Goal: Task Accomplishment & Management: Manage account settings

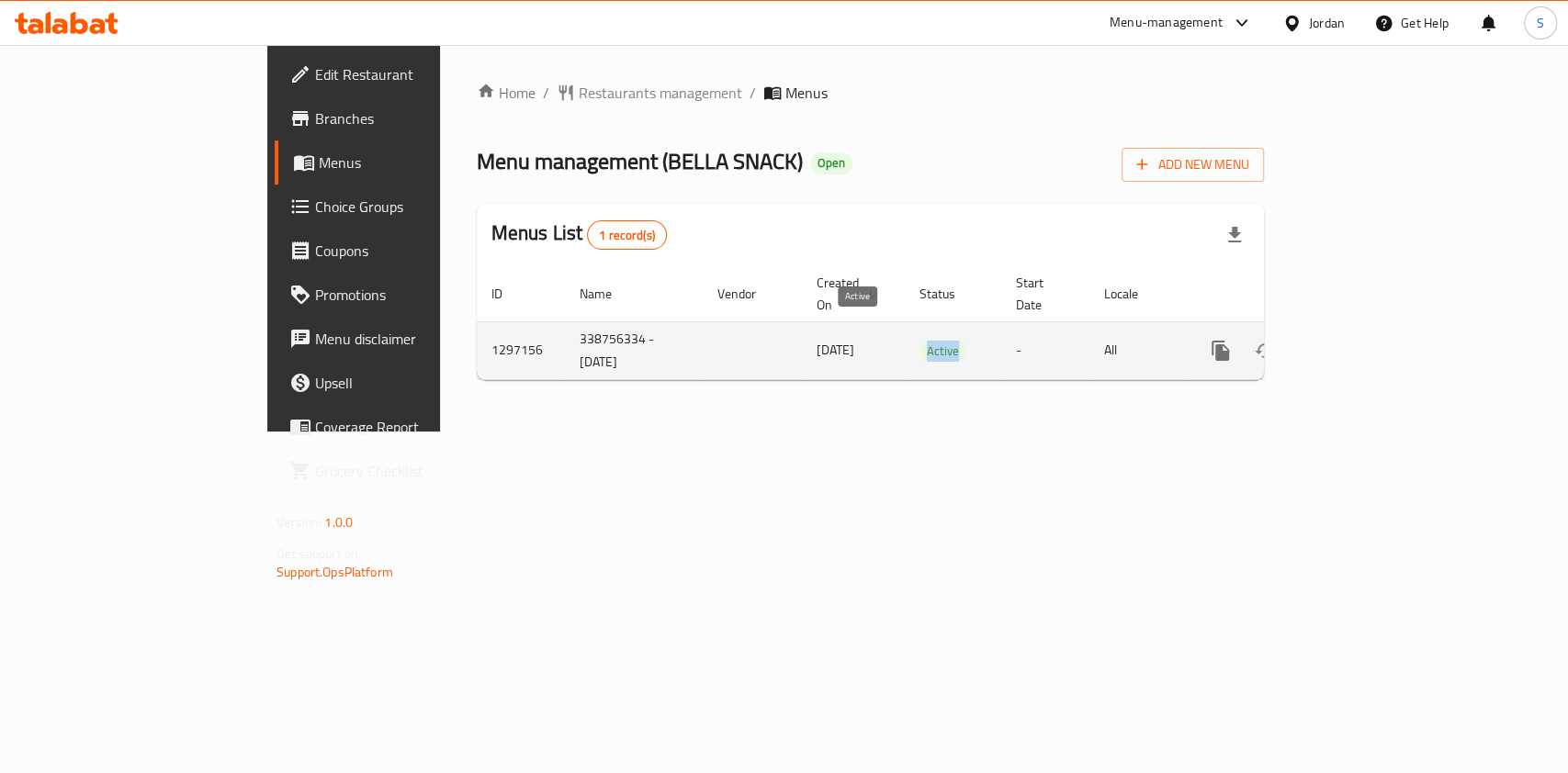
drag, startPoint x: 896, startPoint y: 333, endPoint x: 834, endPoint y: 333, distance: 62.0
click at [905, 333] on td "Active" at bounding box center [952, 351] width 97 height 58
drag, startPoint x: 854, startPoint y: 333, endPoint x: 883, endPoint y: 333, distance: 29.0
click at [905, 333] on td "Active" at bounding box center [952, 351] width 97 height 58
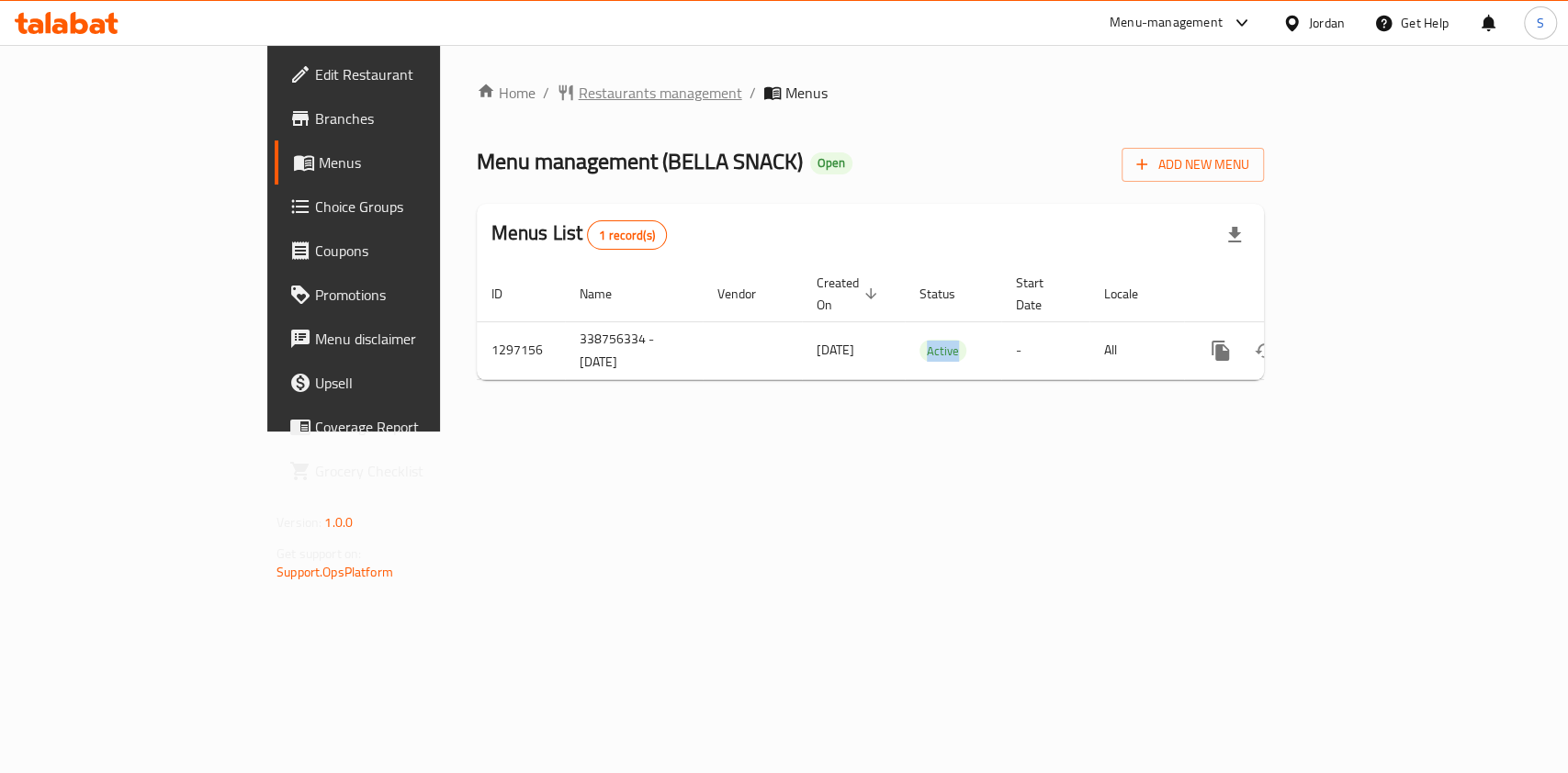
click at [579, 104] on span "Restaurants management" at bounding box center [660, 93] width 163 height 22
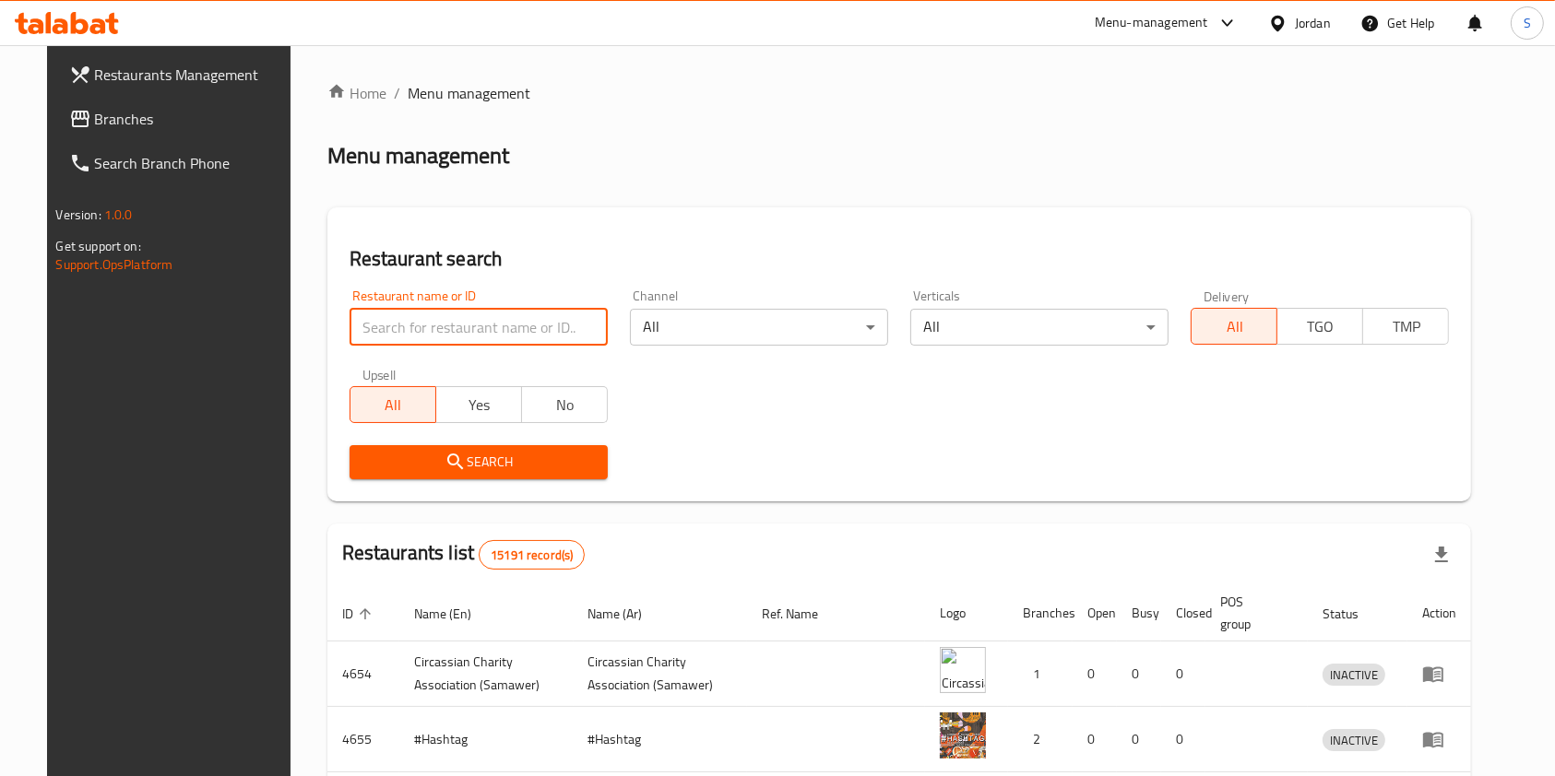
click at [443, 338] on input "search" at bounding box center [478, 327] width 258 height 37
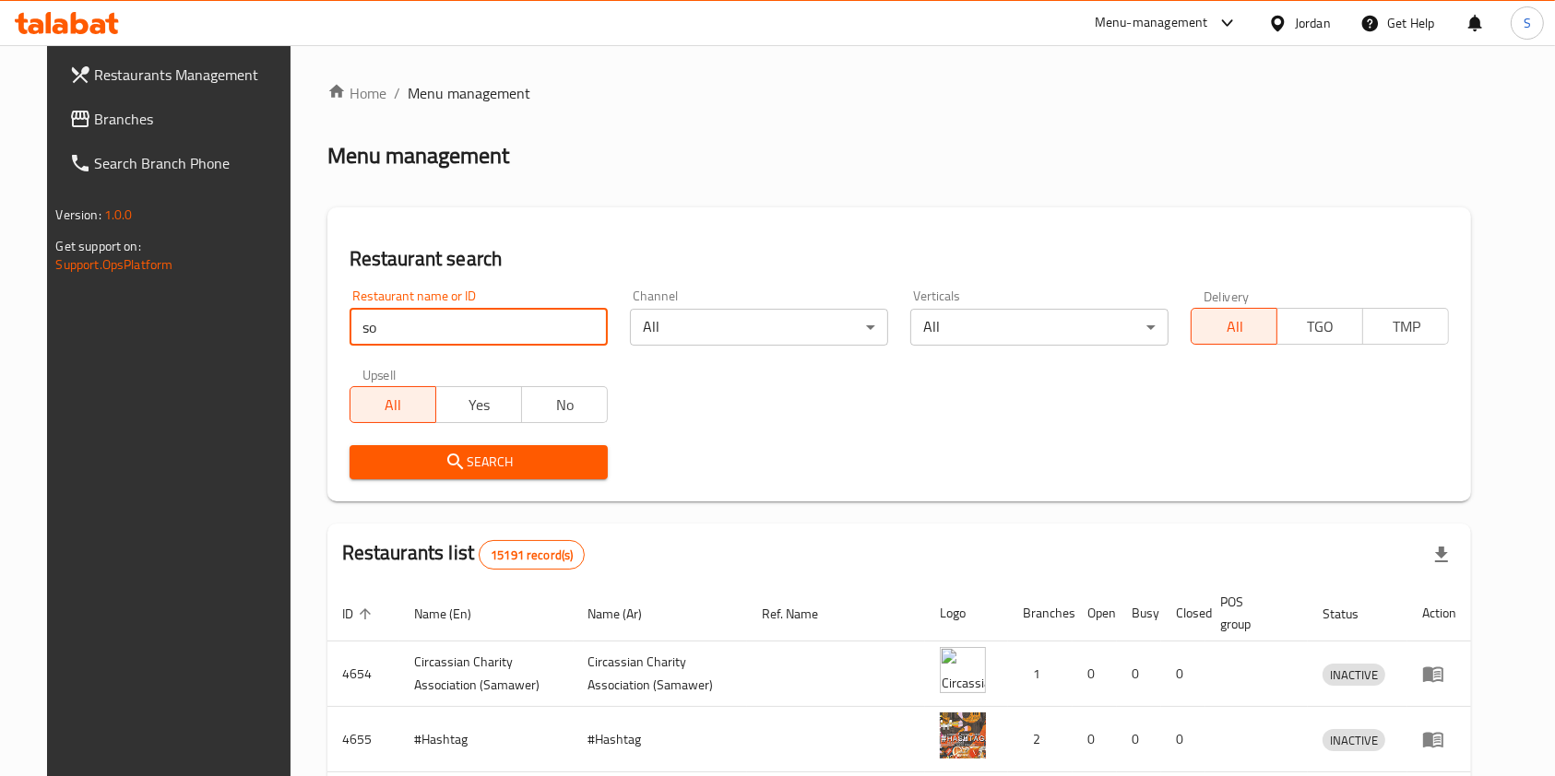
type input "s"
click at [446, 328] on input "sooo" at bounding box center [478, 327] width 258 height 37
click at [435, 324] on input "sooo sweet" at bounding box center [478, 327] width 258 height 37
click at [436, 324] on input "sooo sweet" at bounding box center [478, 327] width 258 height 37
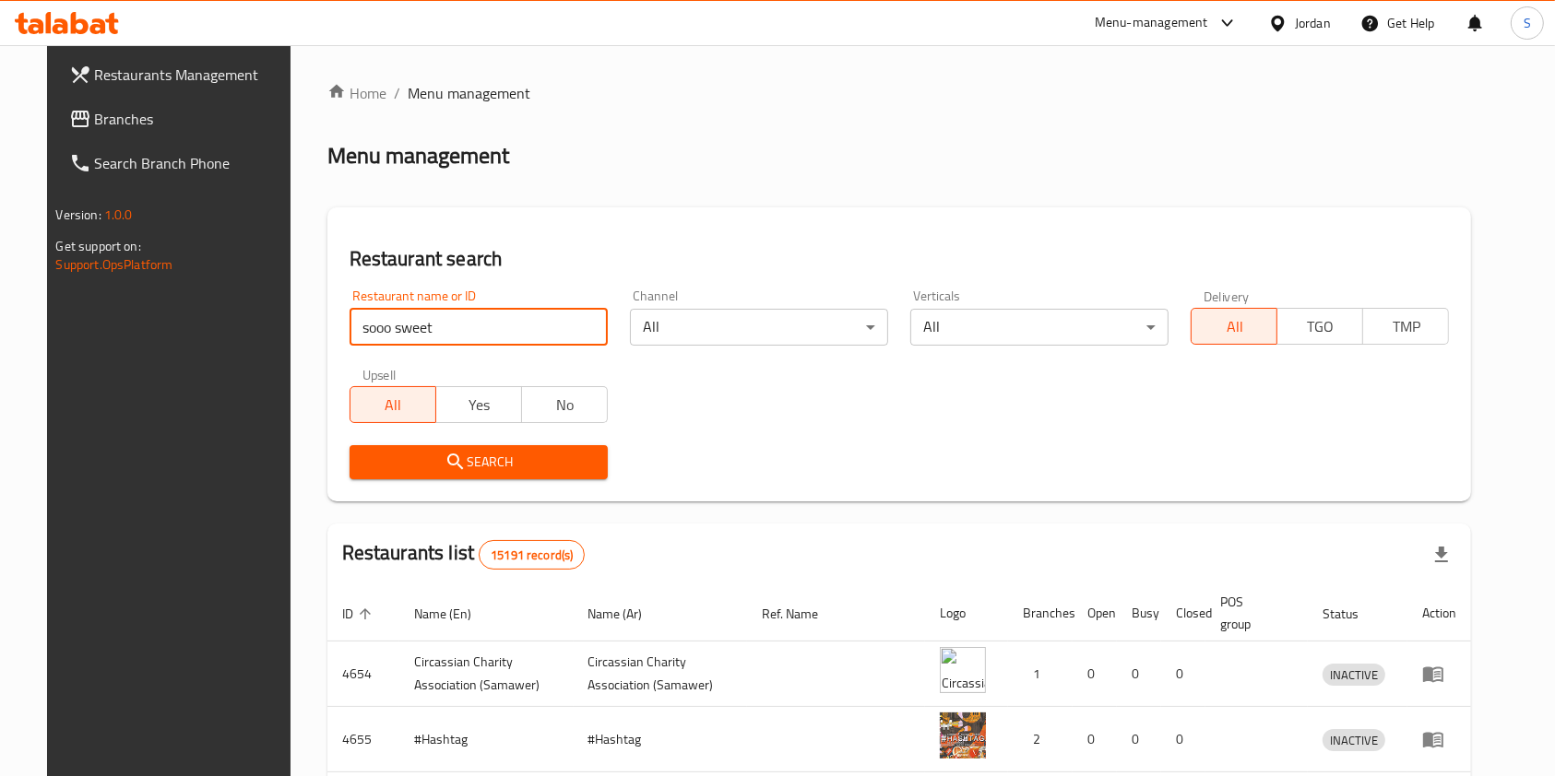
click at [436, 324] on input "sooo sweet" at bounding box center [478, 327] width 258 height 37
click at [414, 339] on input "sooo sweet" at bounding box center [478, 327] width 258 height 37
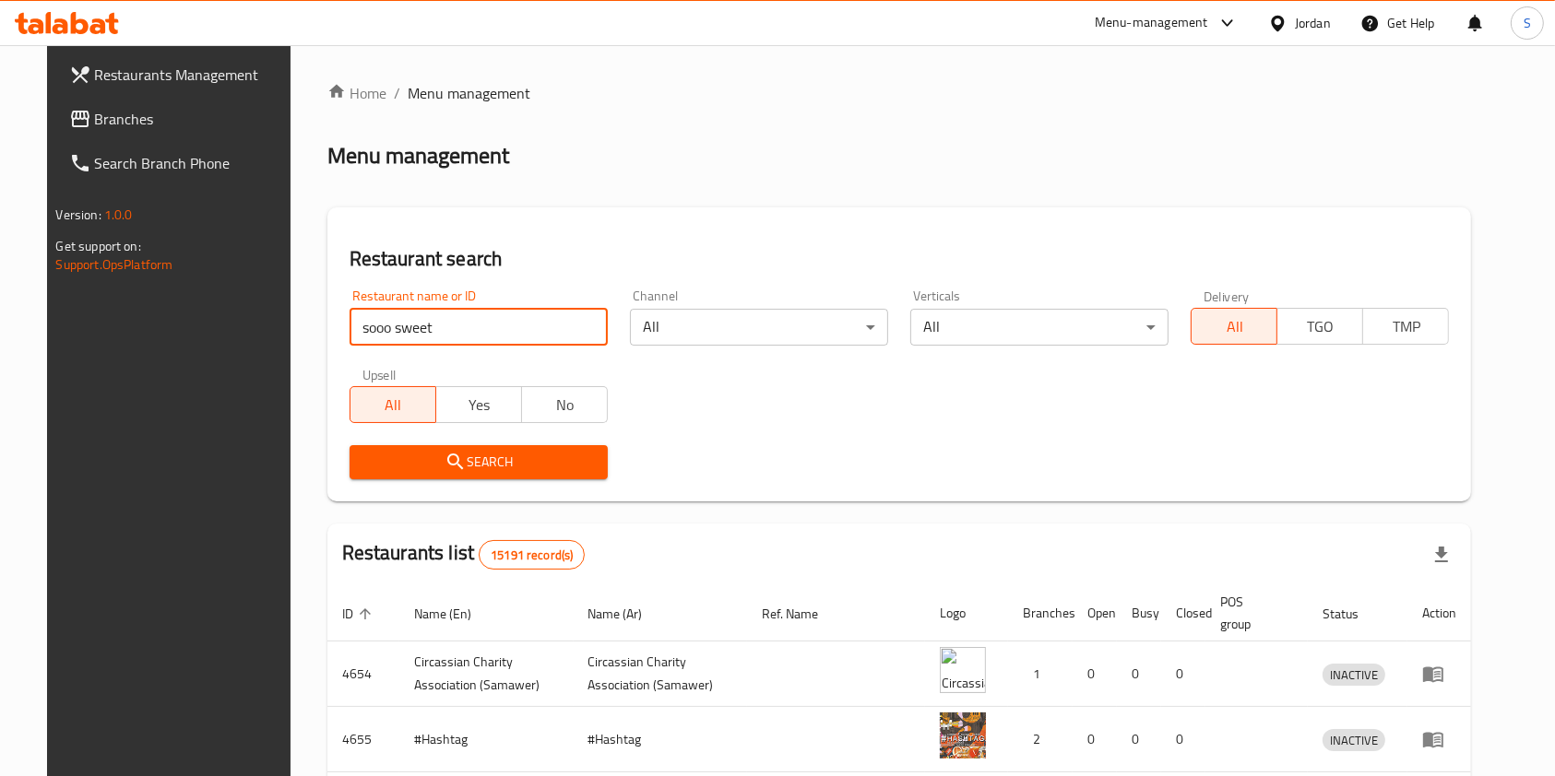
click at [364, 321] on input "sooo sweet" at bounding box center [478, 327] width 258 height 37
drag, startPoint x: 357, startPoint y: 321, endPoint x: 337, endPoint y: 321, distance: 19.4
click at [349, 321] on input "sooo sweet" at bounding box center [478, 327] width 258 height 37
drag, startPoint x: 333, startPoint y: 321, endPoint x: 427, endPoint y: 326, distance: 94.2
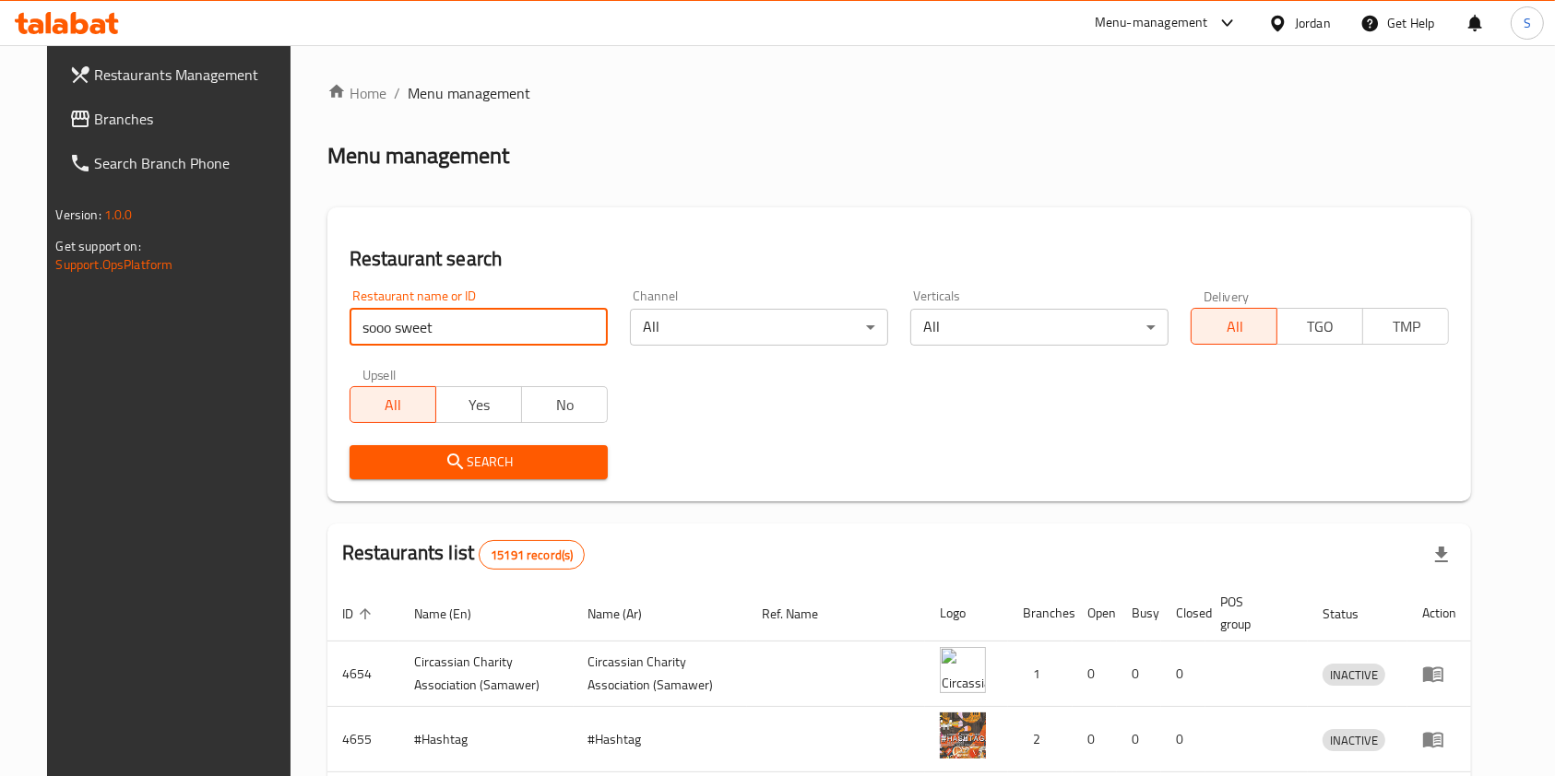
click at [427, 326] on input "sooo sweet" at bounding box center [478, 327] width 258 height 37
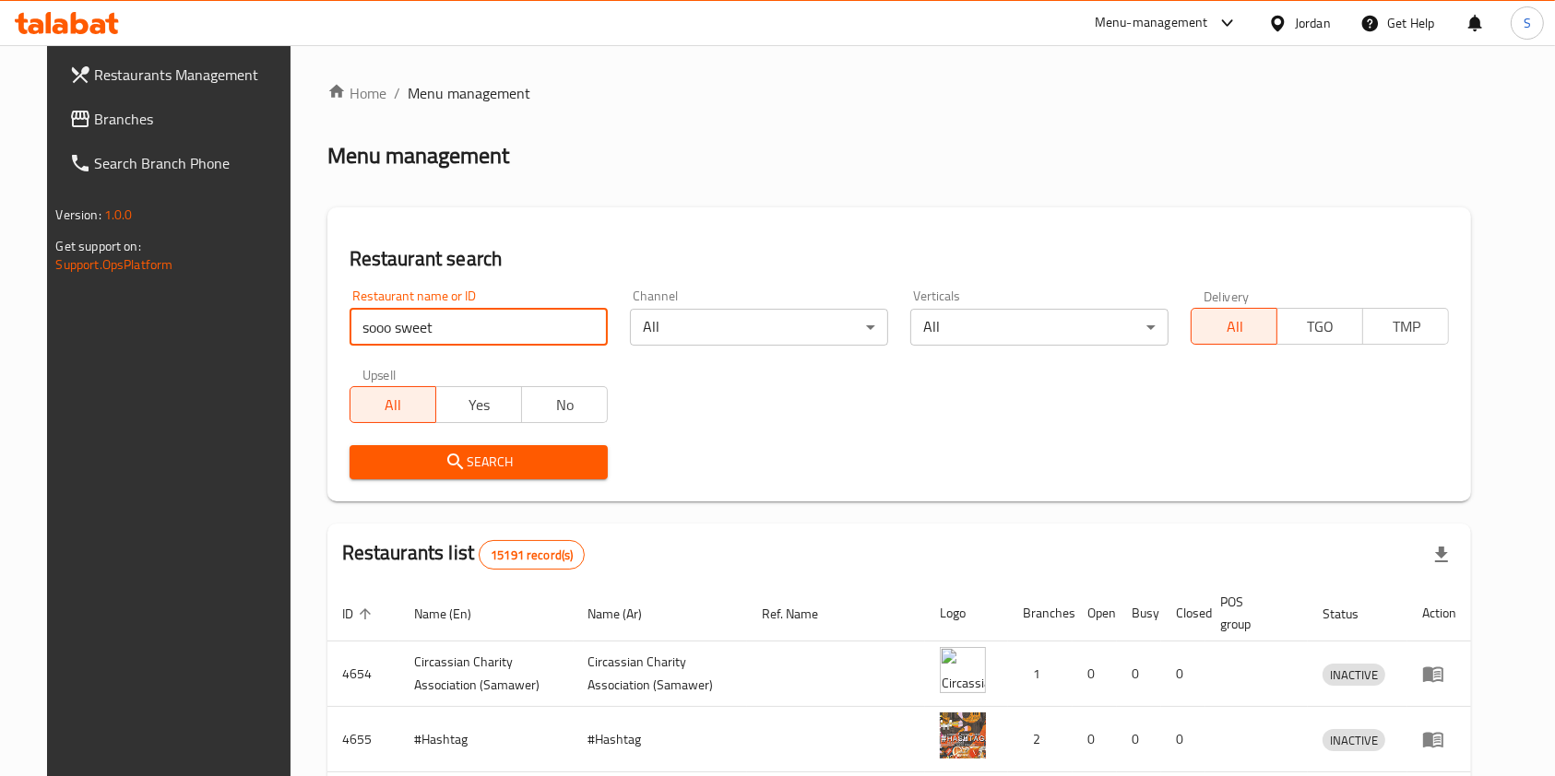
drag, startPoint x: 427, startPoint y: 326, endPoint x: 325, endPoint y: 322, distance: 102.4
click at [349, 322] on input "sooo sweet" at bounding box center [478, 327] width 258 height 37
type input "sooo sweet"
click at [578, 323] on input "sooo sweet" at bounding box center [478, 327] width 258 height 37
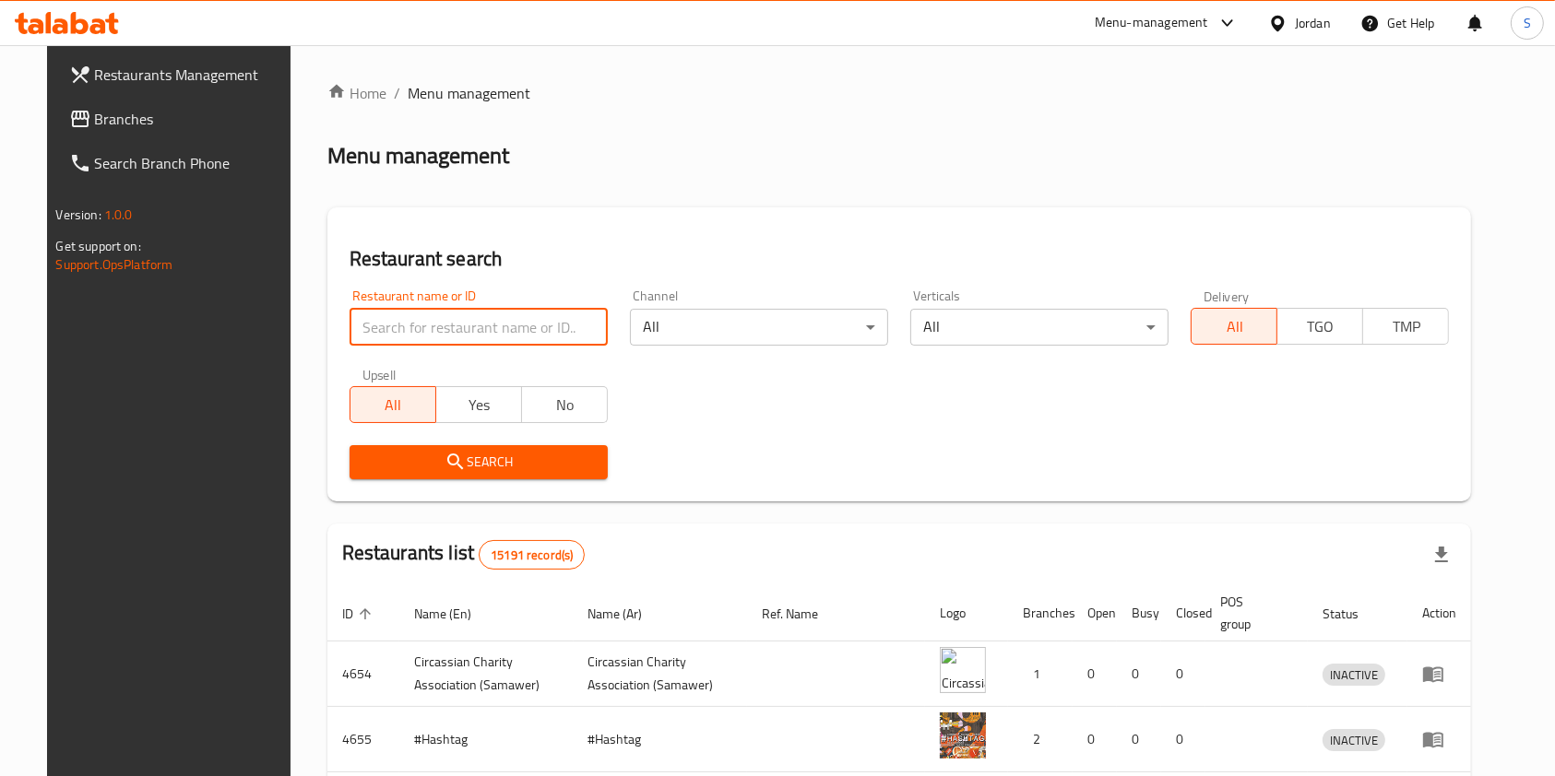
click at [577, 323] on input "search" at bounding box center [478, 327] width 258 height 37
click at [568, 323] on input "search" at bounding box center [478, 327] width 258 height 37
click at [406, 347] on div "Restaurant name or ID Restaurant name or ID" at bounding box center [478, 317] width 280 height 78
click at [395, 332] on input "search" at bounding box center [478, 327] width 258 height 37
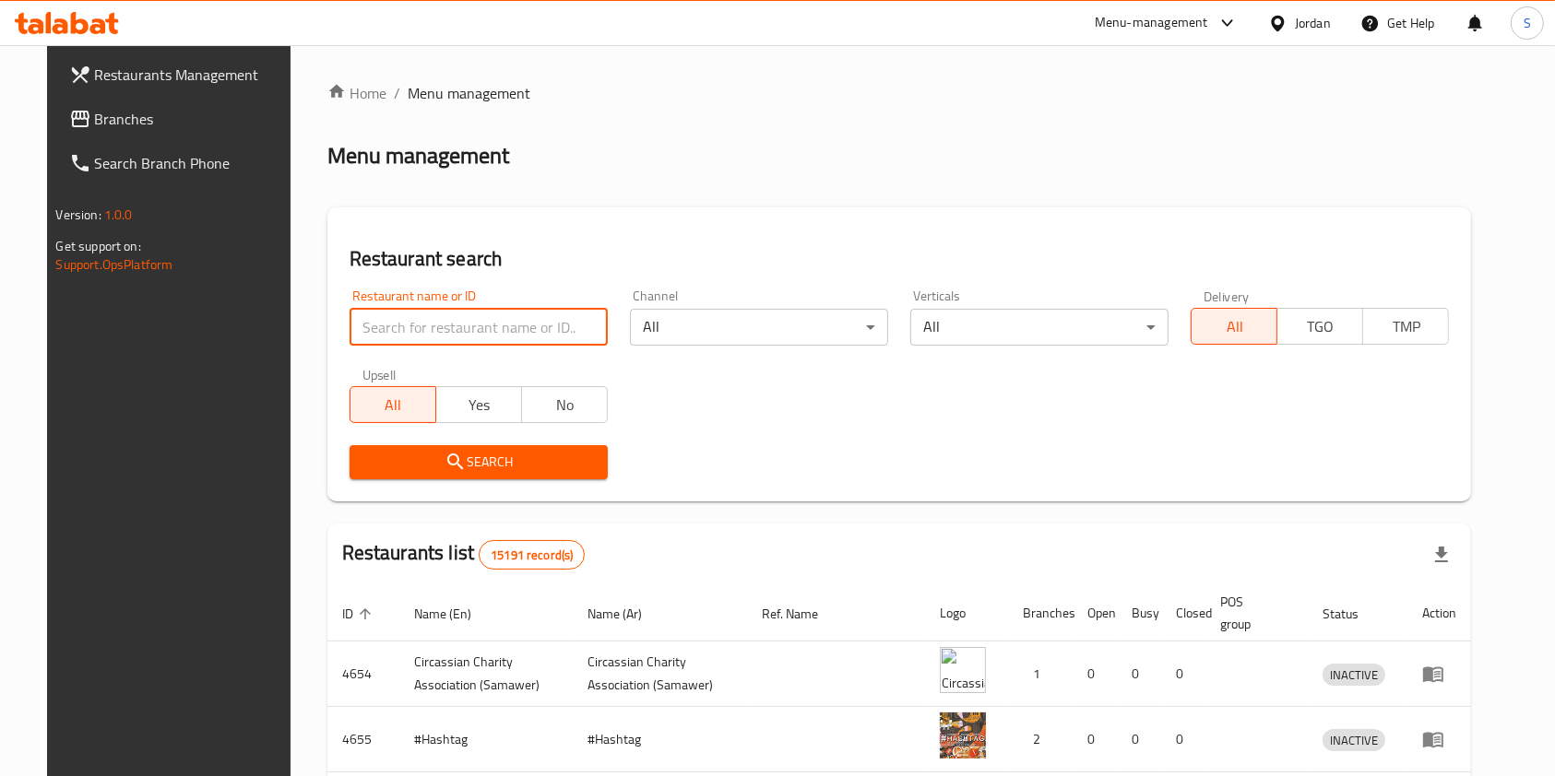
click at [1125, 20] on div "Menu-management" at bounding box center [1150, 23] width 113 height 22
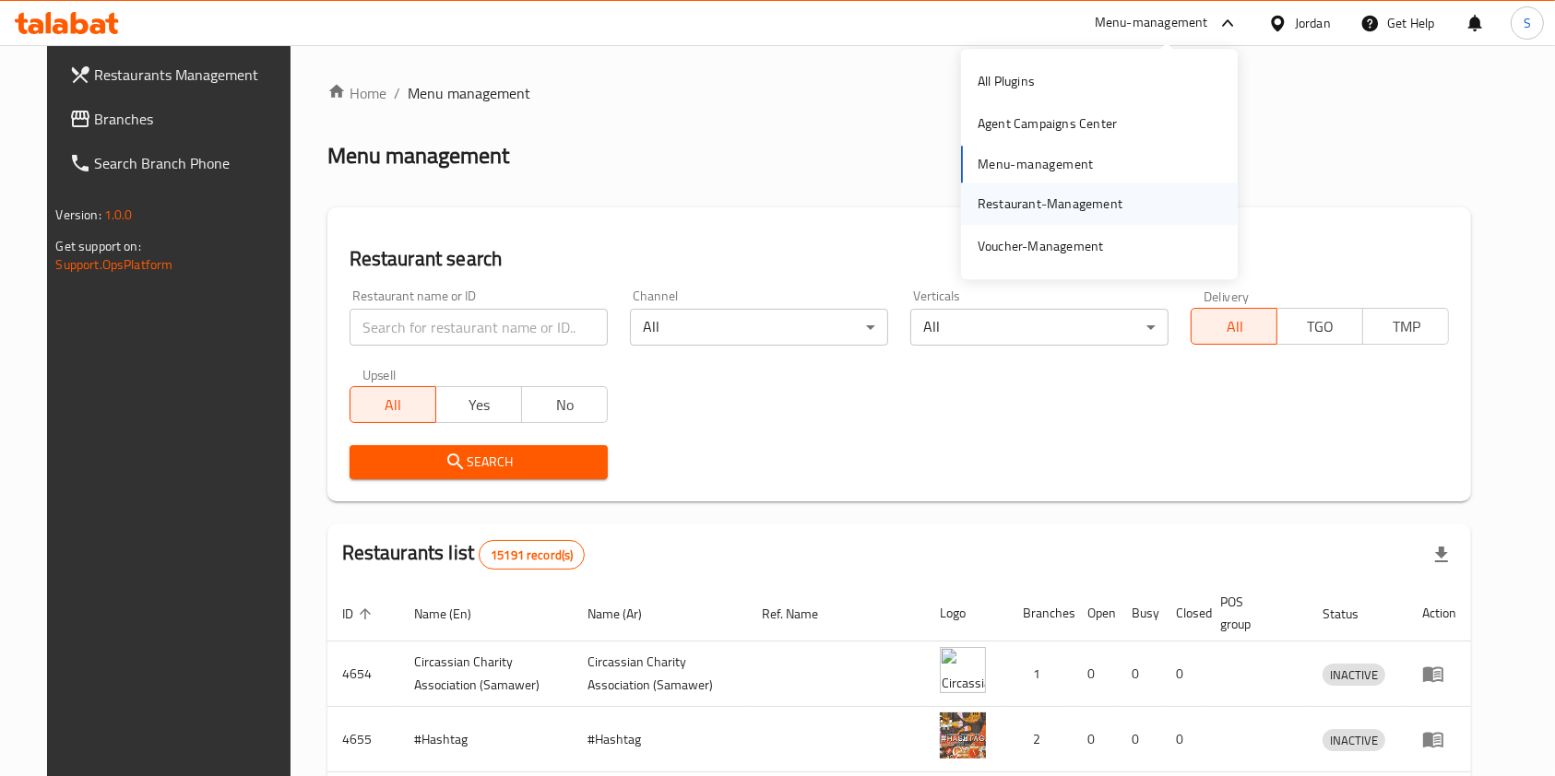
click at [983, 194] on div "Restaurant-Management" at bounding box center [1049, 204] width 145 height 20
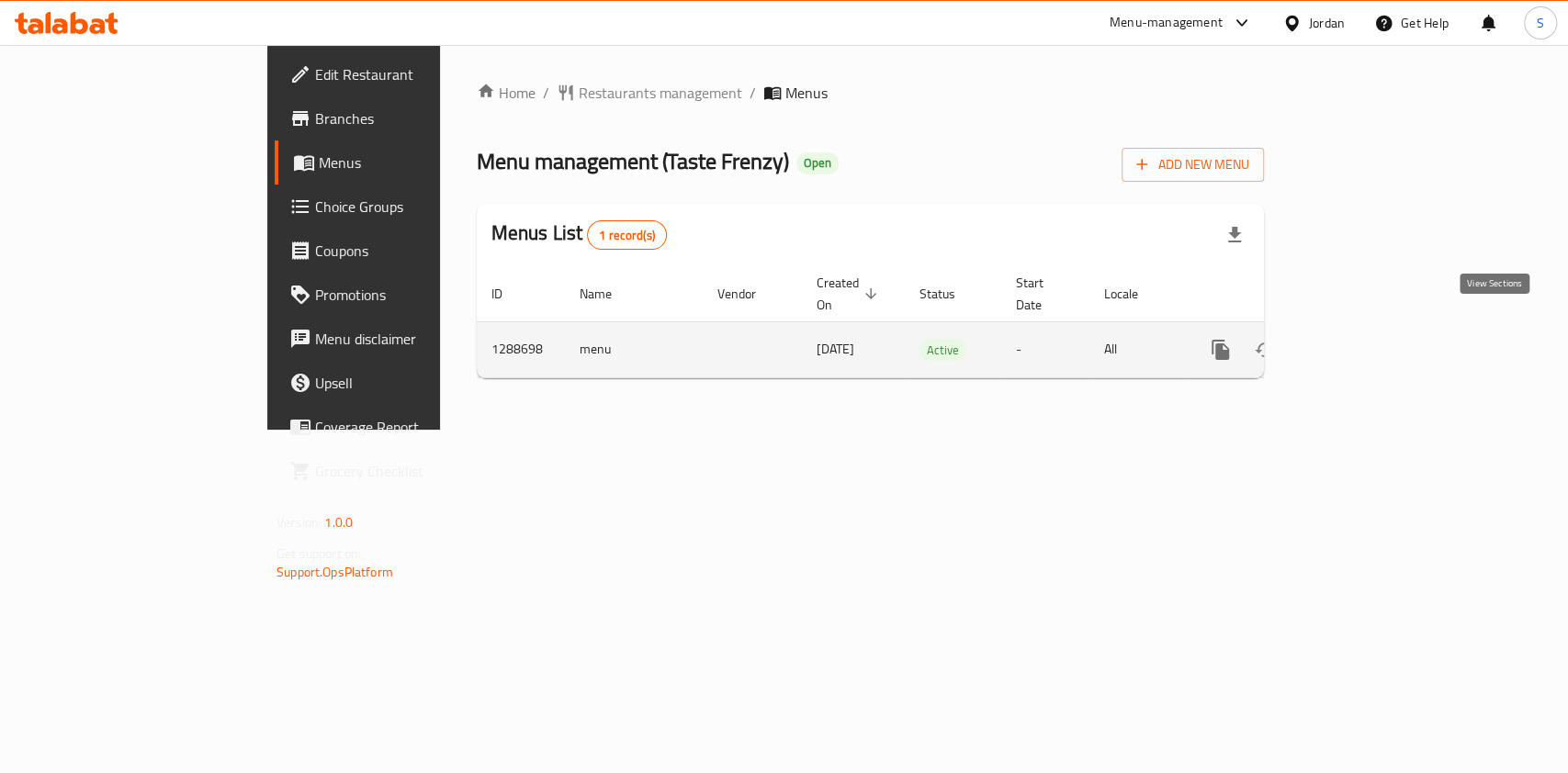
click at [1364, 339] on icon "enhanced table" at bounding box center [1353, 350] width 22 height 22
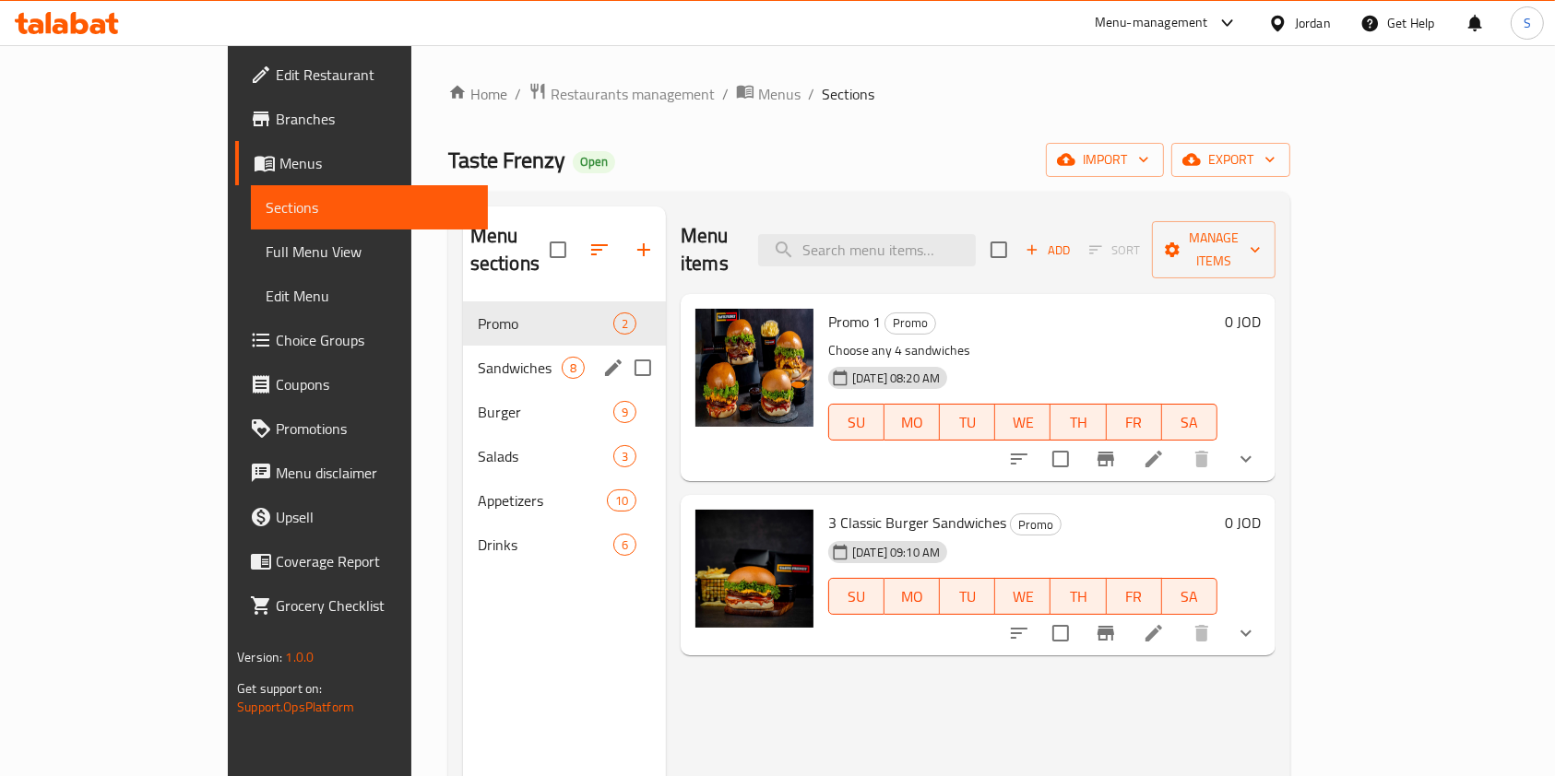
click at [478, 357] on span "Sandwiches" at bounding box center [520, 368] width 84 height 22
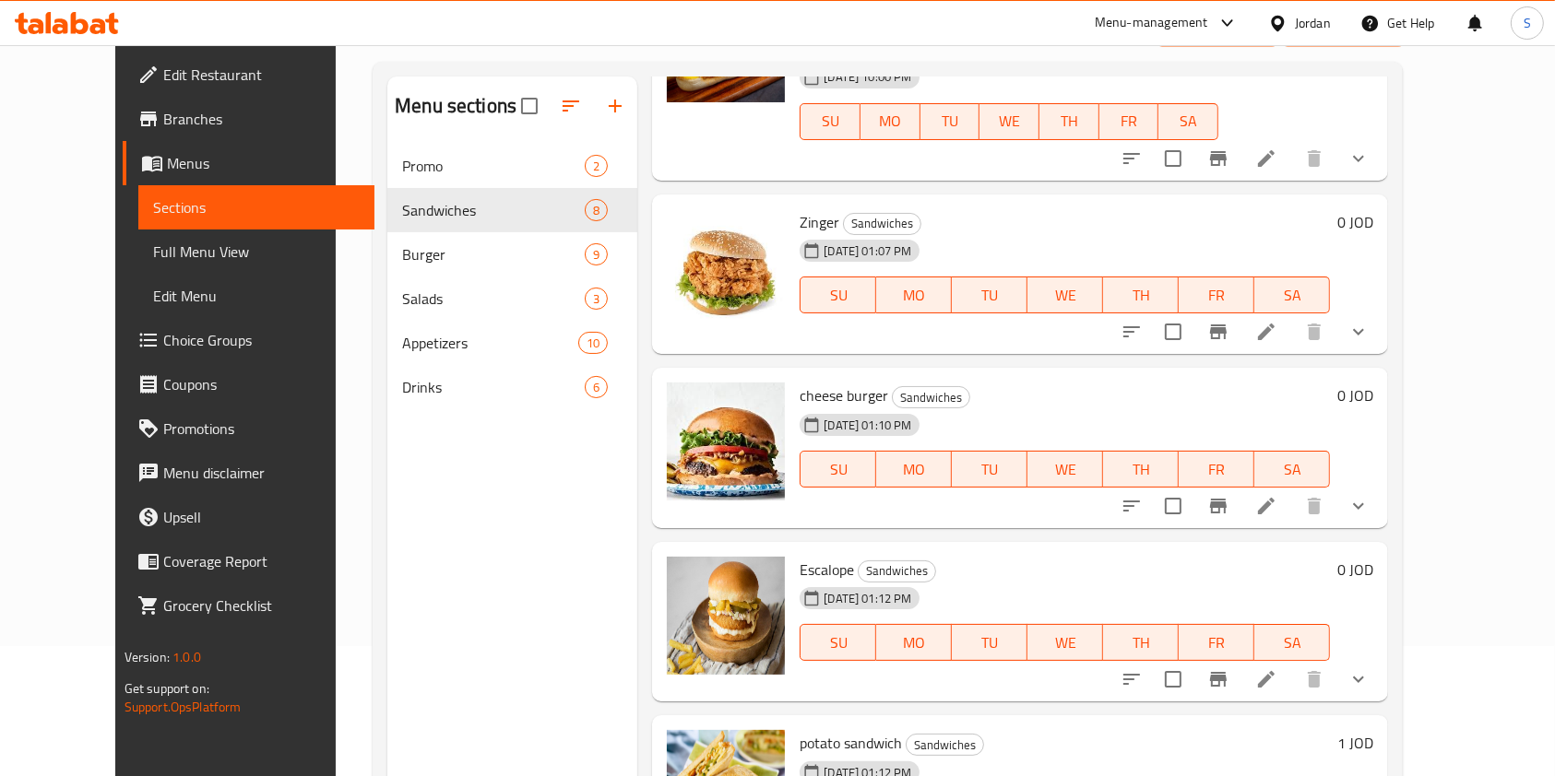
scroll to position [258, 0]
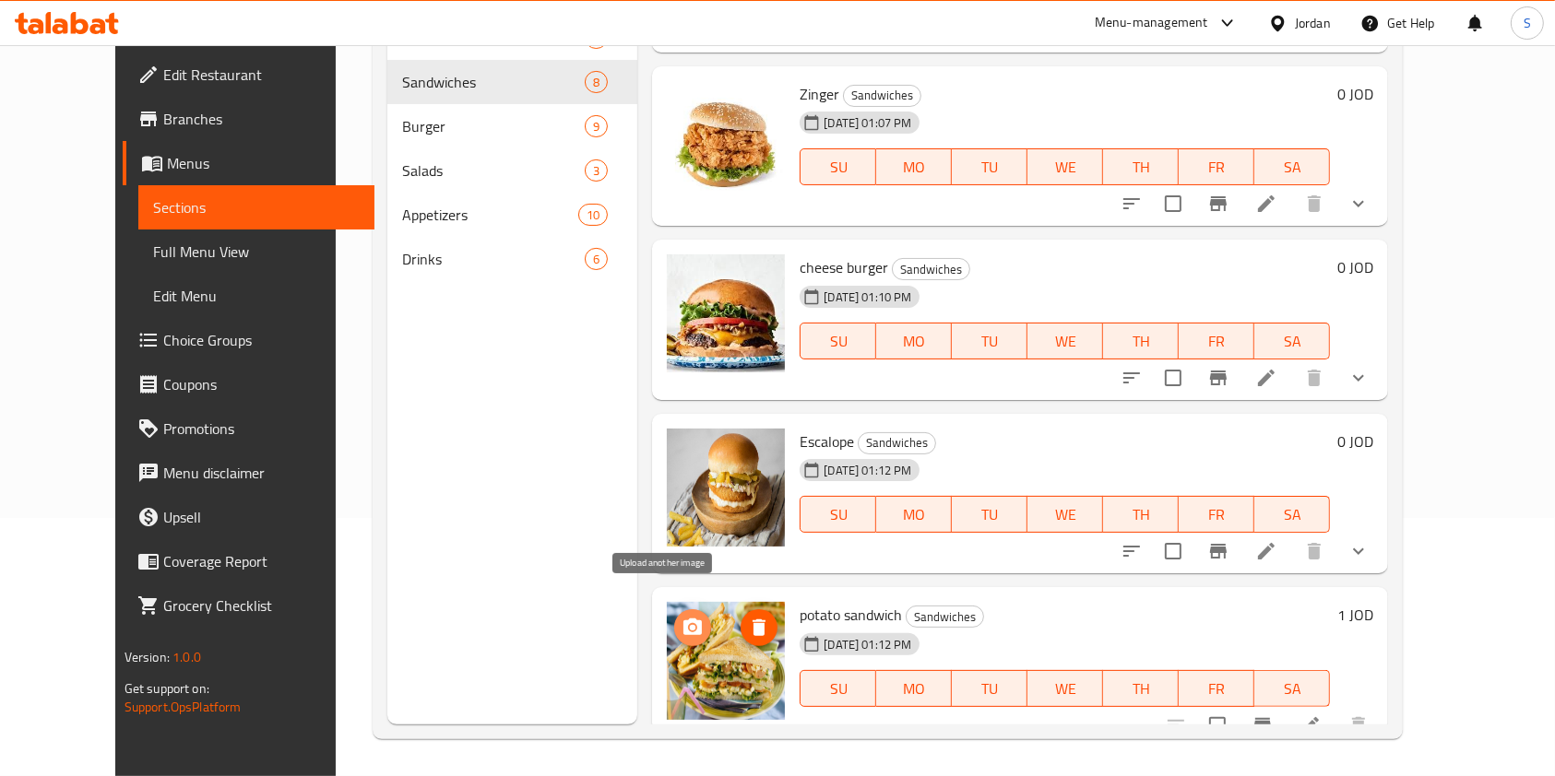
click at [683, 619] on icon "upload picture" at bounding box center [692, 627] width 18 height 17
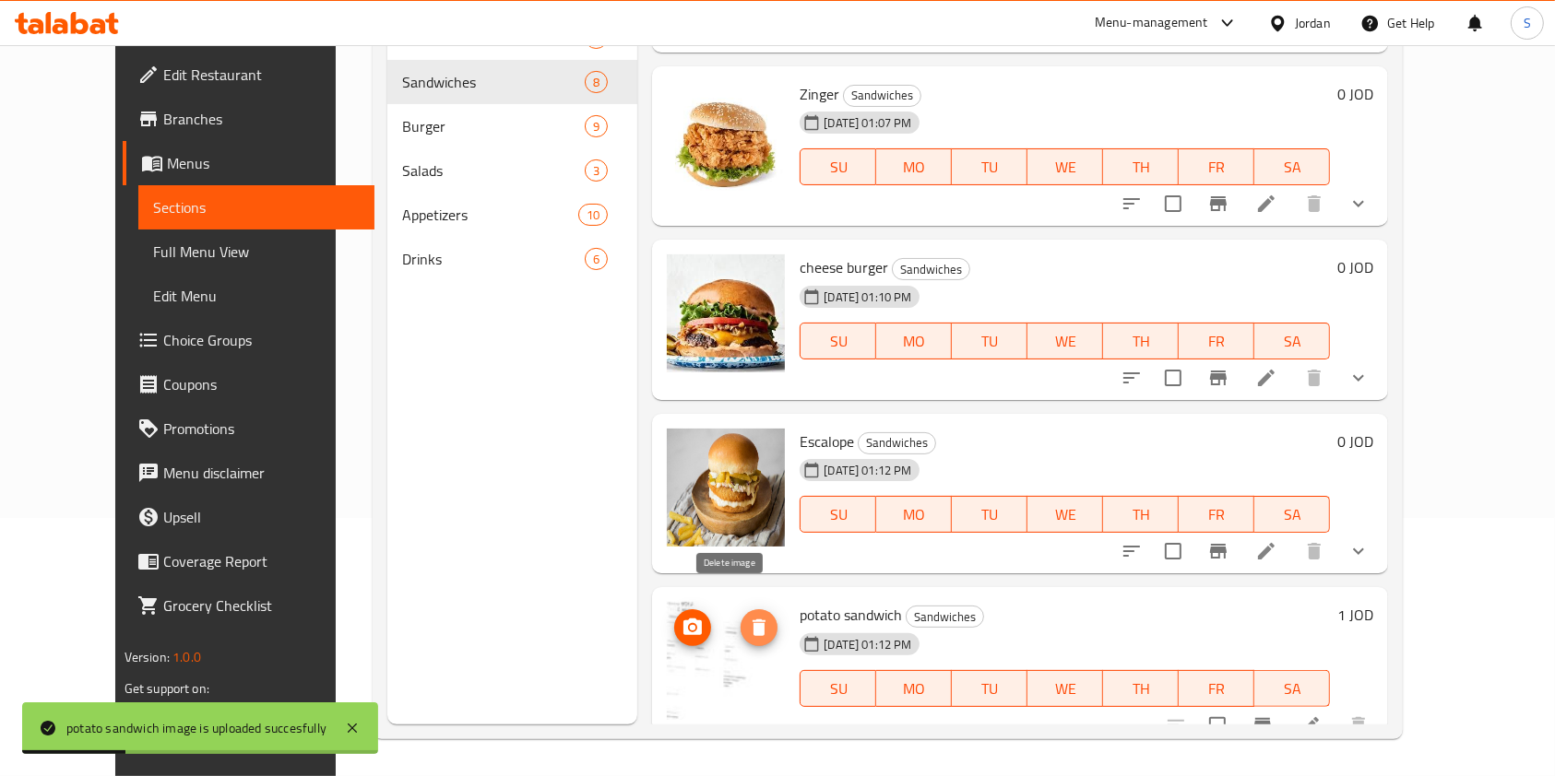
click at [748, 617] on icon "delete image" at bounding box center [759, 628] width 22 height 22
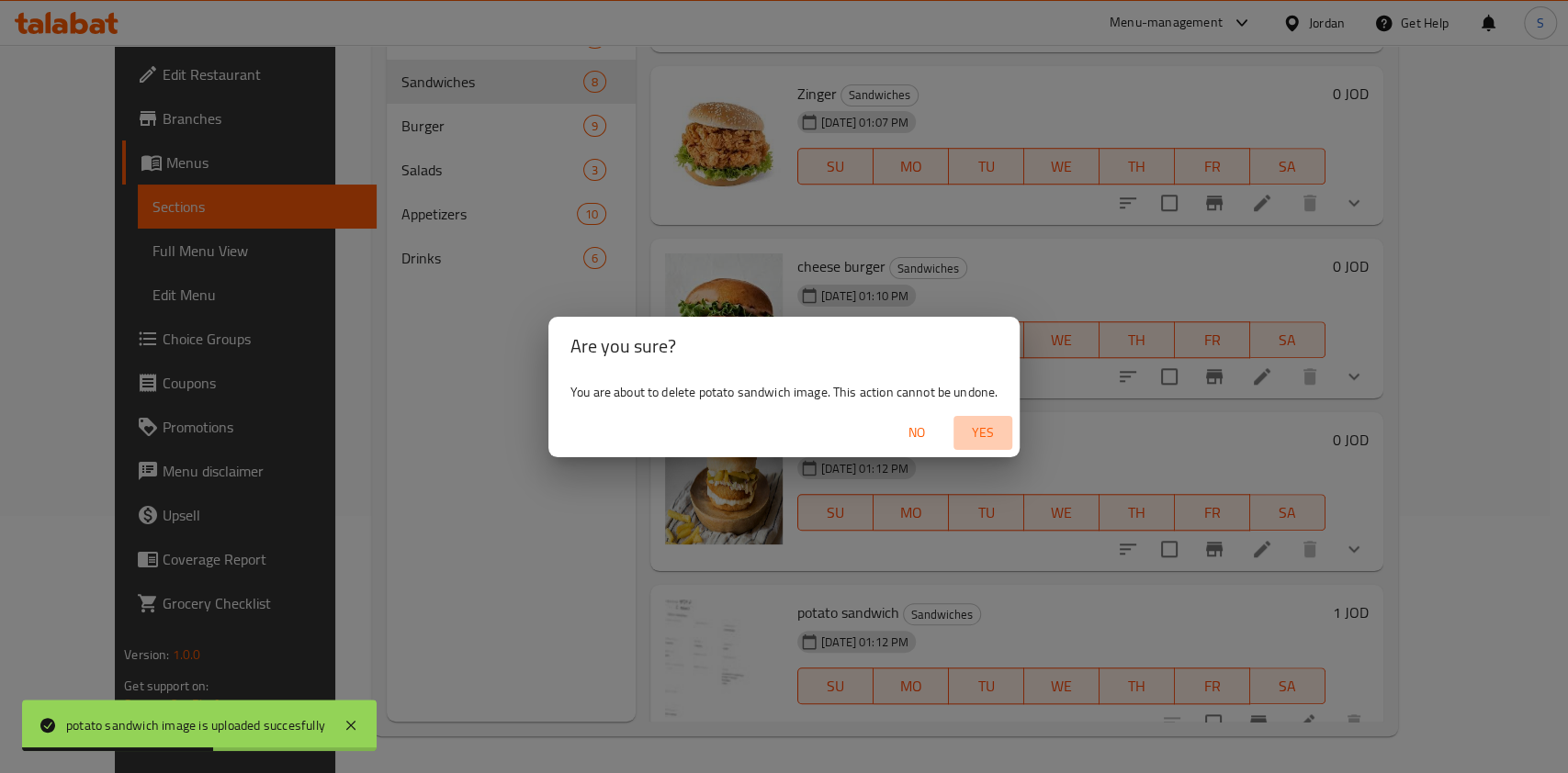
click at [965, 429] on span "Yes" at bounding box center [982, 432] width 44 height 23
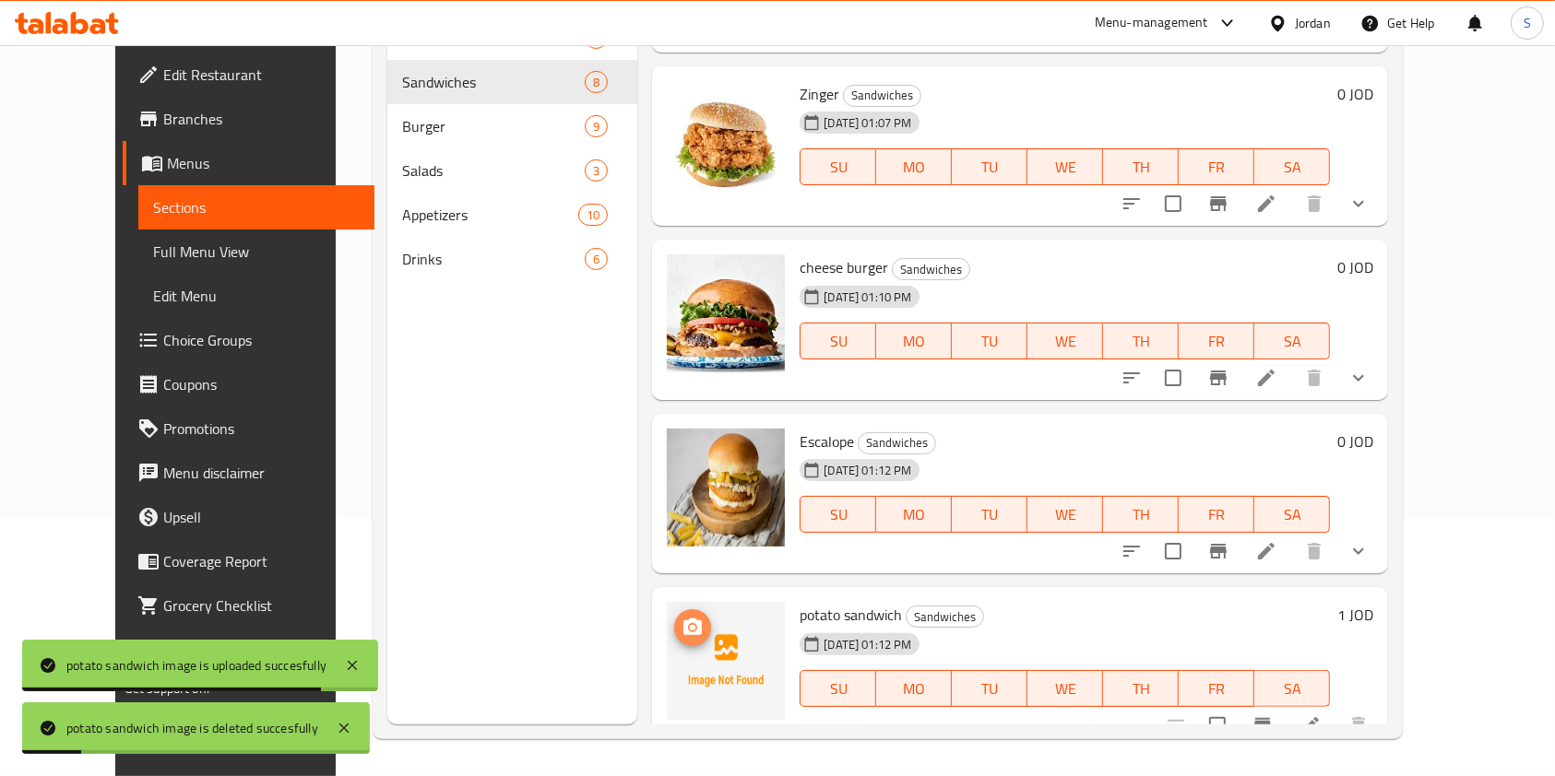
click at [683, 619] on icon "upload picture" at bounding box center [692, 627] width 18 height 17
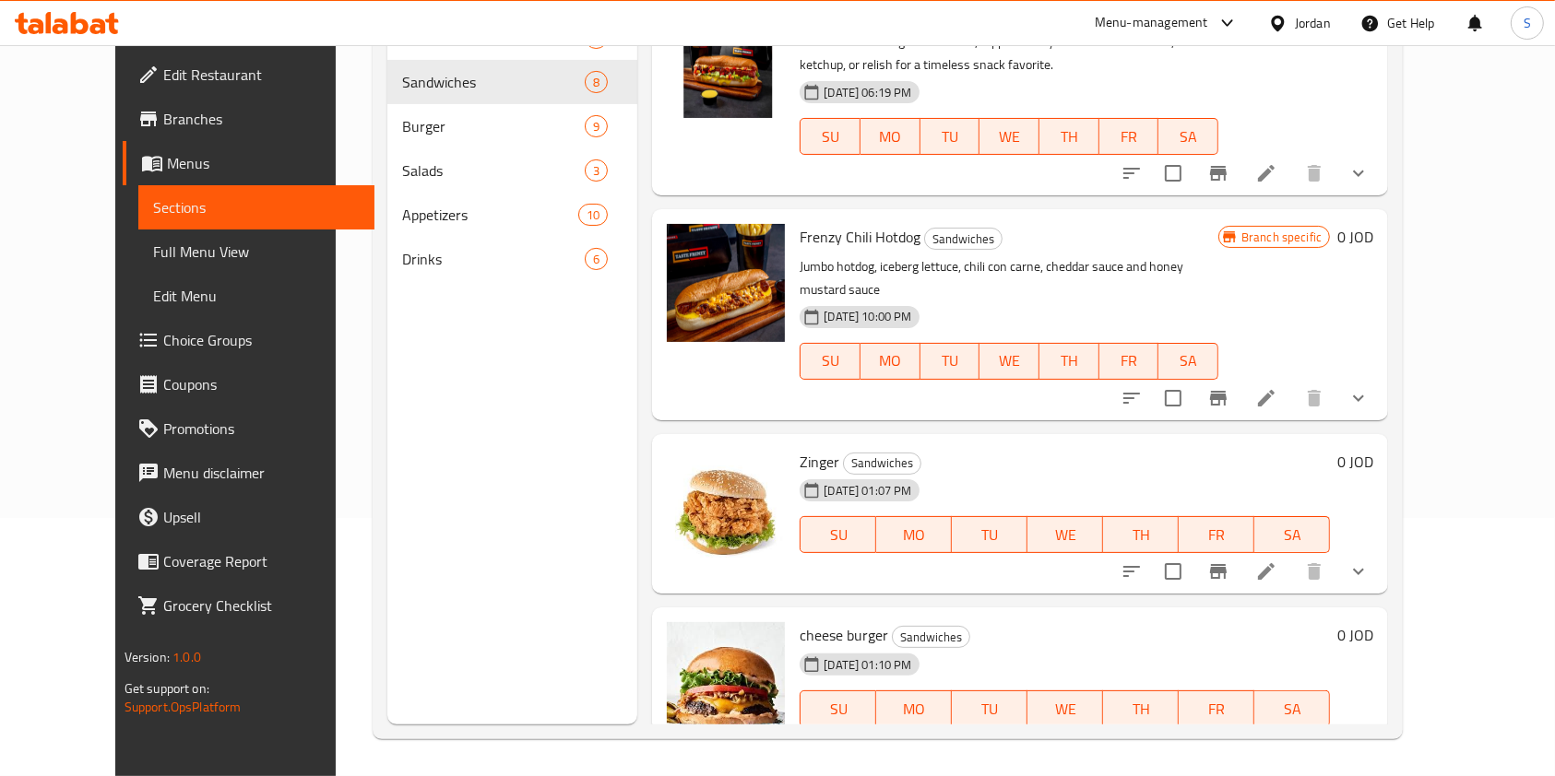
scroll to position [471, 0]
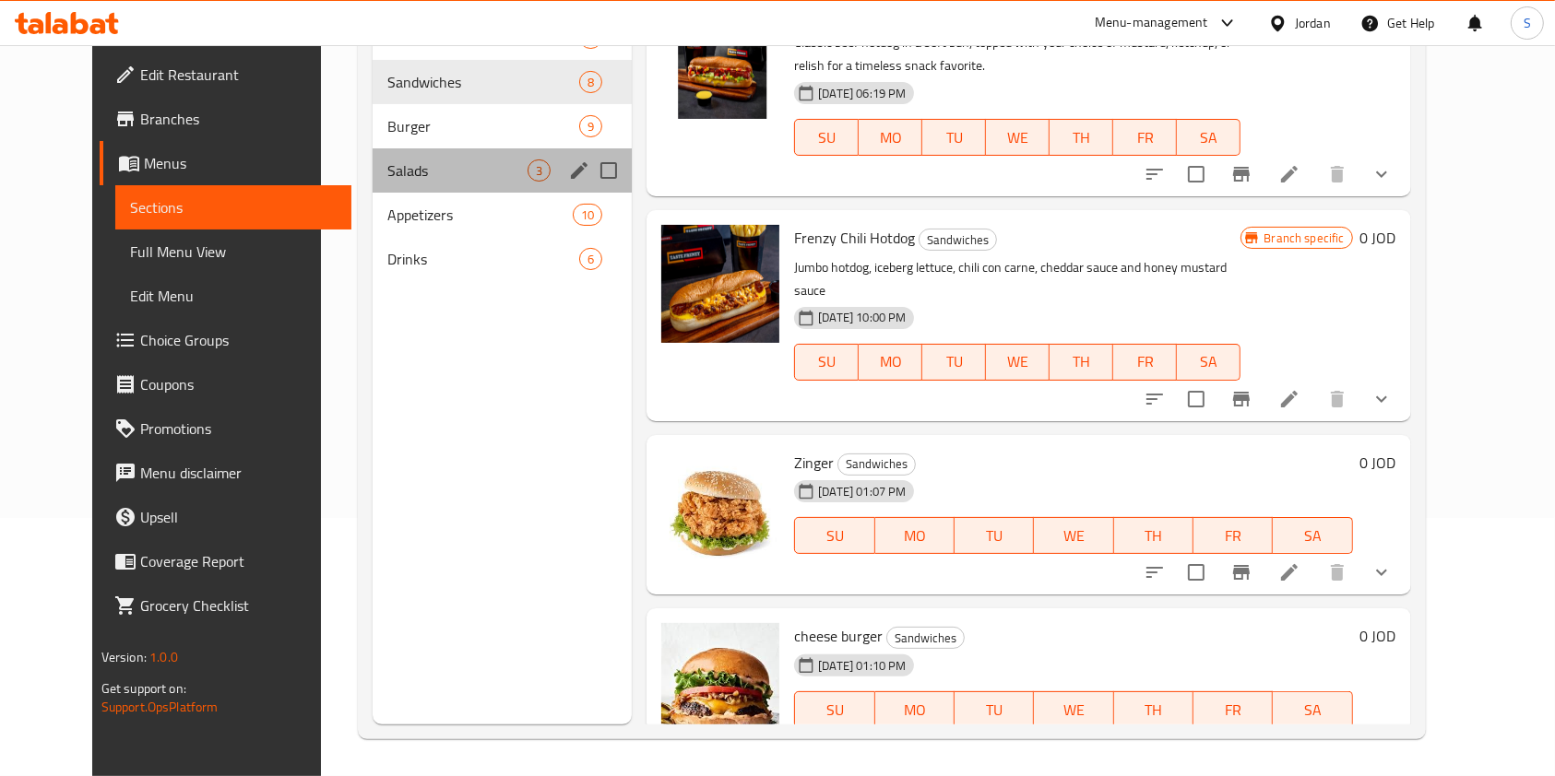
click at [372, 157] on div "Salads 3" at bounding box center [501, 170] width 259 height 44
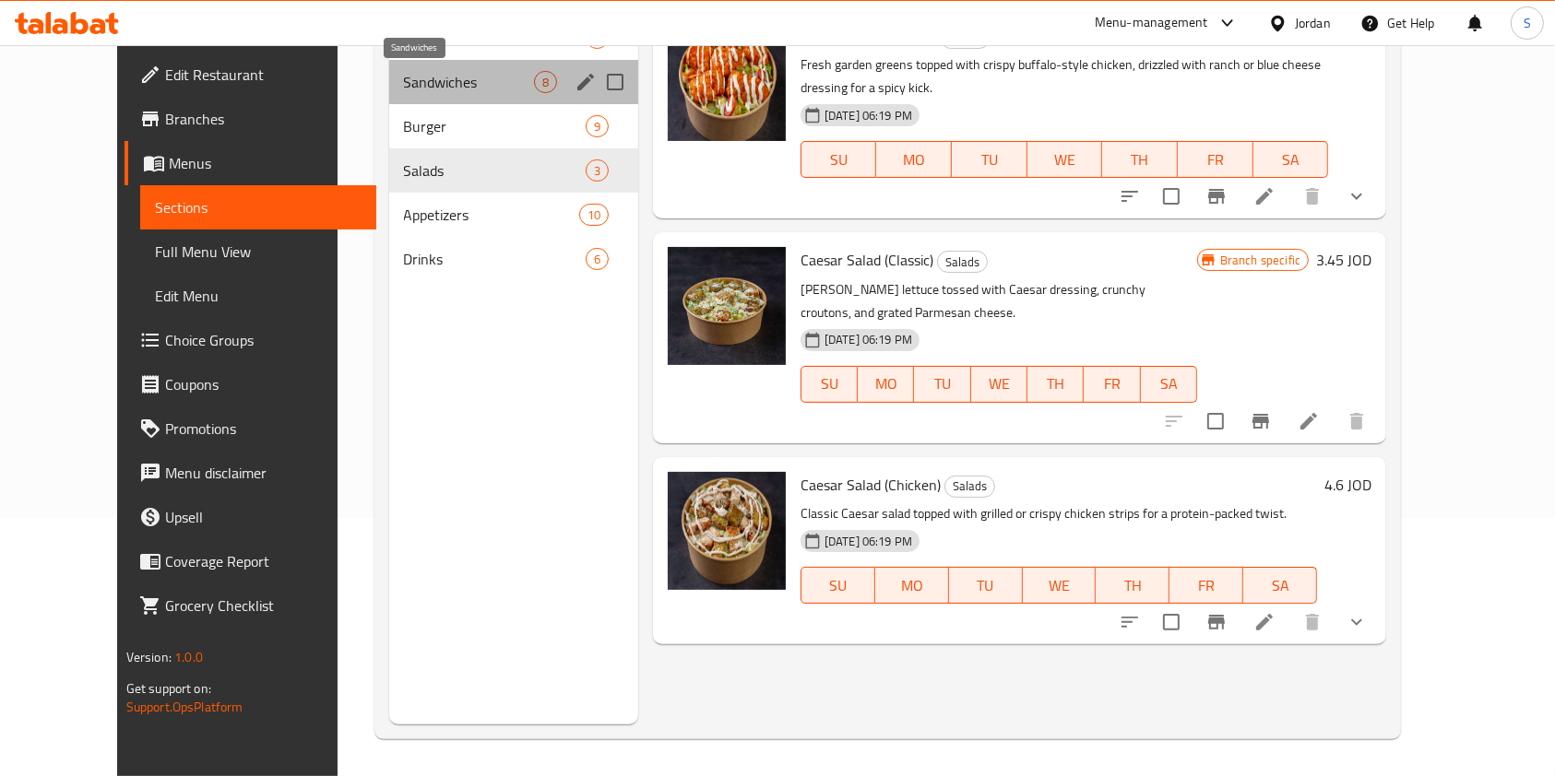
click at [404, 72] on span "Sandwiches" at bounding box center [469, 82] width 130 height 22
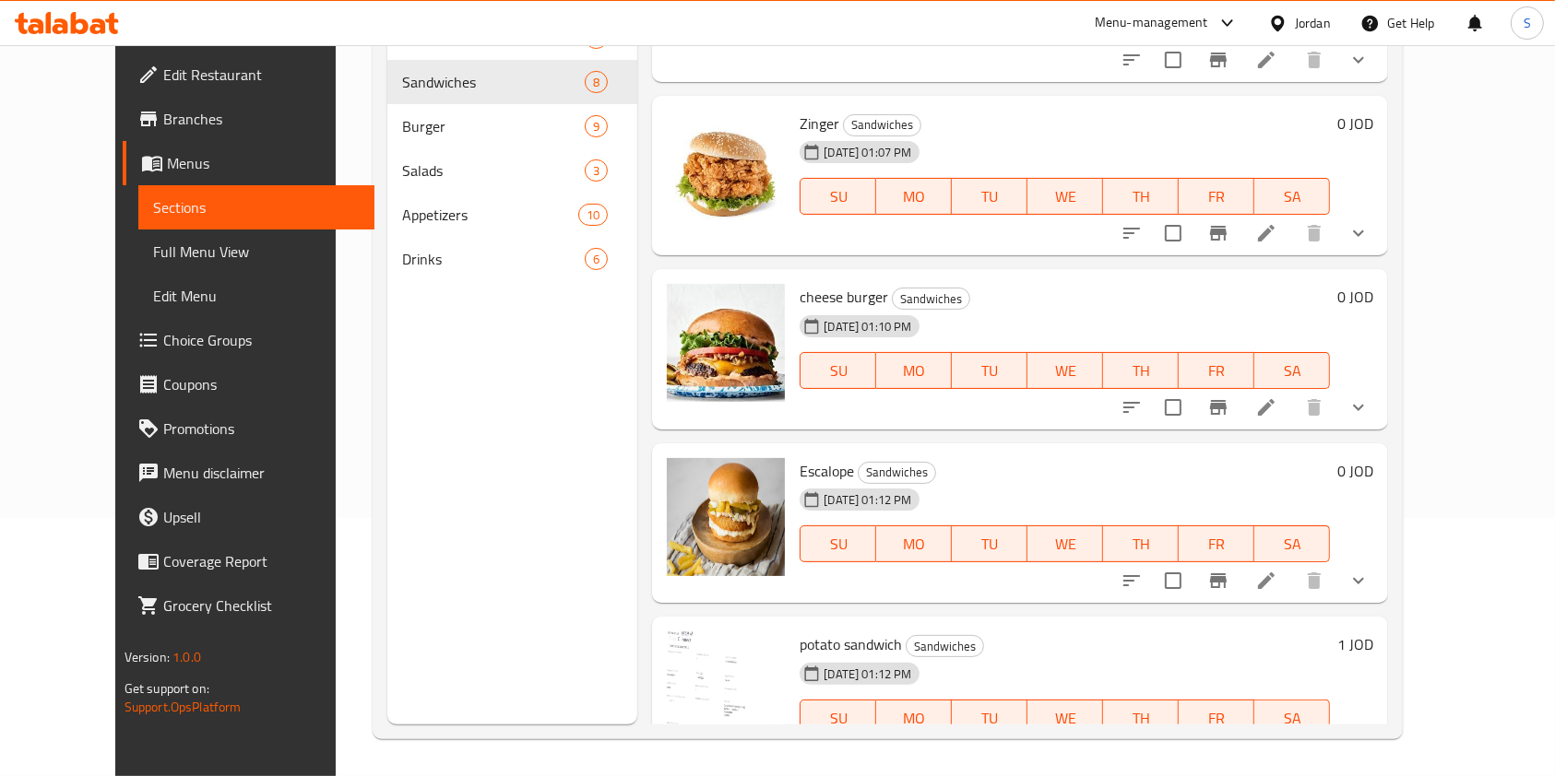
scroll to position [840, 0]
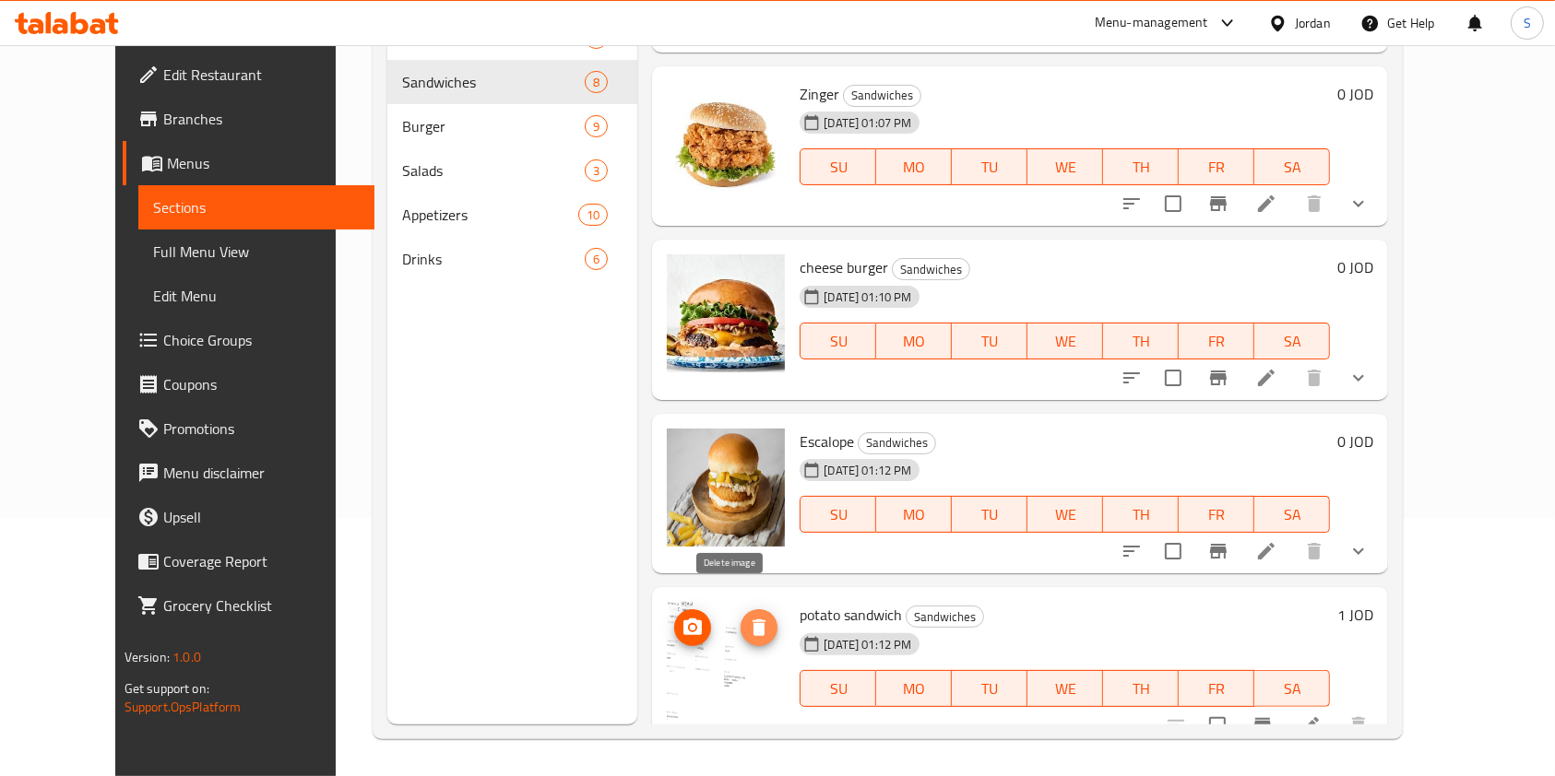
click at [748, 617] on icon "delete image" at bounding box center [759, 628] width 22 height 22
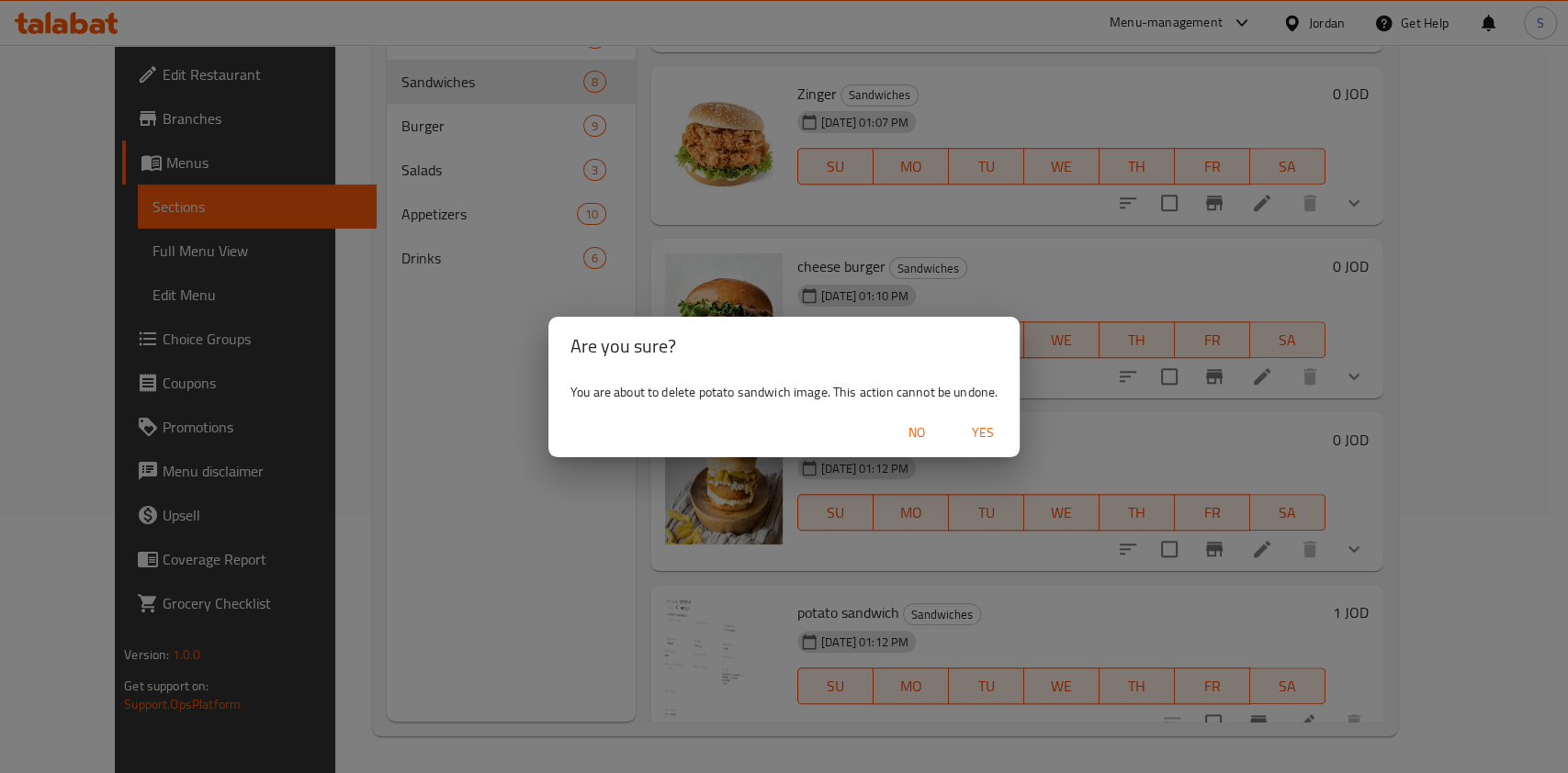
drag, startPoint x: 1007, startPoint y: 413, endPoint x: 997, endPoint y: 419, distance: 11.7
click at [1006, 413] on div "No Yes" at bounding box center [783, 432] width 471 height 49
click at [984, 424] on span "Yes" at bounding box center [982, 432] width 44 height 23
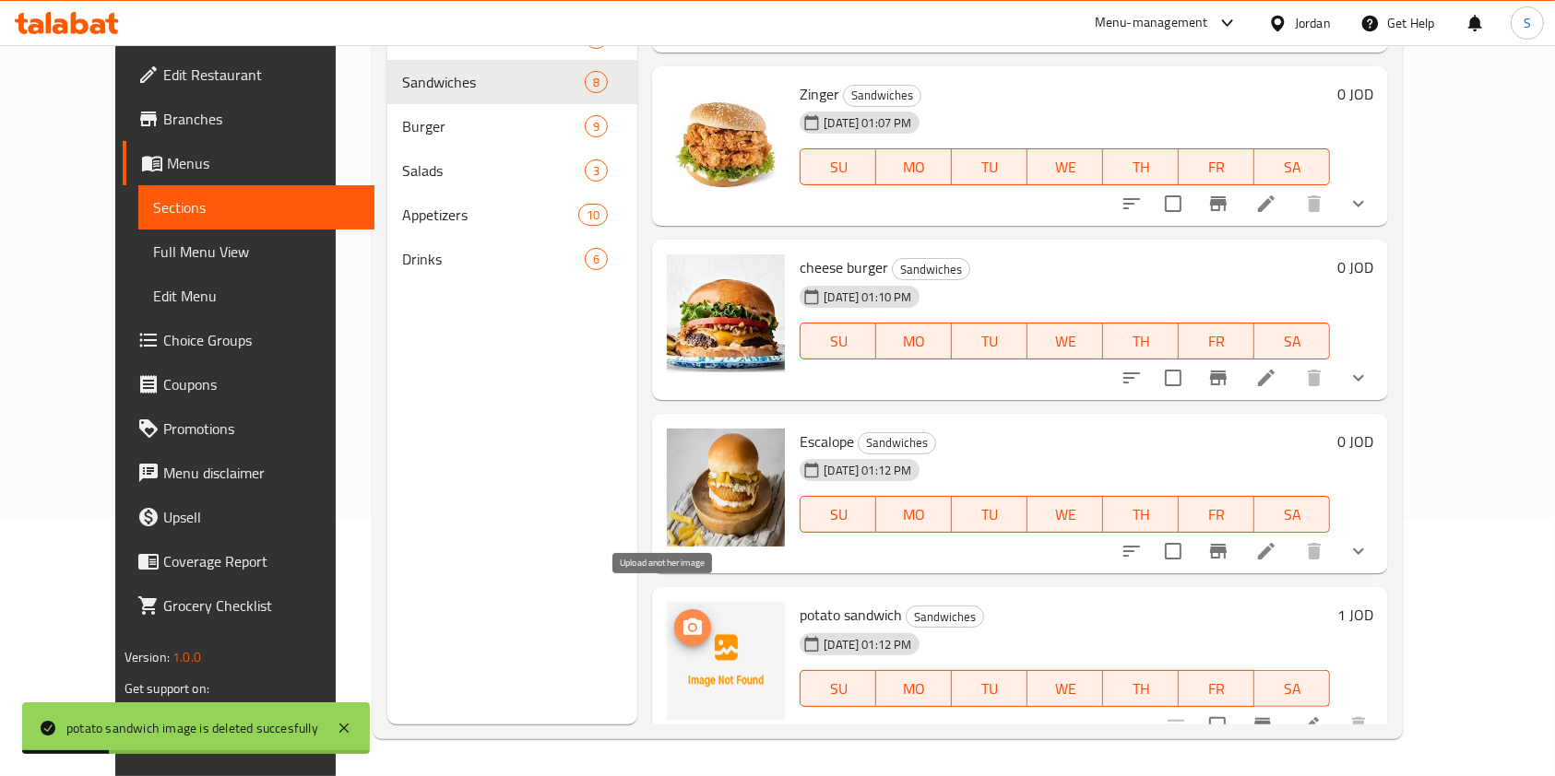
click at [681, 617] on icon "upload picture" at bounding box center [692, 628] width 22 height 22
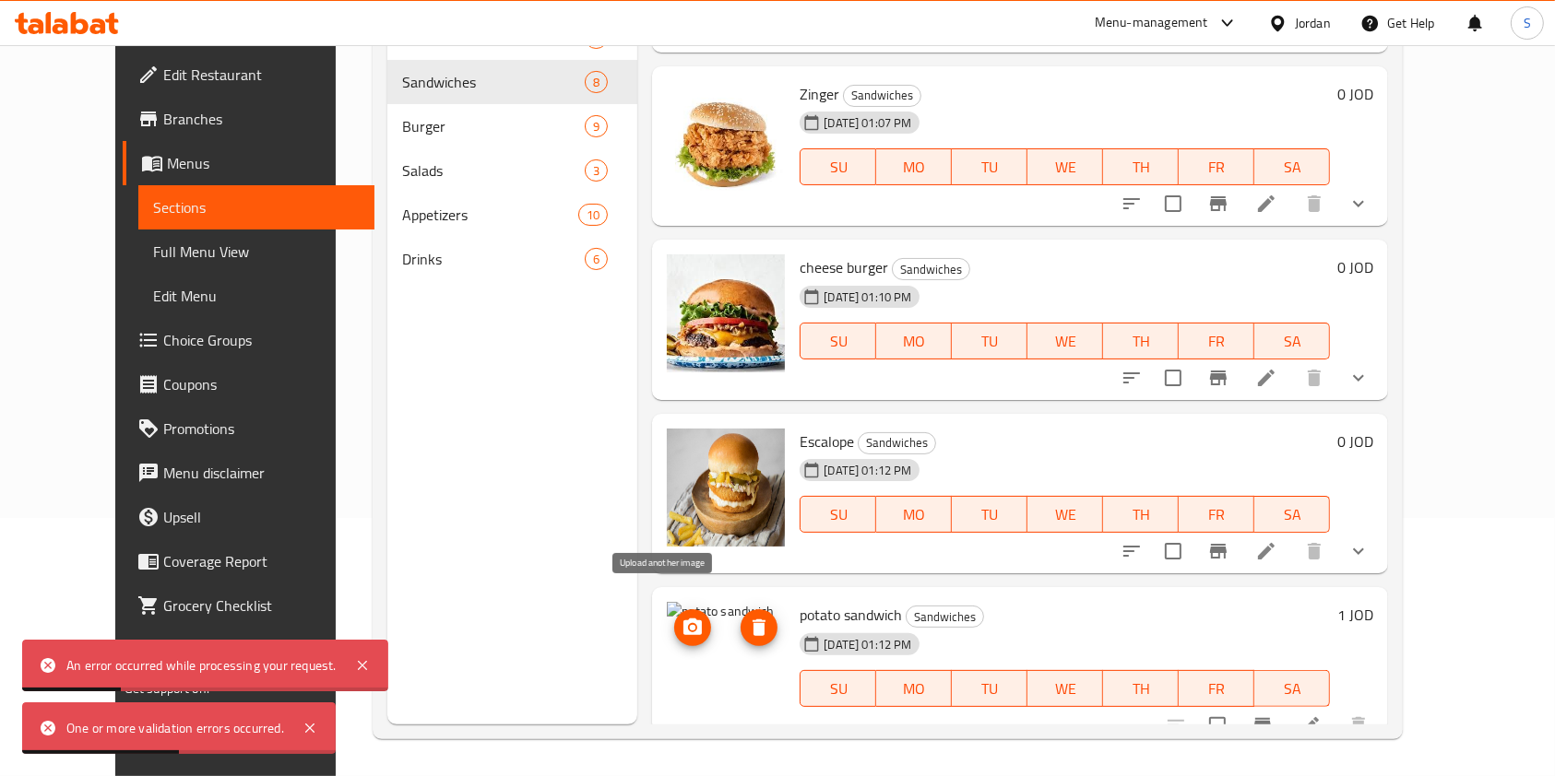
click at [683, 619] on icon "upload picture" at bounding box center [692, 627] width 18 height 17
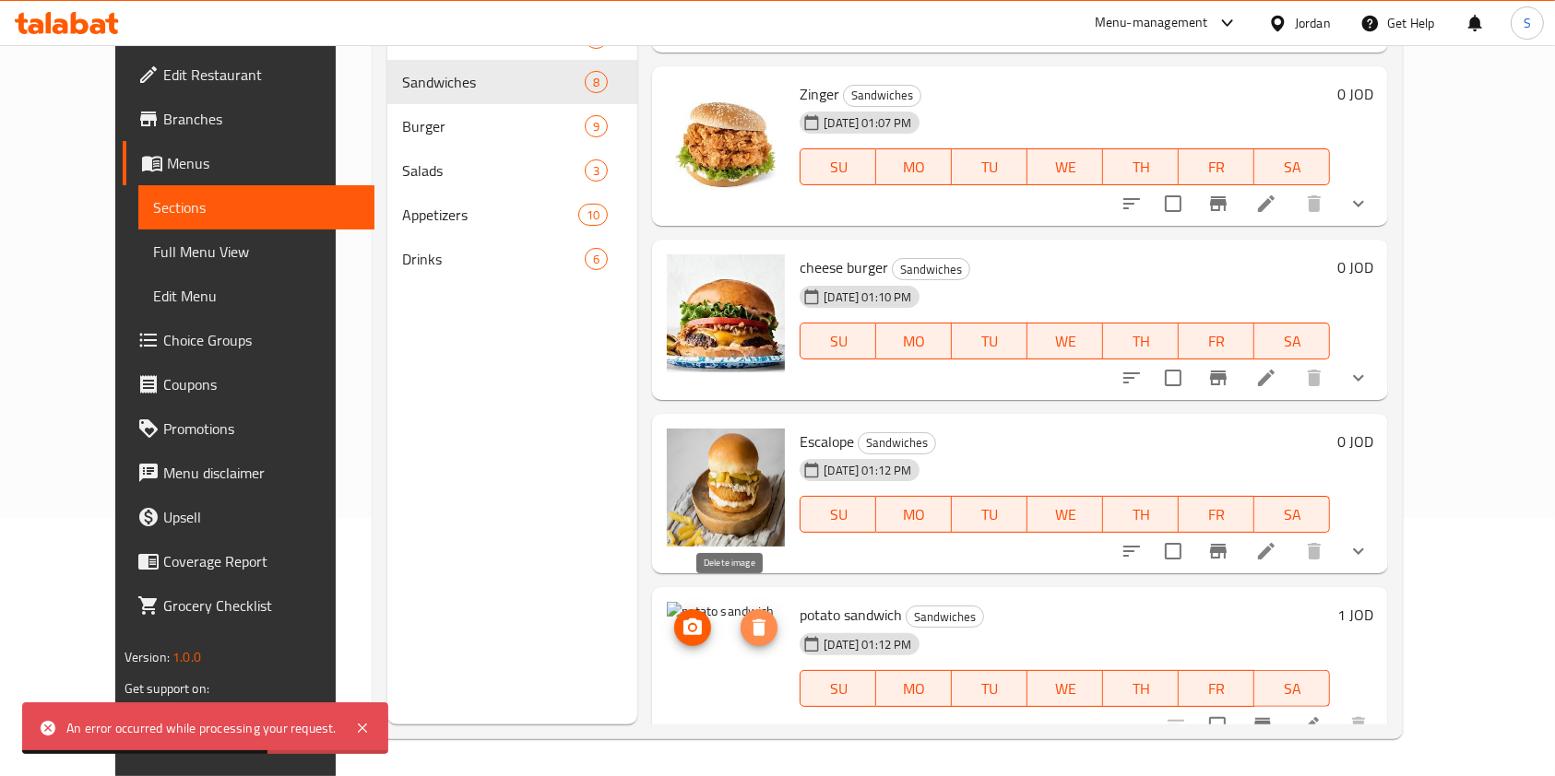
click at [748, 617] on icon "delete image" at bounding box center [759, 628] width 22 height 22
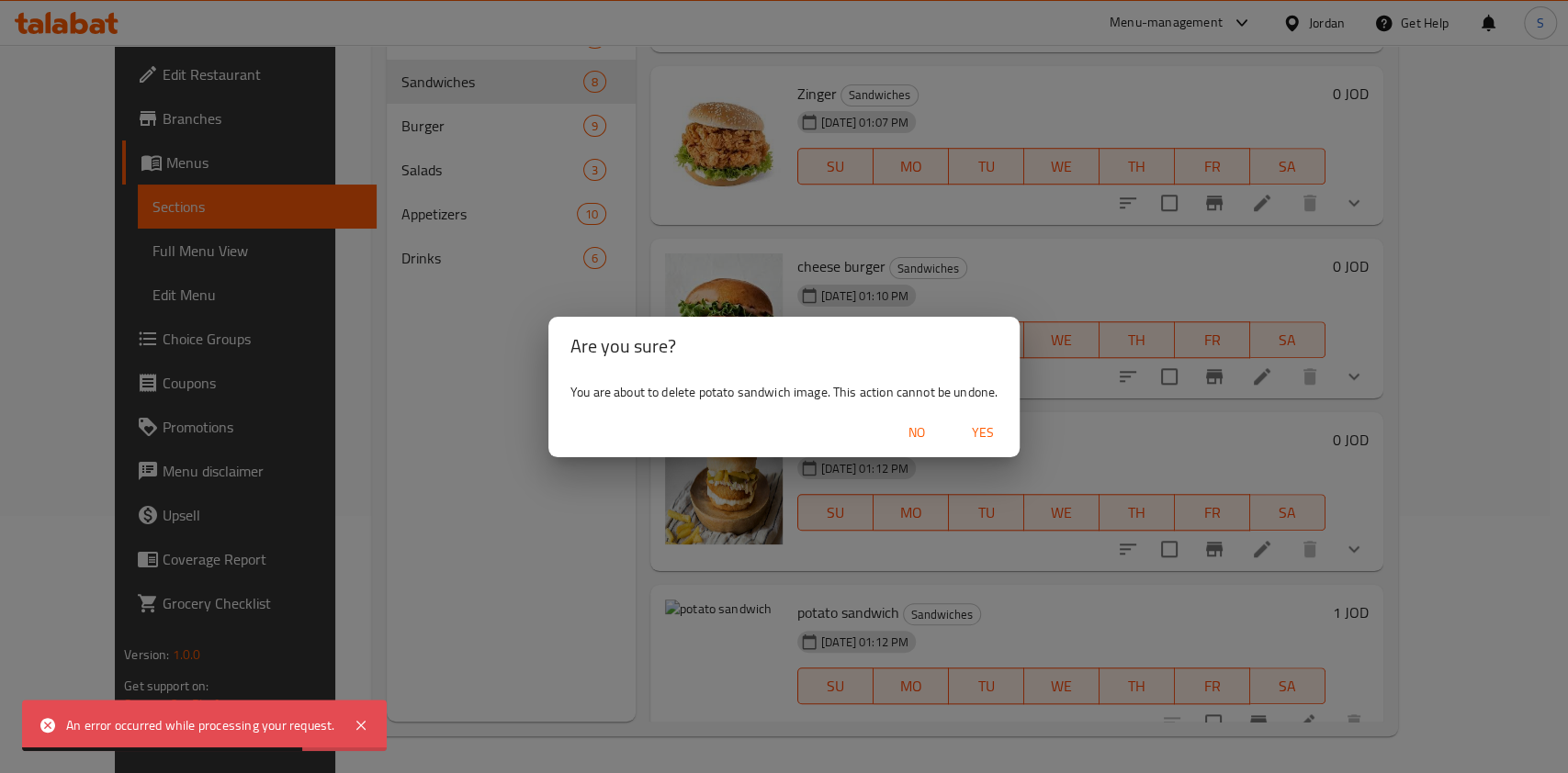
click at [966, 443] on span "Yes" at bounding box center [982, 432] width 44 height 23
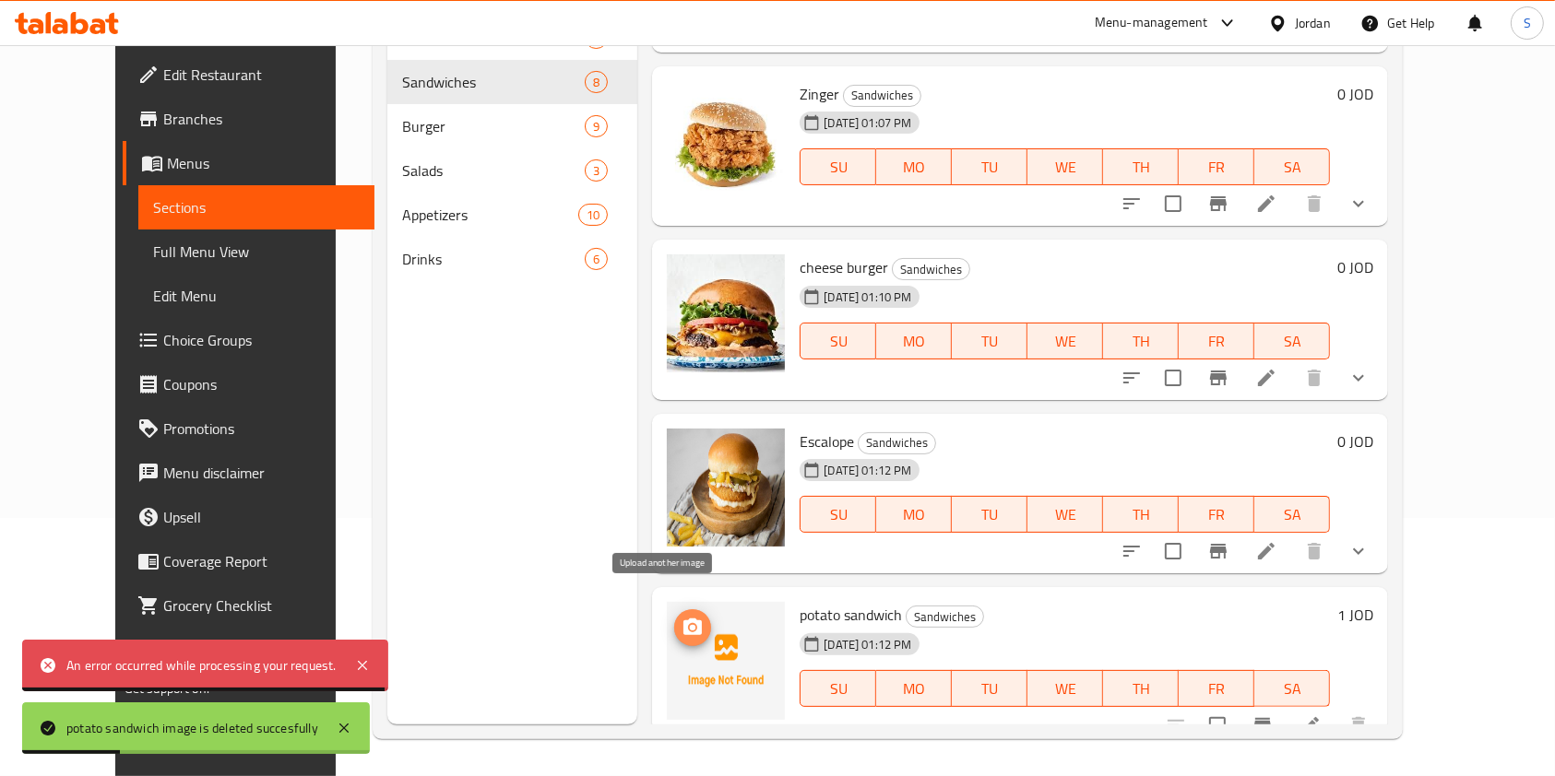
click at [681, 617] on icon "upload picture" at bounding box center [692, 628] width 22 height 22
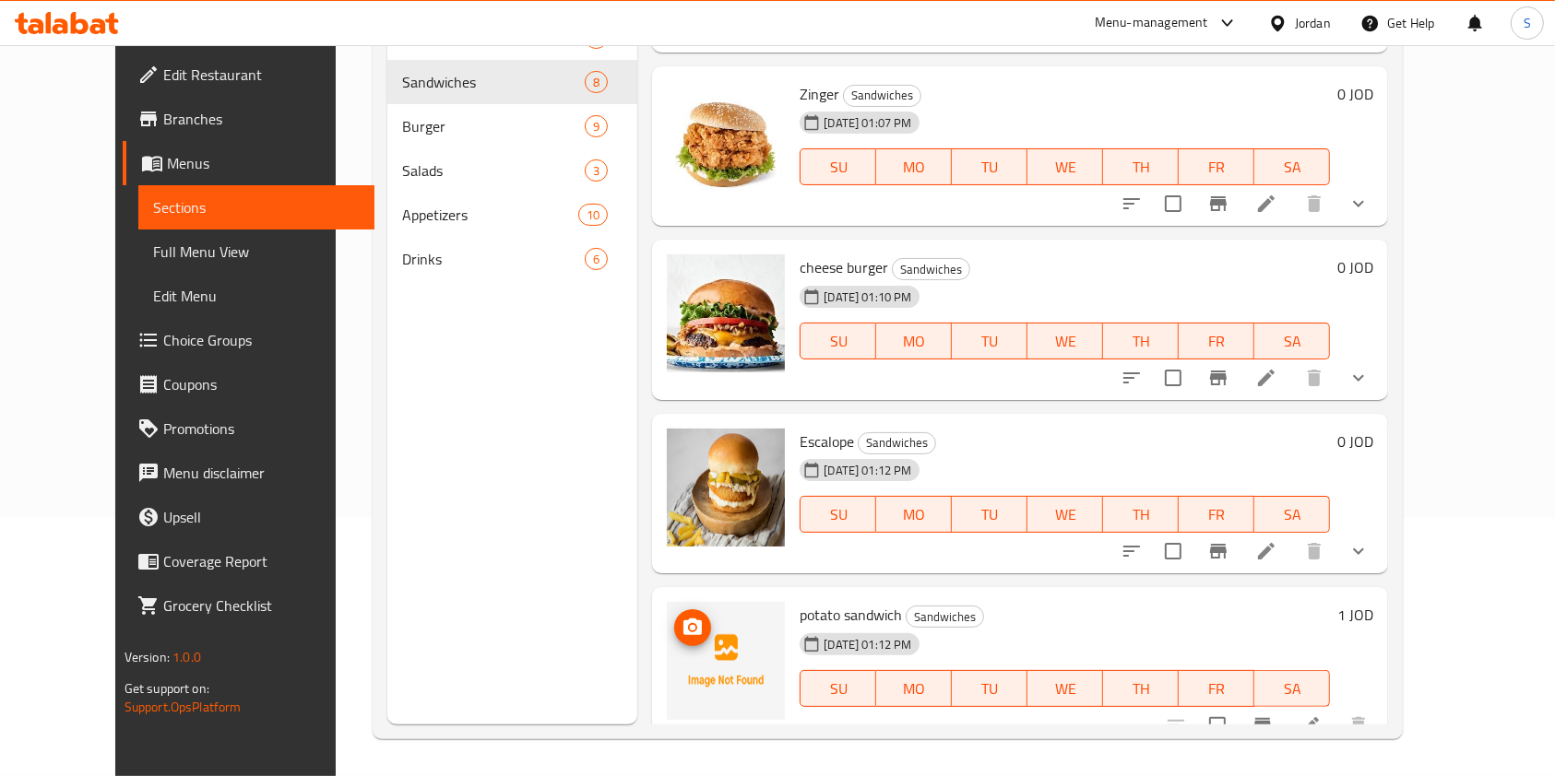
click at [689, 631] on img at bounding box center [726, 661] width 118 height 118
click at [674, 616] on button "upload picture" at bounding box center [692, 627] width 37 height 37
click at [1321, 715] on icon at bounding box center [1310, 726] width 22 height 22
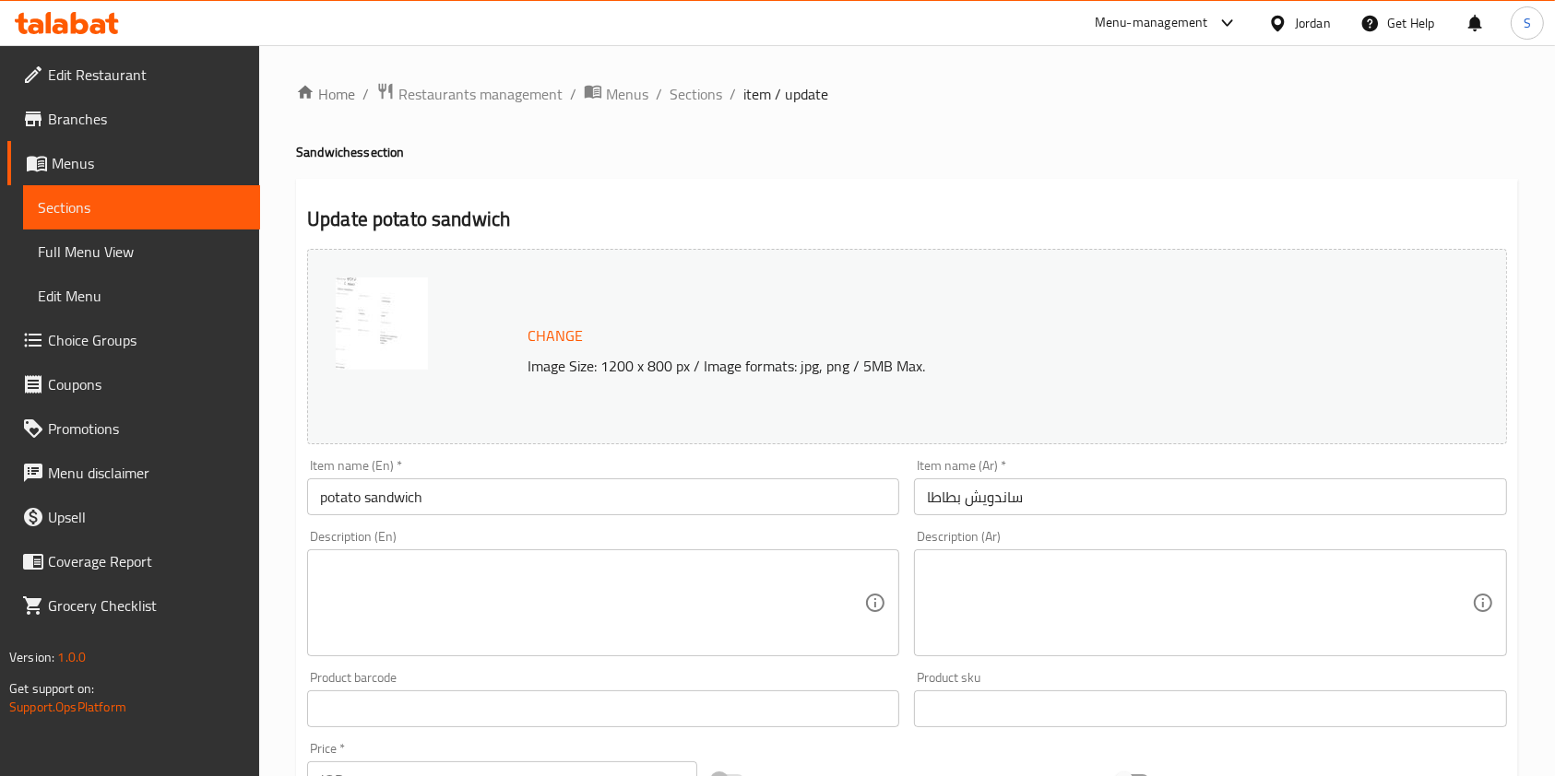
click at [564, 338] on span "Change" at bounding box center [554, 336] width 55 height 27
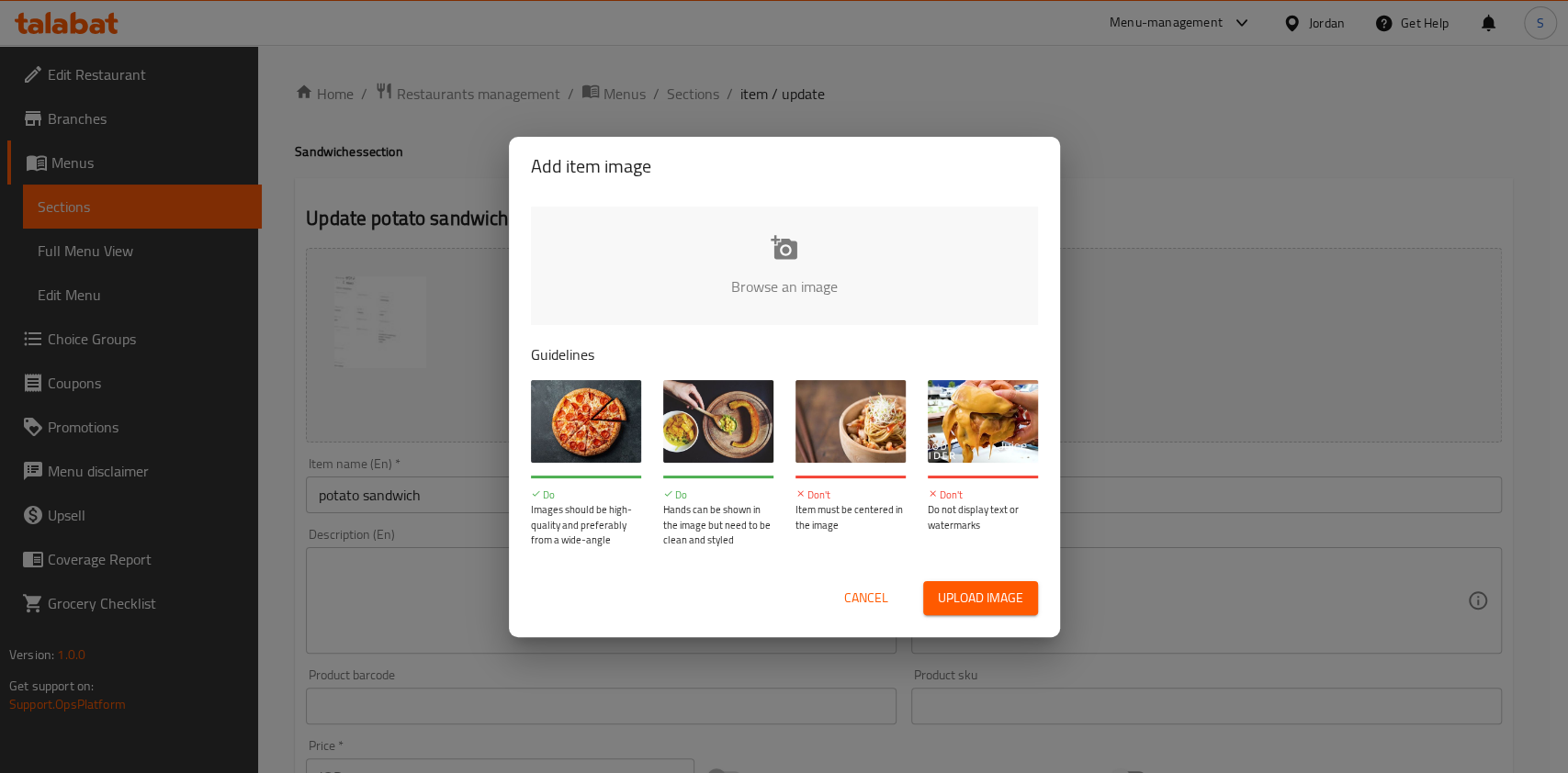
click at [866, 599] on span "Cancel" at bounding box center [866, 598] width 44 height 23
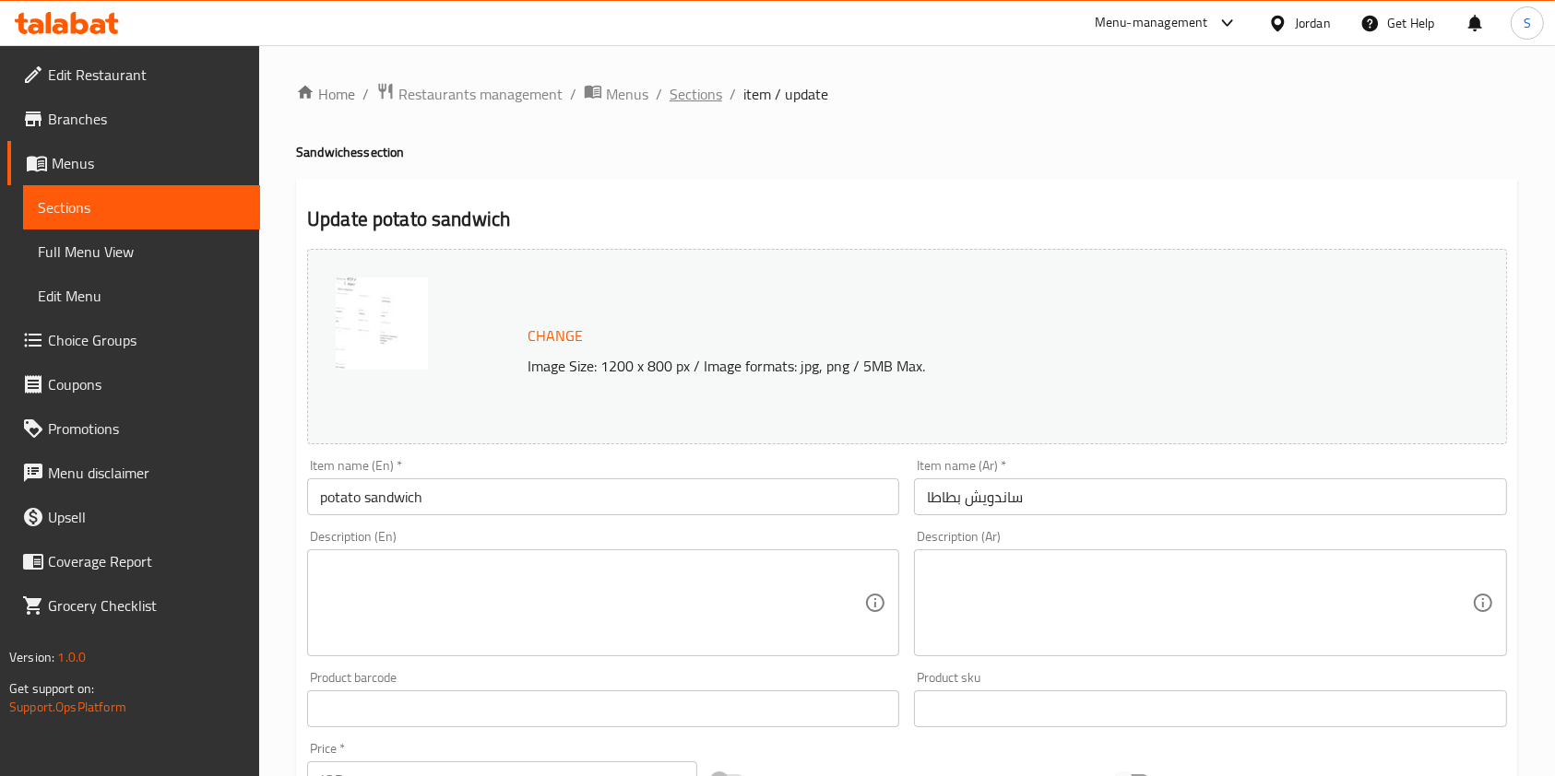
click at [716, 96] on span "Sections" at bounding box center [695, 94] width 53 height 22
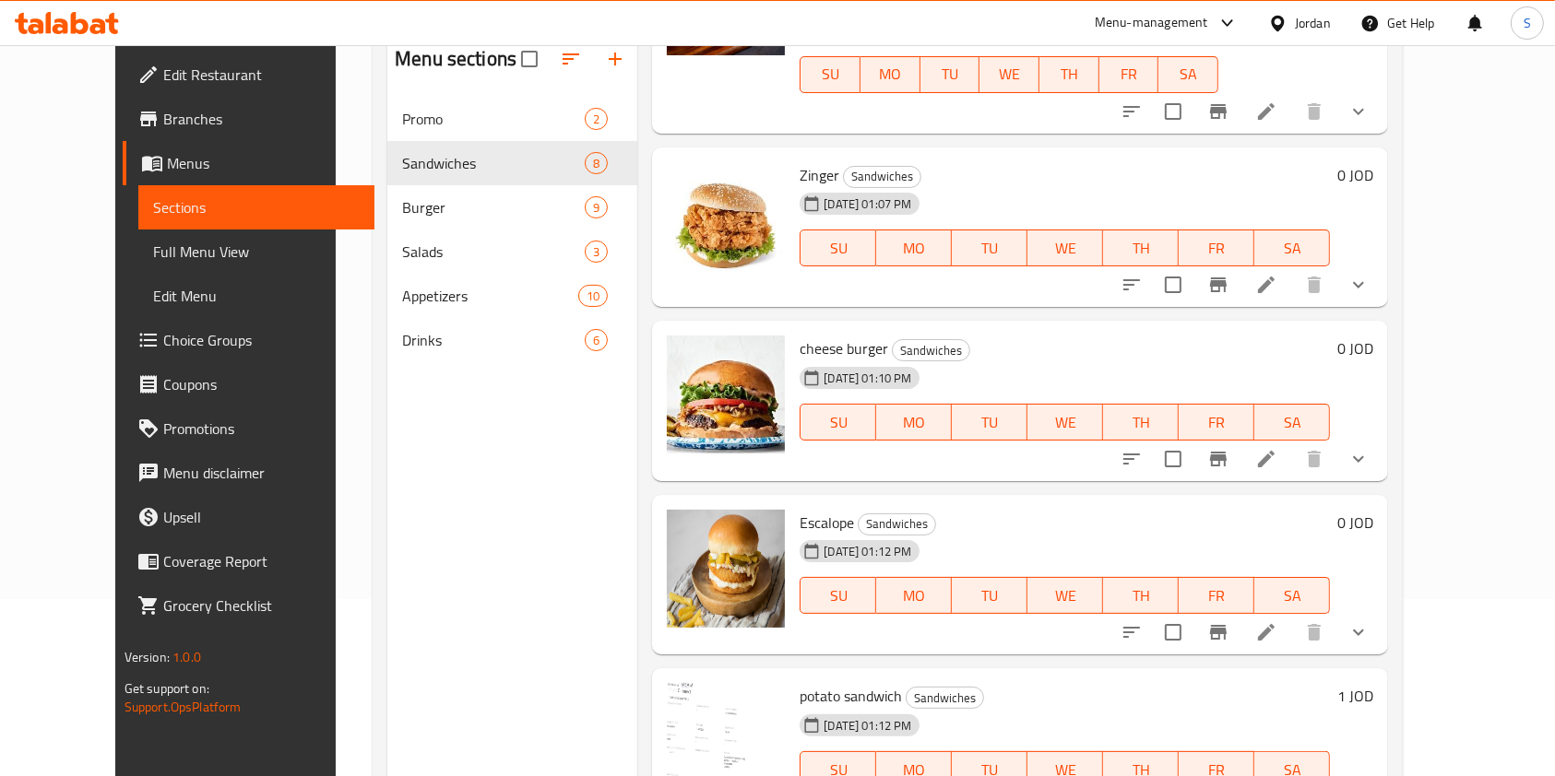
scroll to position [258, 0]
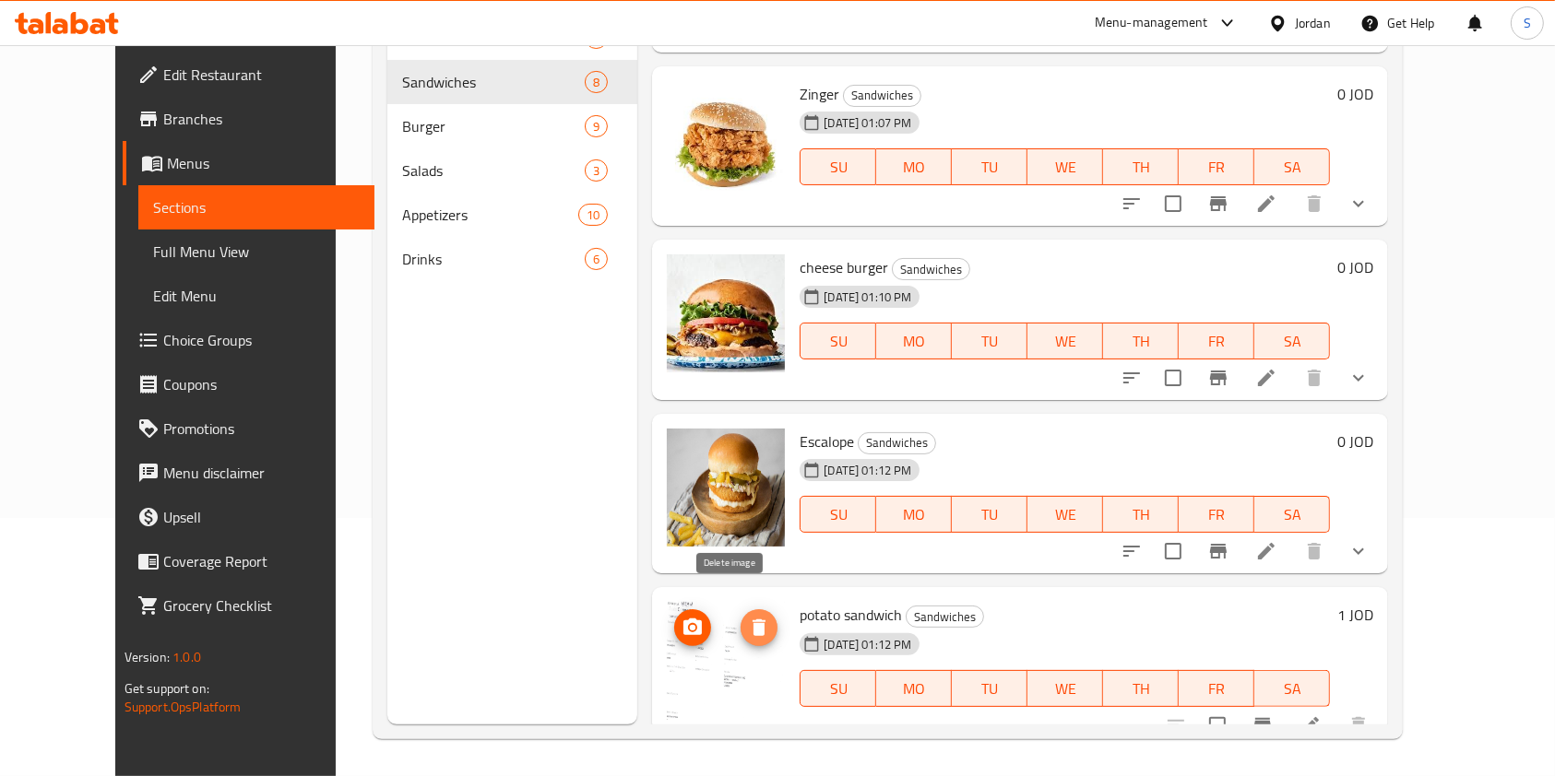
click at [748, 617] on icon "delete image" at bounding box center [759, 628] width 22 height 22
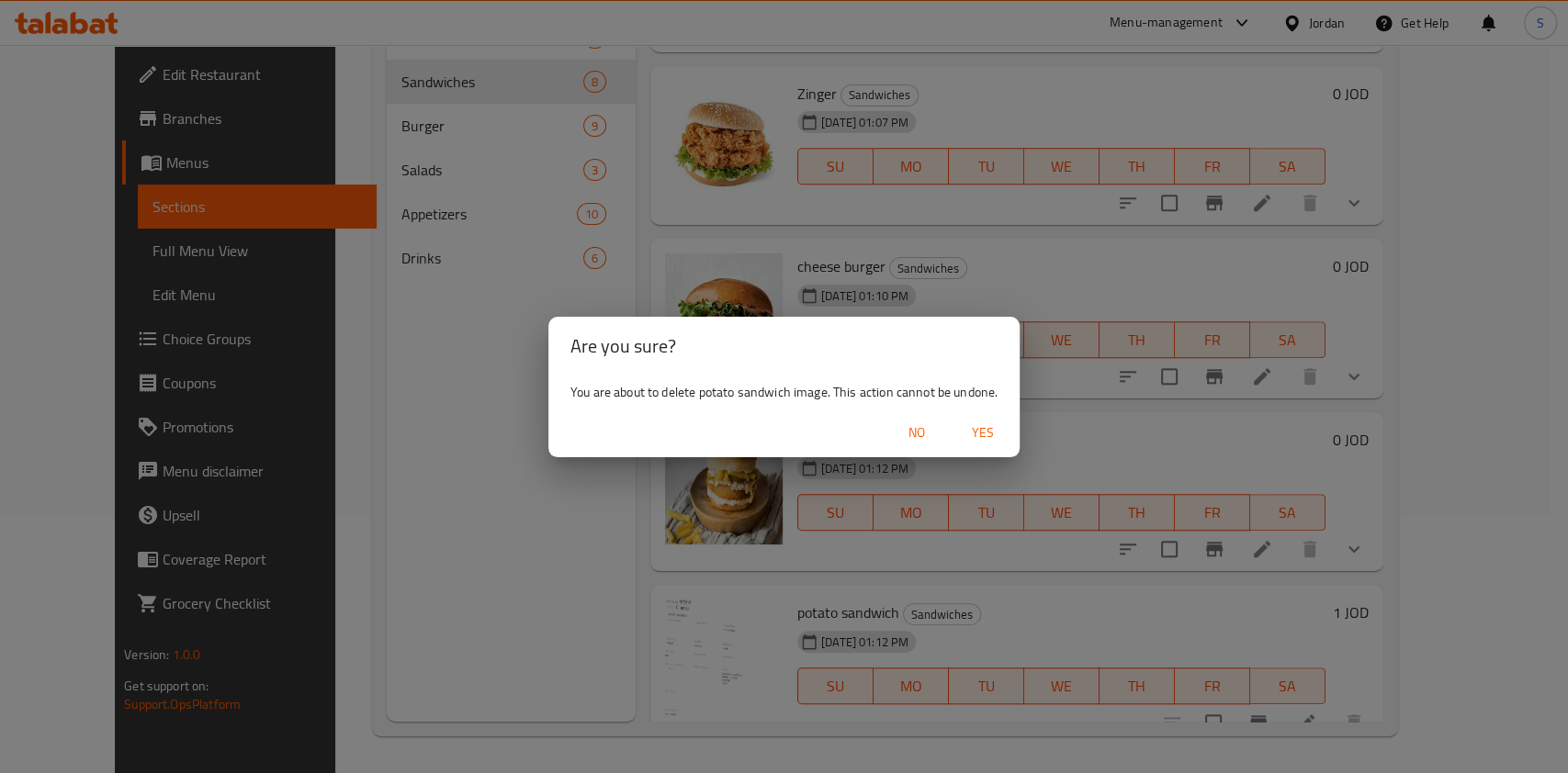
click at [974, 421] on span "Yes" at bounding box center [982, 432] width 44 height 23
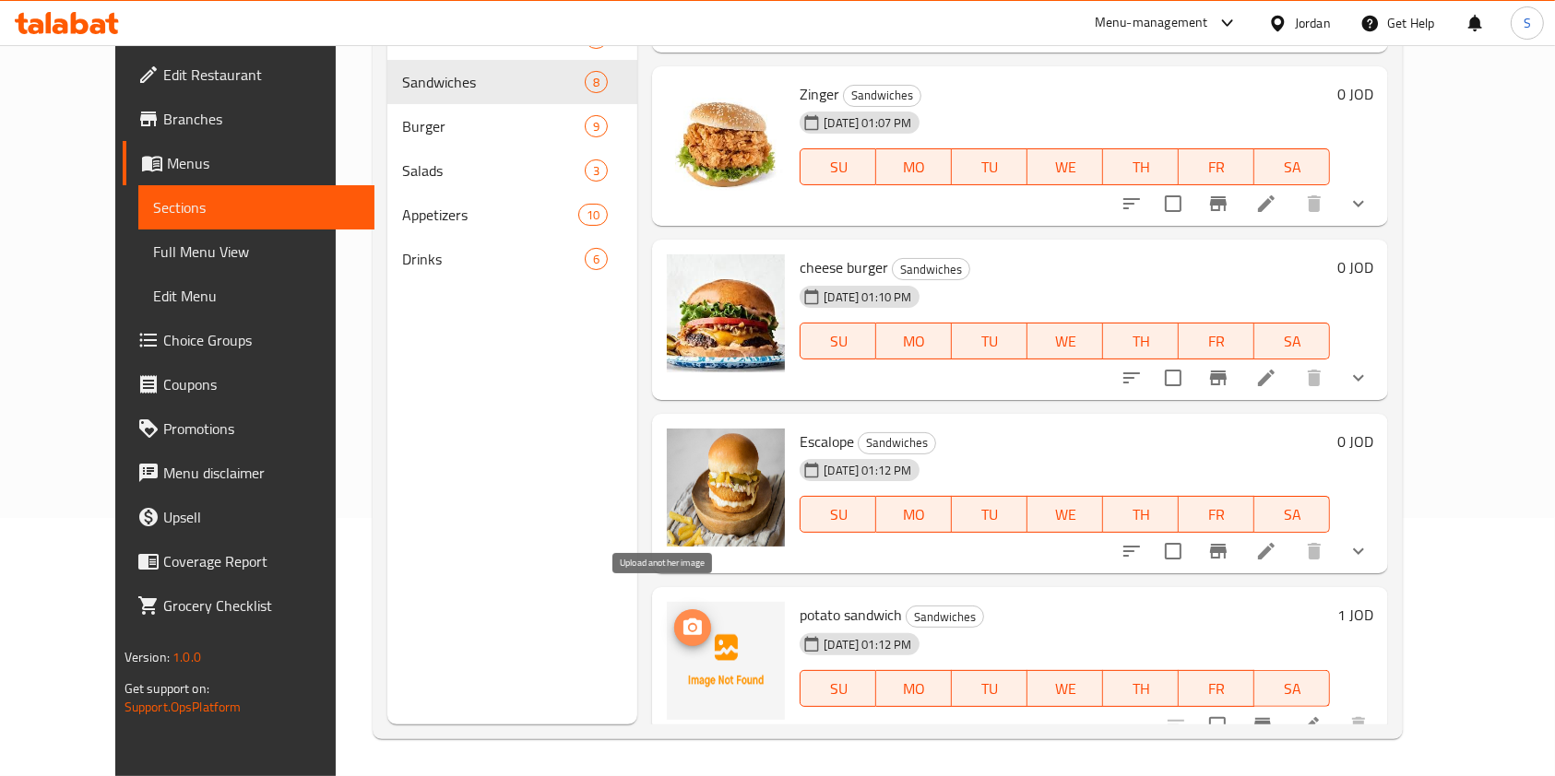
click at [674, 619] on button "upload picture" at bounding box center [692, 627] width 37 height 37
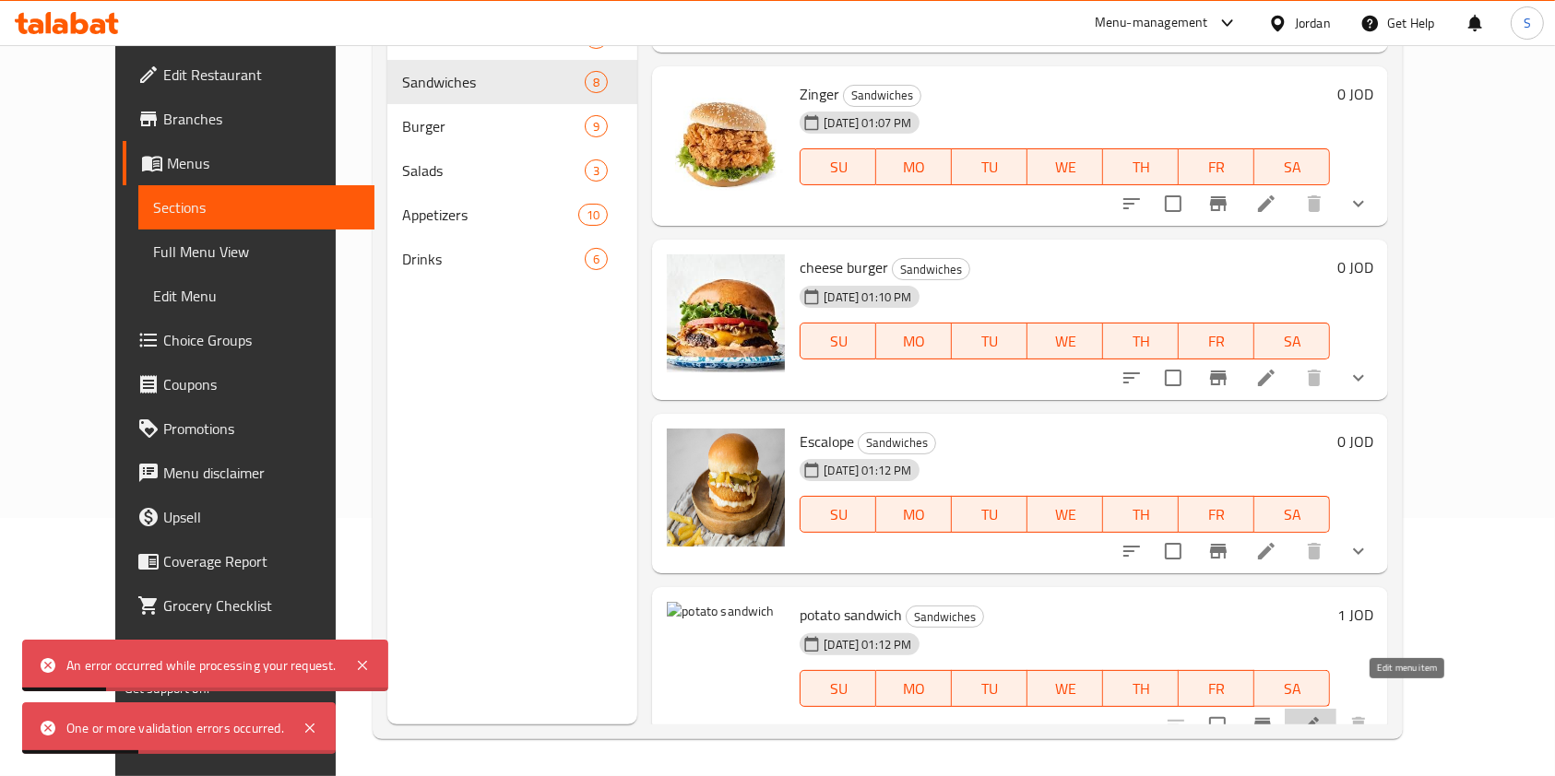
click at [1321, 715] on icon at bounding box center [1310, 726] width 22 height 22
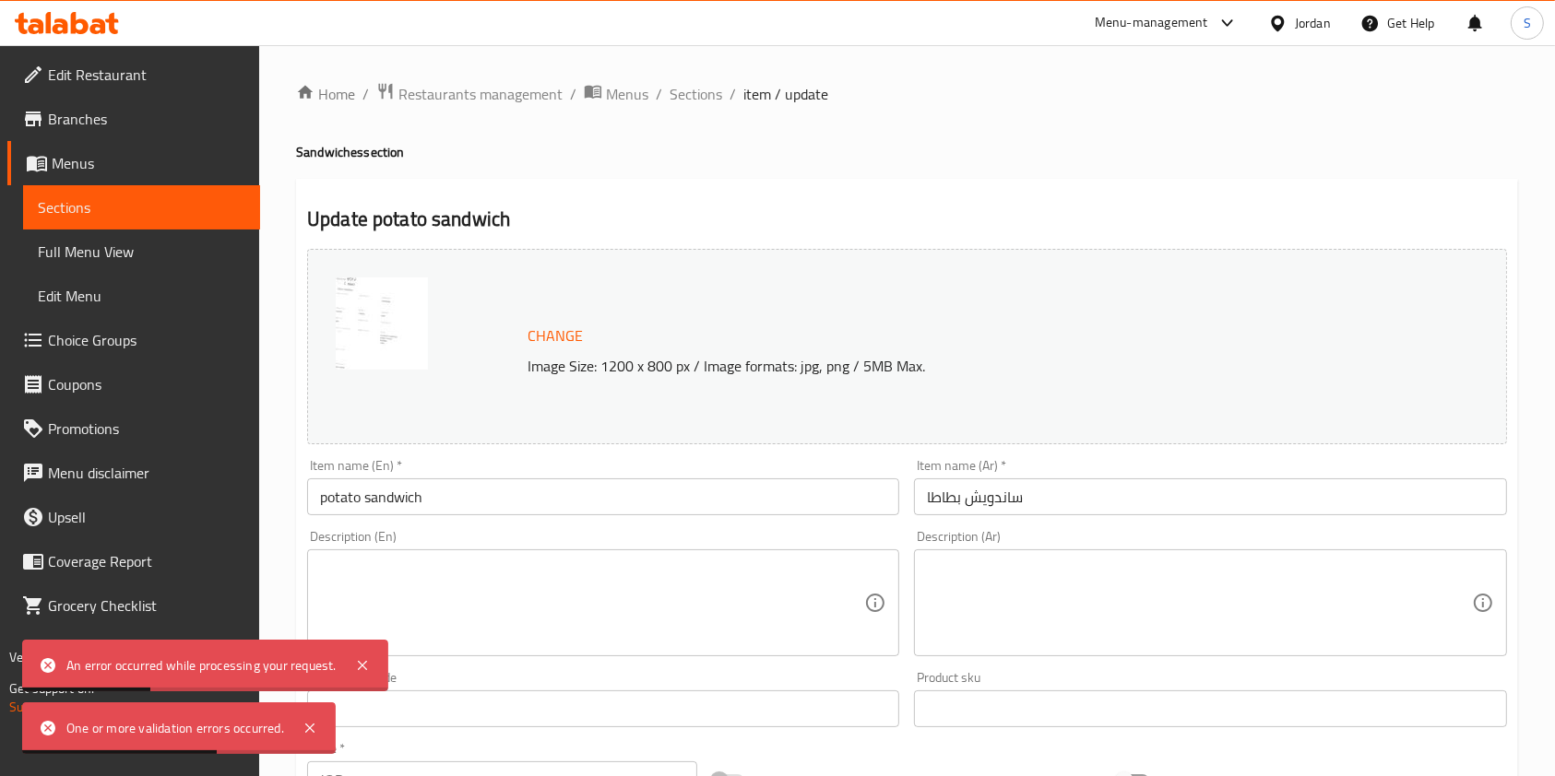
click at [388, 332] on img at bounding box center [382, 324] width 92 height 92
click at [561, 334] on span "Change" at bounding box center [554, 336] width 55 height 27
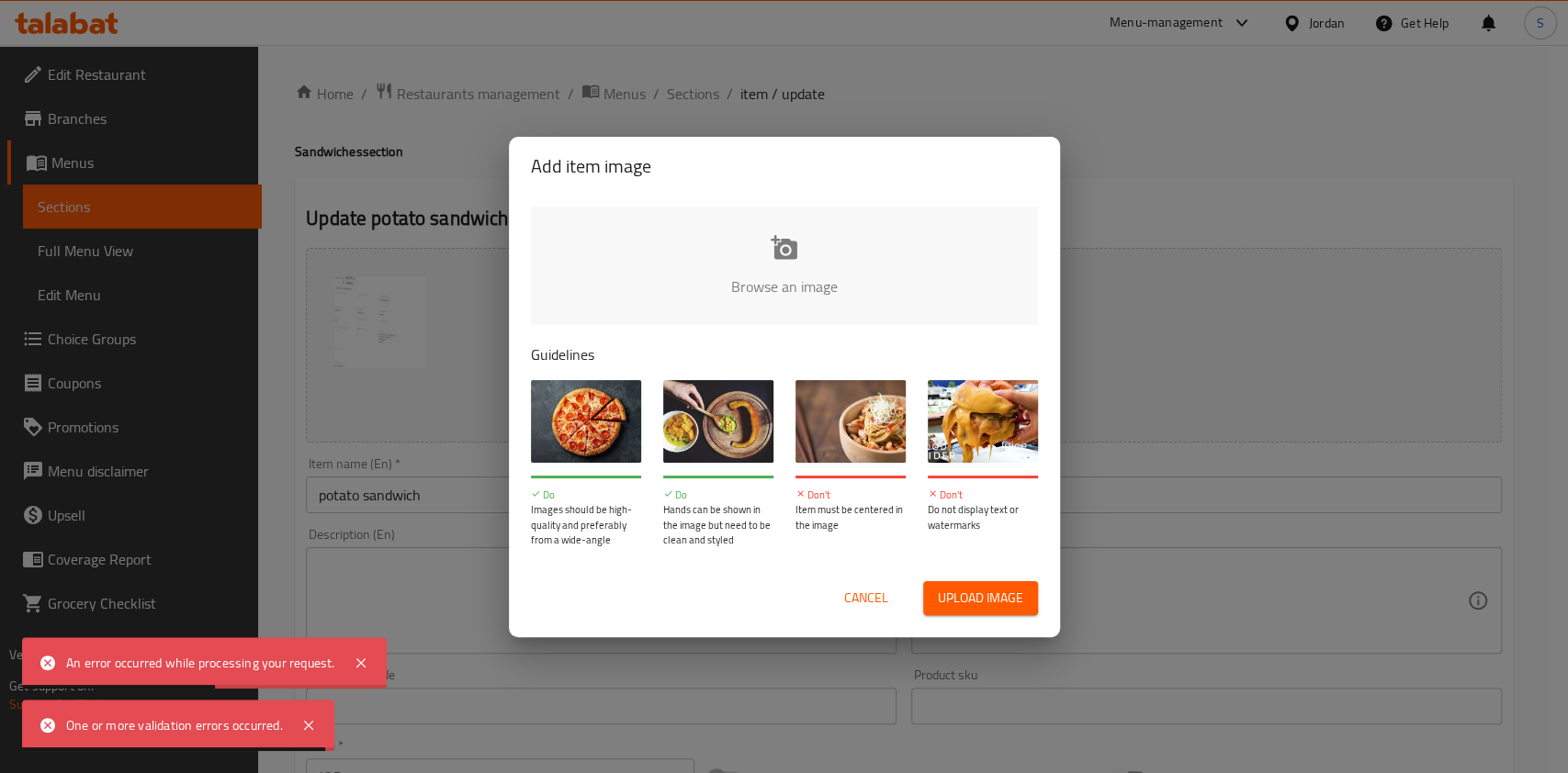
click at [764, 255] on input "file" at bounding box center [1405, 292] width 1748 height 171
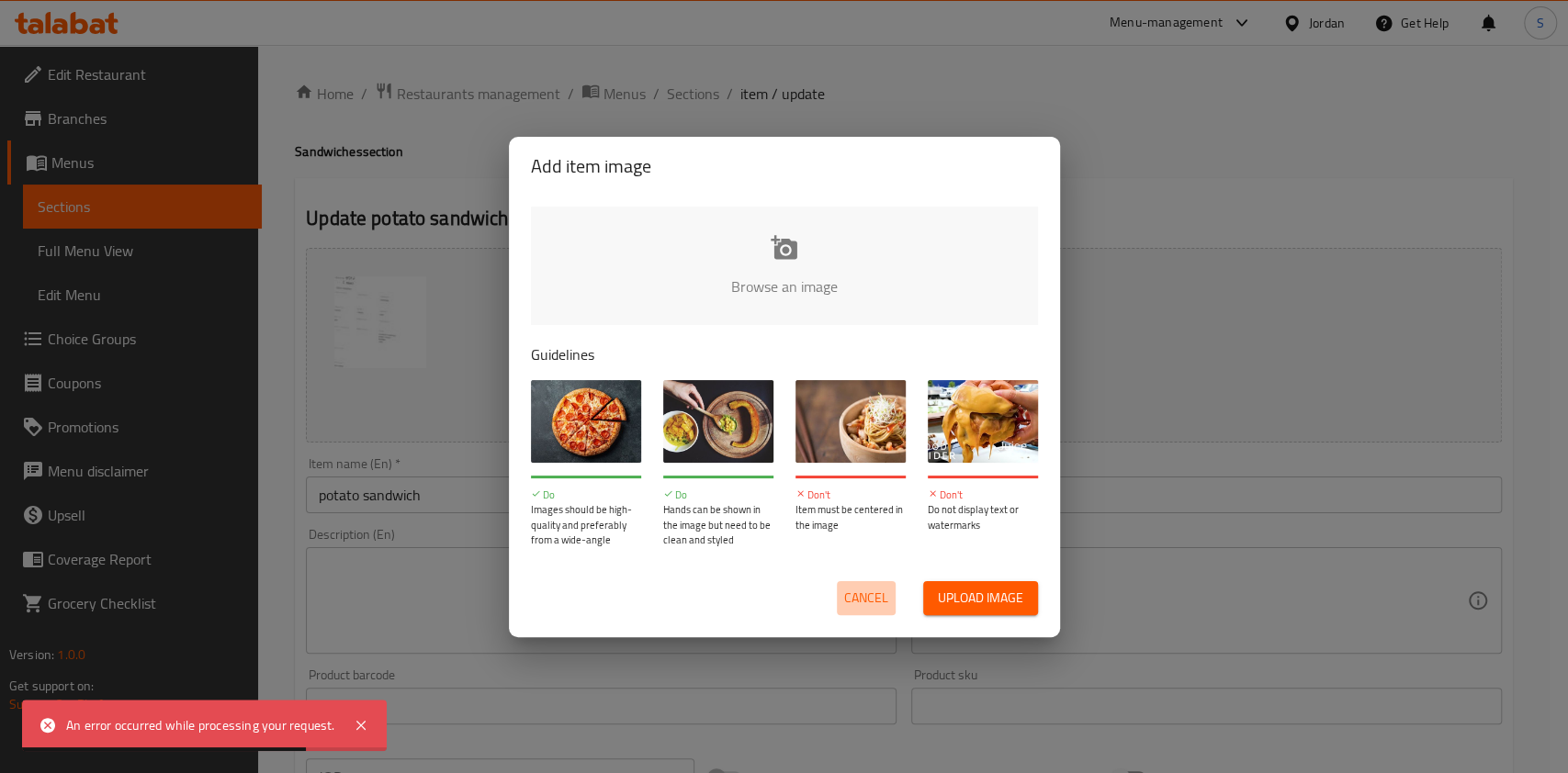
click at [872, 593] on span "Cancel" at bounding box center [866, 598] width 44 height 23
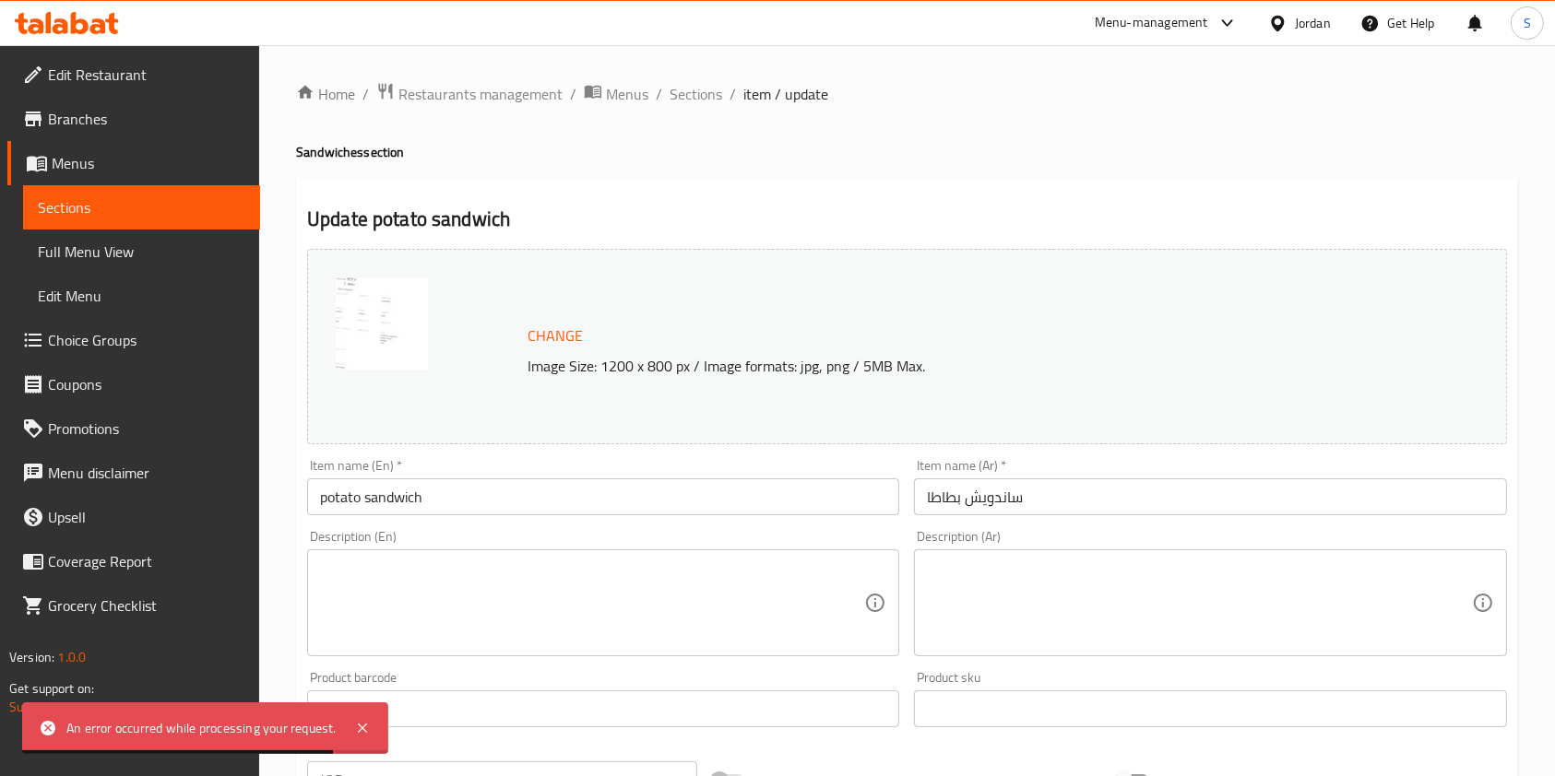
click at [689, 77] on div "Home / Restaurants management / Menus / Sections / item / update Sandwiches sec…" at bounding box center [906, 687] width 1295 height 1284
click at [701, 90] on span "Sections" at bounding box center [695, 94] width 53 height 22
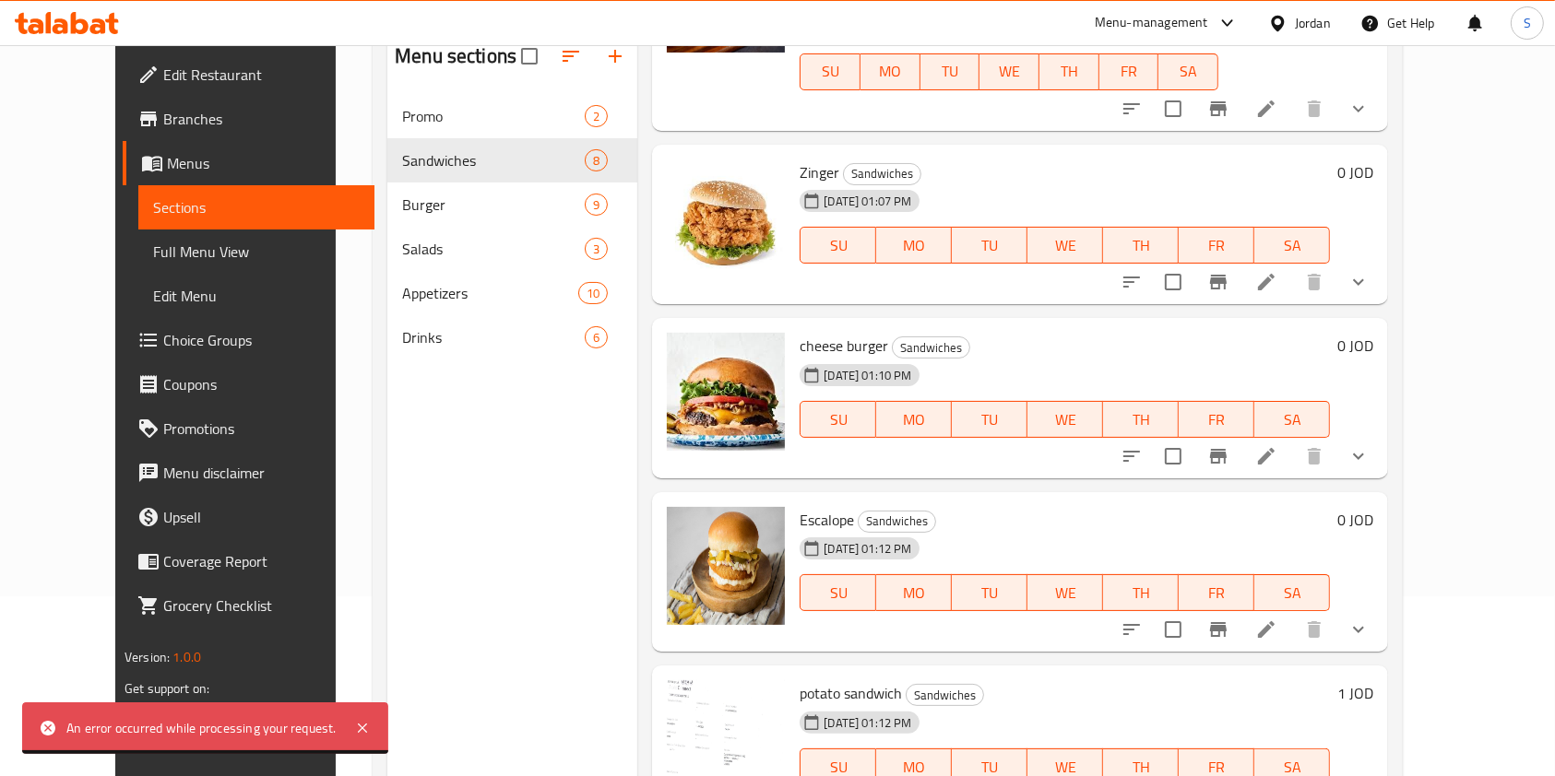
scroll to position [258, 0]
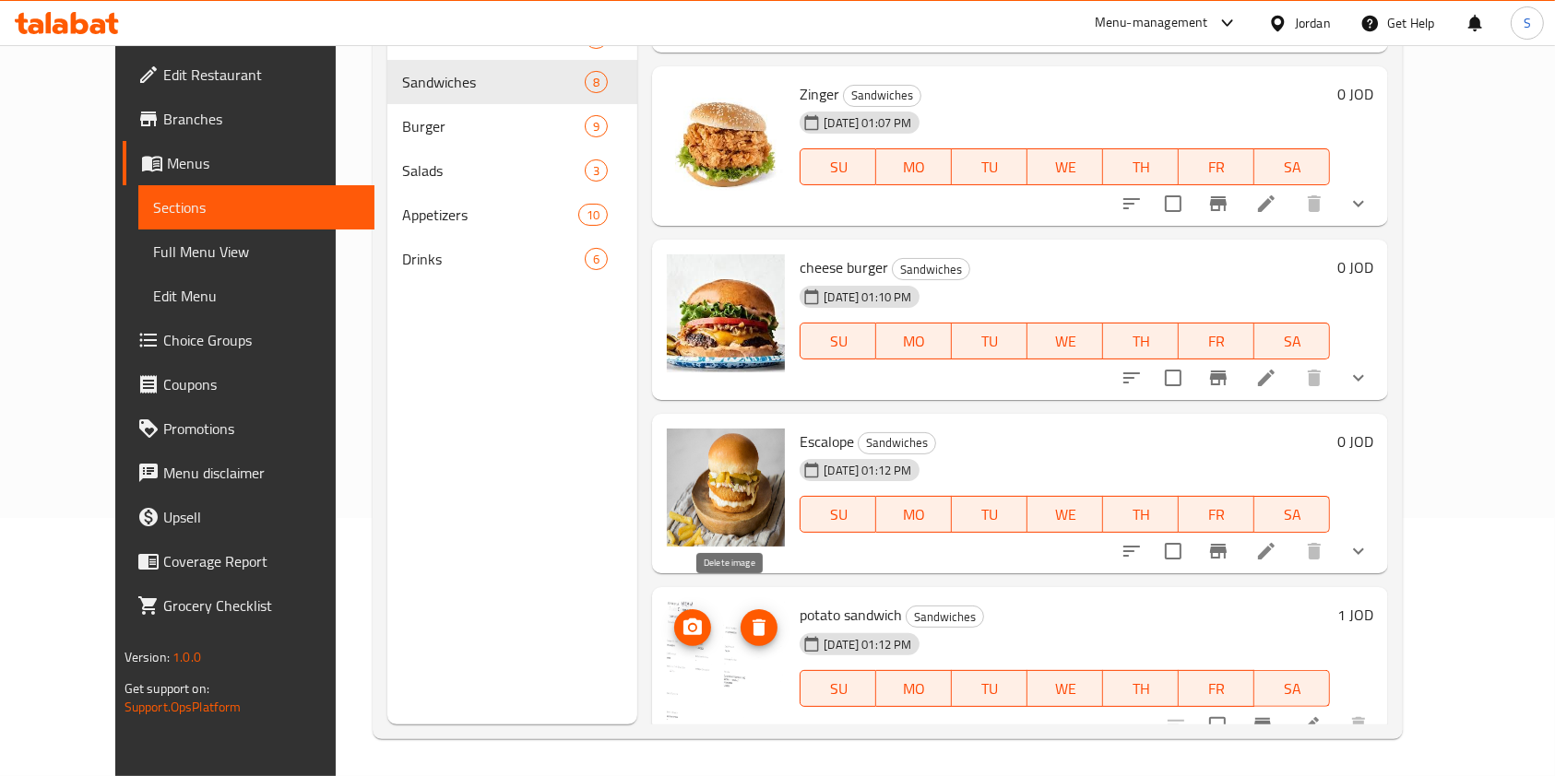
drag, startPoint x: 672, startPoint y: 597, endPoint x: 727, endPoint y: 611, distance: 57.3
click at [727, 611] on div at bounding box center [726, 661] width 118 height 118
click at [752, 620] on icon "delete image" at bounding box center [758, 628] width 13 height 17
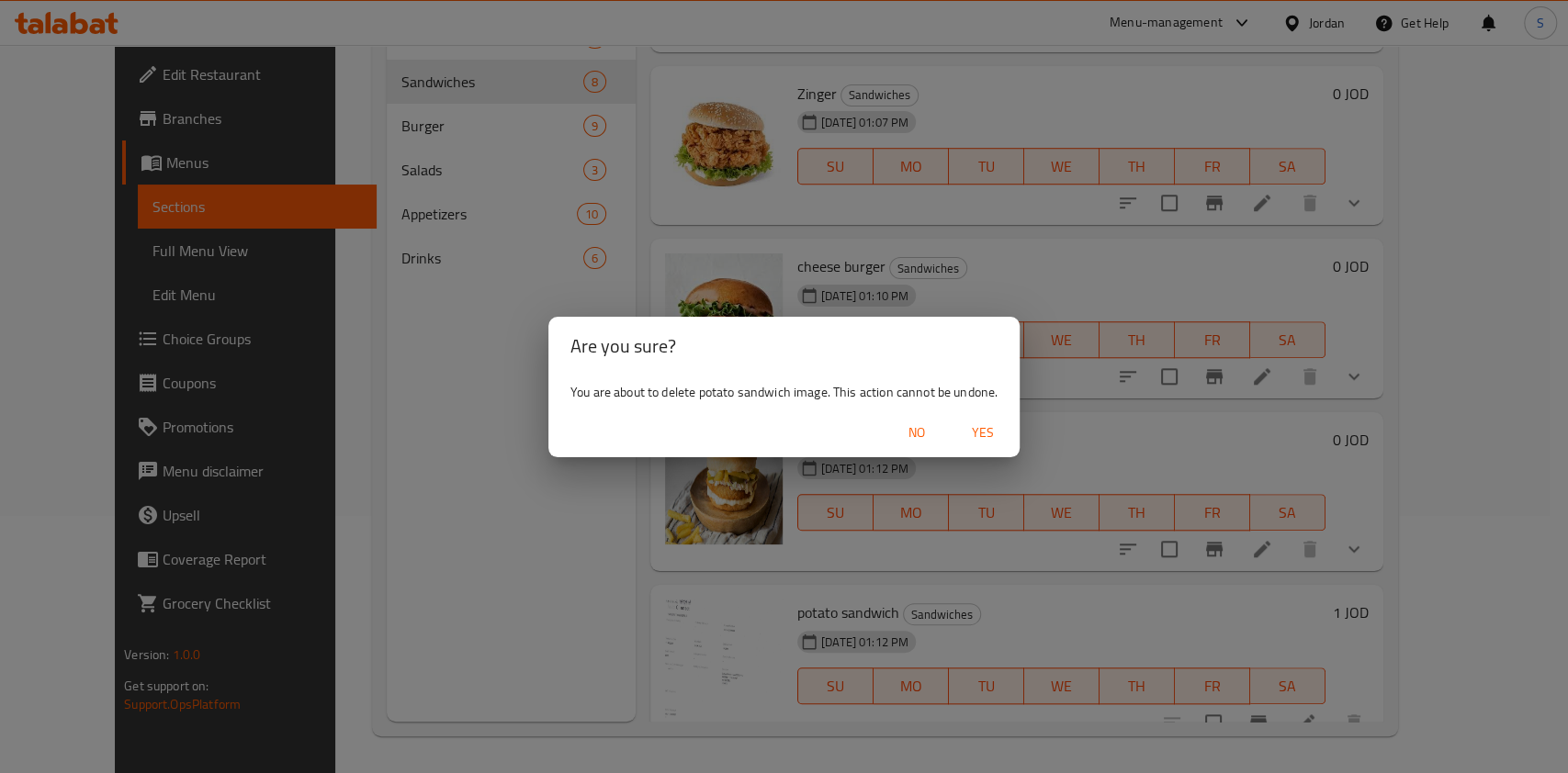
click at [967, 431] on span "Yes" at bounding box center [982, 432] width 44 height 23
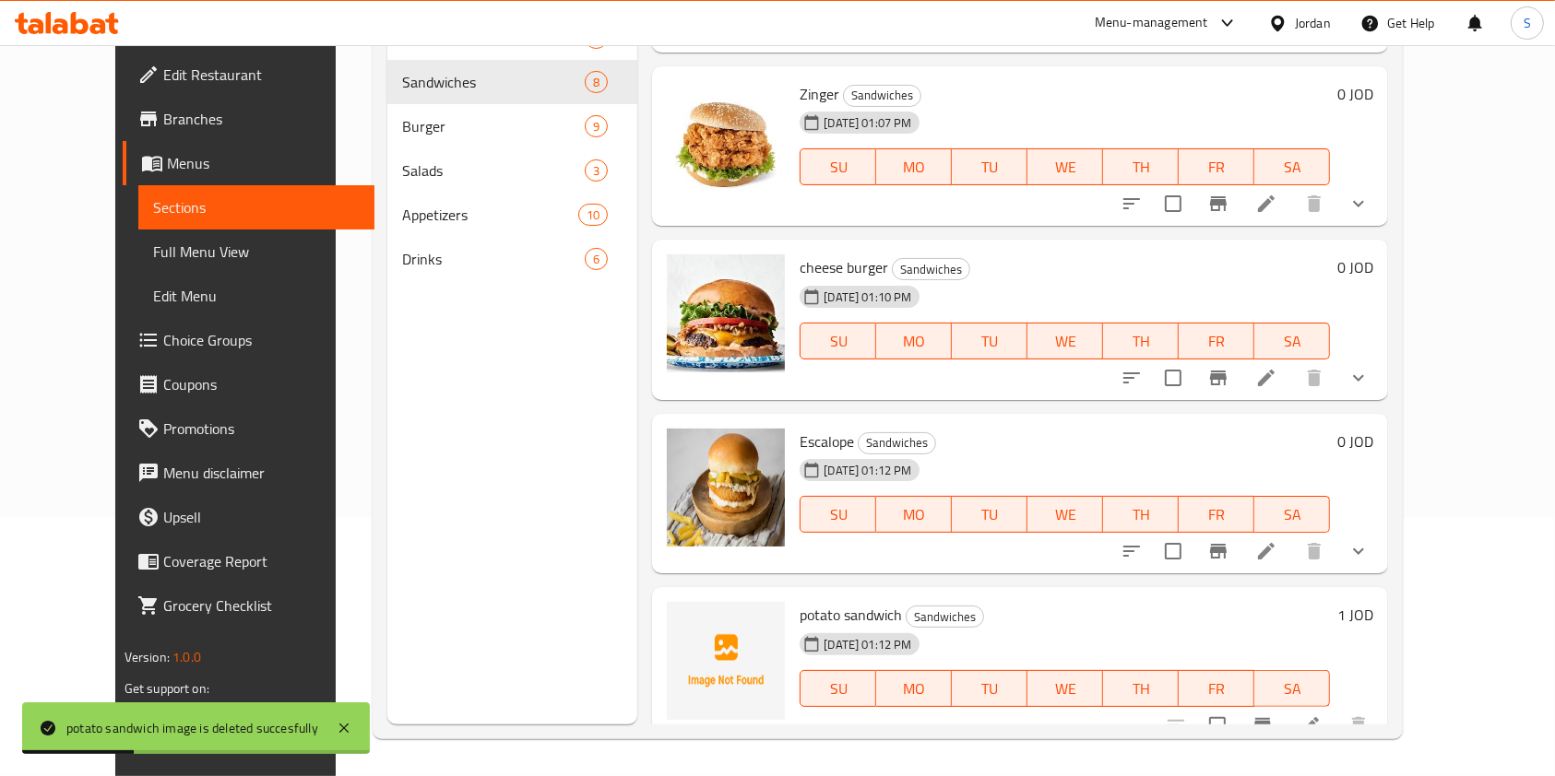
click at [971, 452] on div "19-08-2025 01:12 PM SU MO TU WE TH FR SA" at bounding box center [1064, 502] width 545 height 100
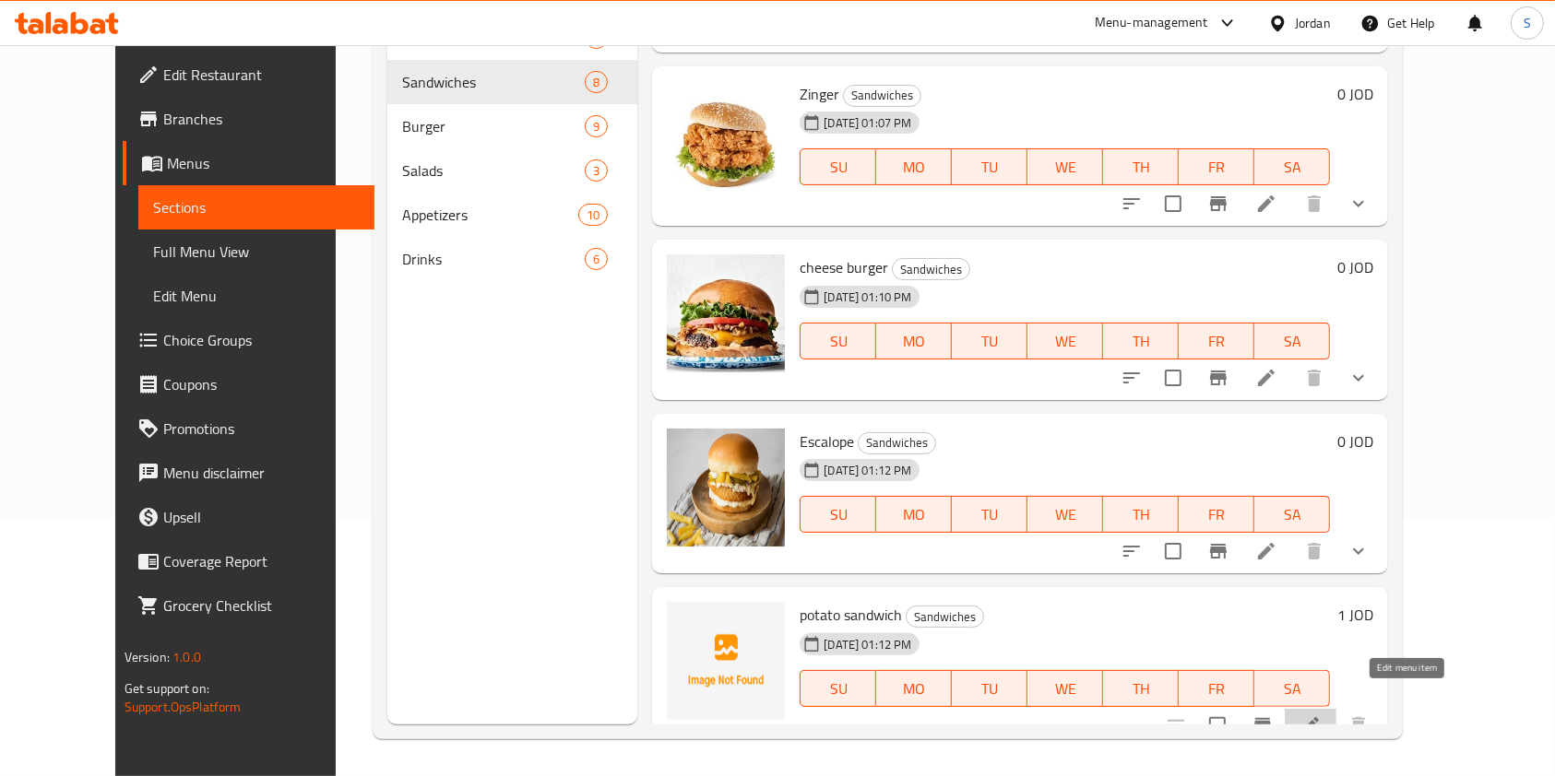
click at [1321, 715] on icon at bounding box center [1310, 726] width 22 height 22
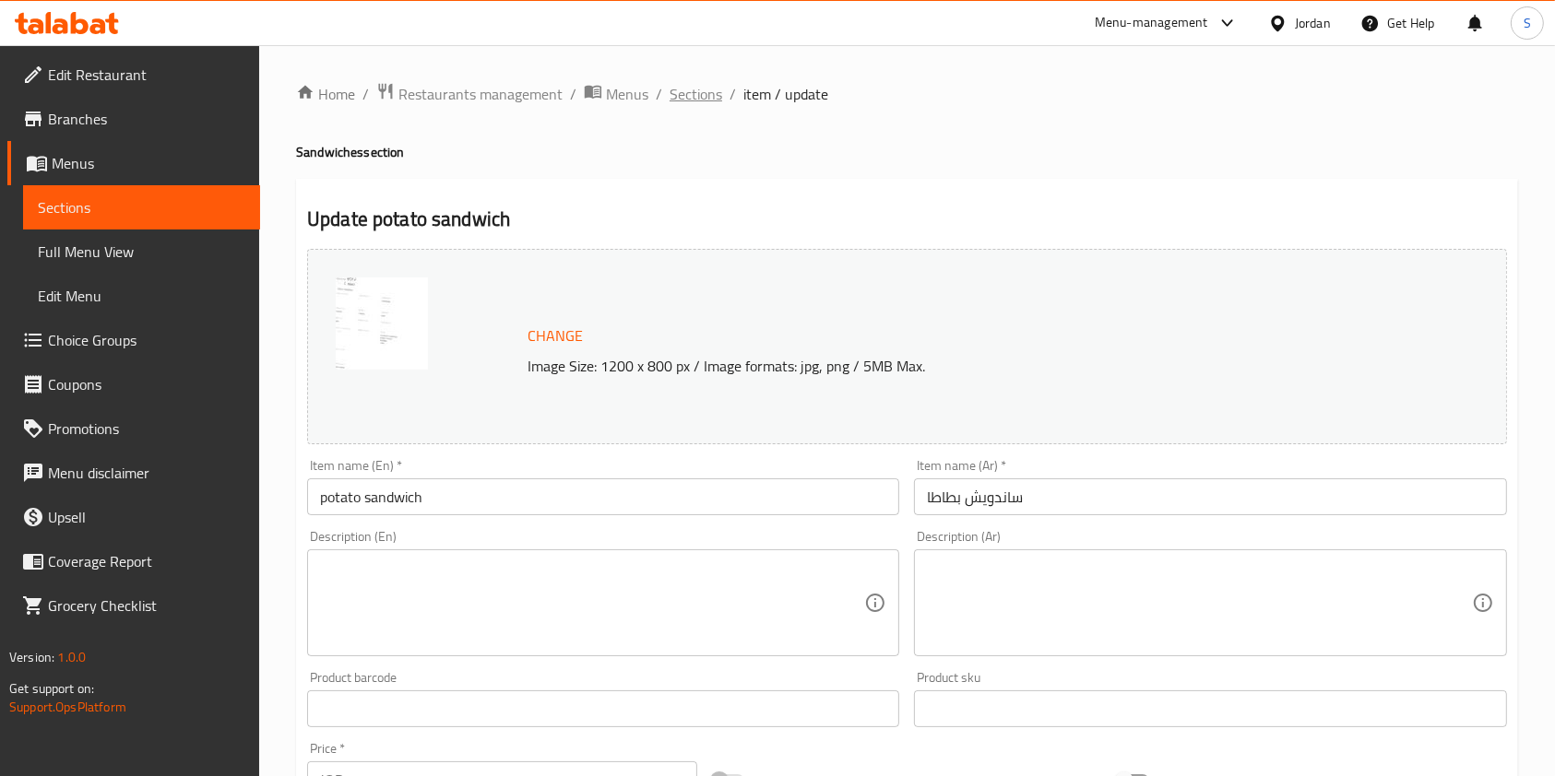
click at [681, 101] on span "Sections" at bounding box center [695, 94] width 53 height 22
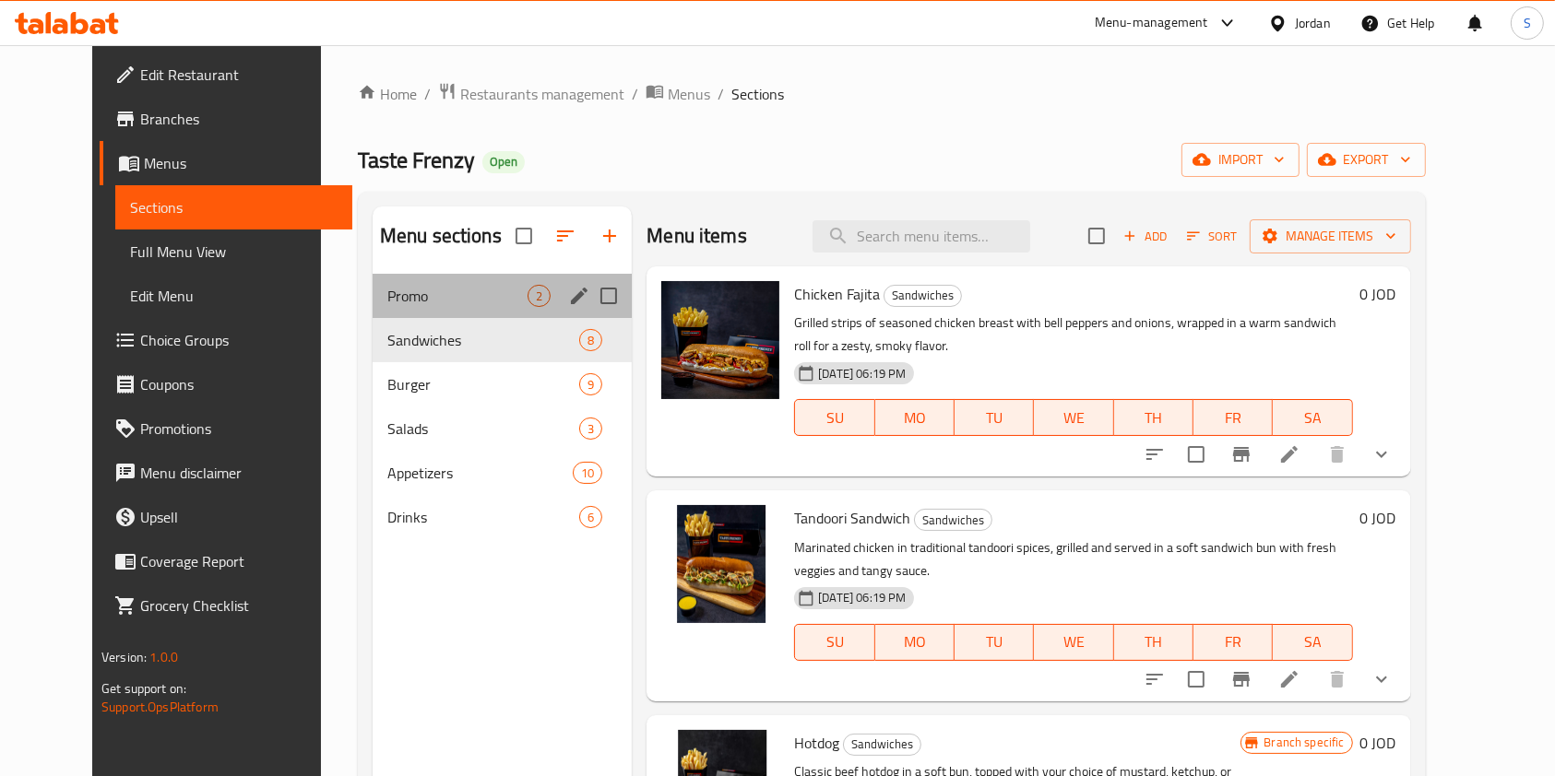
click at [372, 279] on div "Promo 2" at bounding box center [501, 296] width 259 height 44
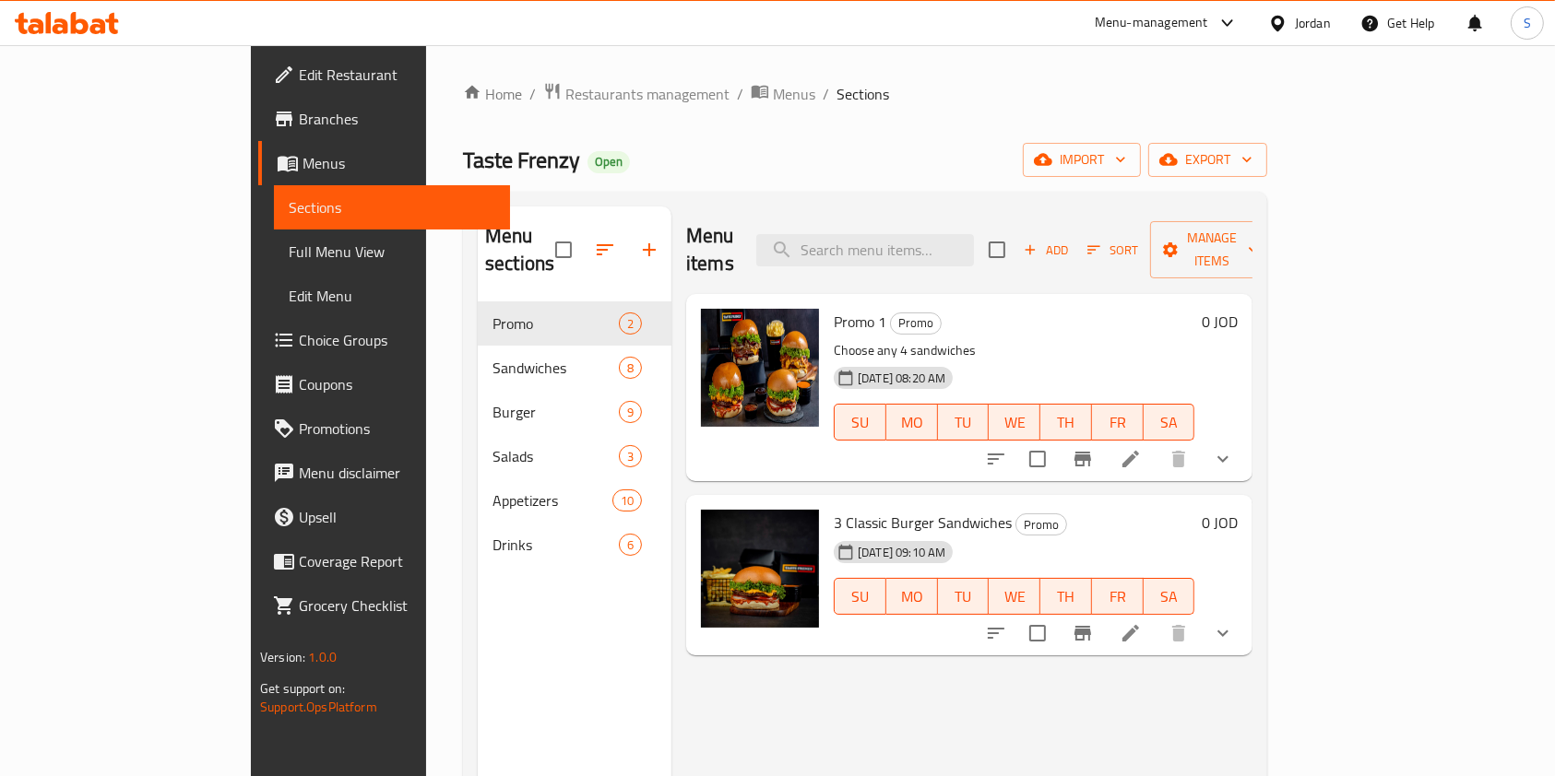
click at [1104, 18] on div "Menu-management" at bounding box center [1150, 23] width 113 height 22
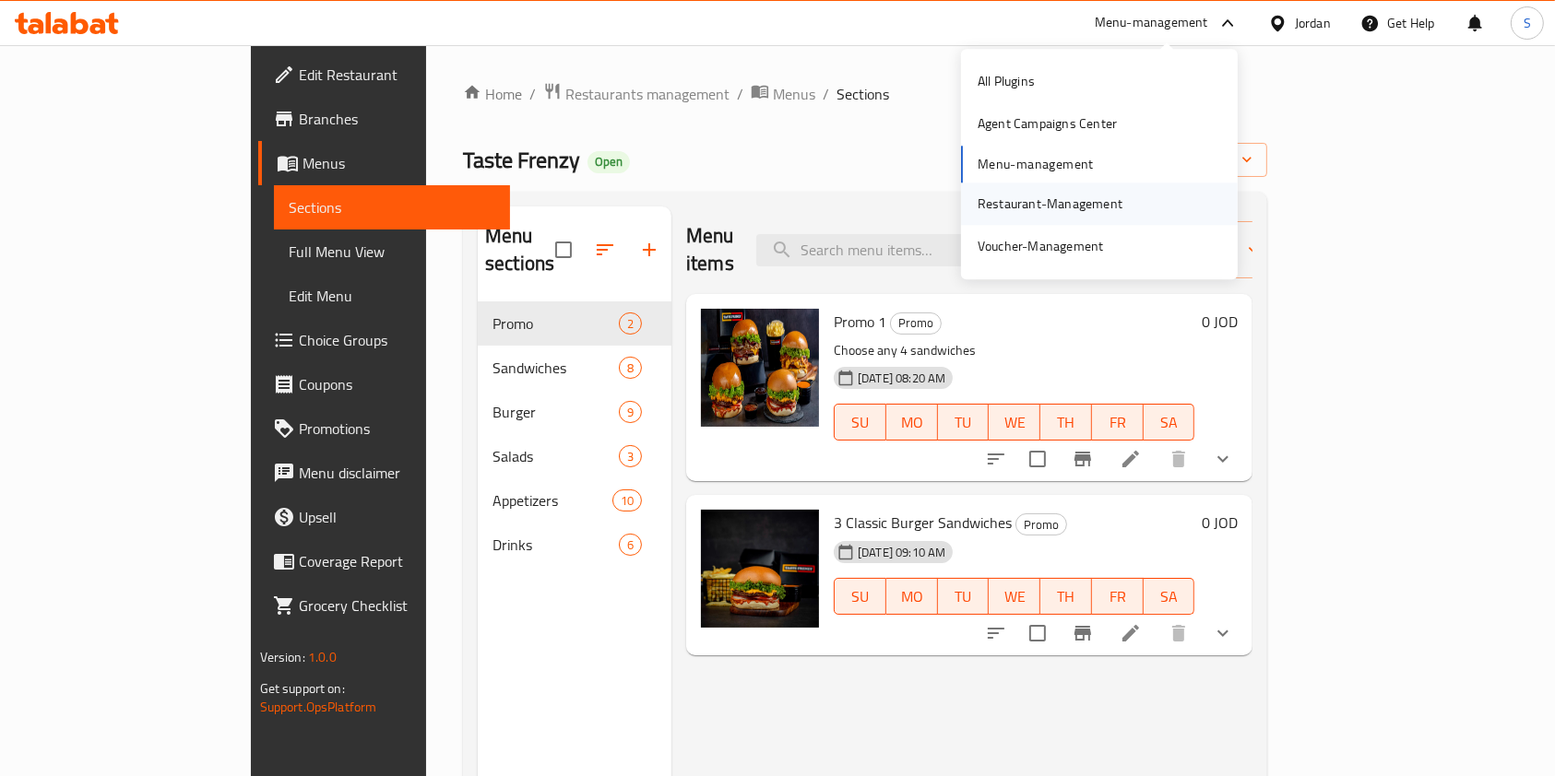
click at [1063, 200] on div "Restaurant-Management" at bounding box center [1049, 204] width 145 height 20
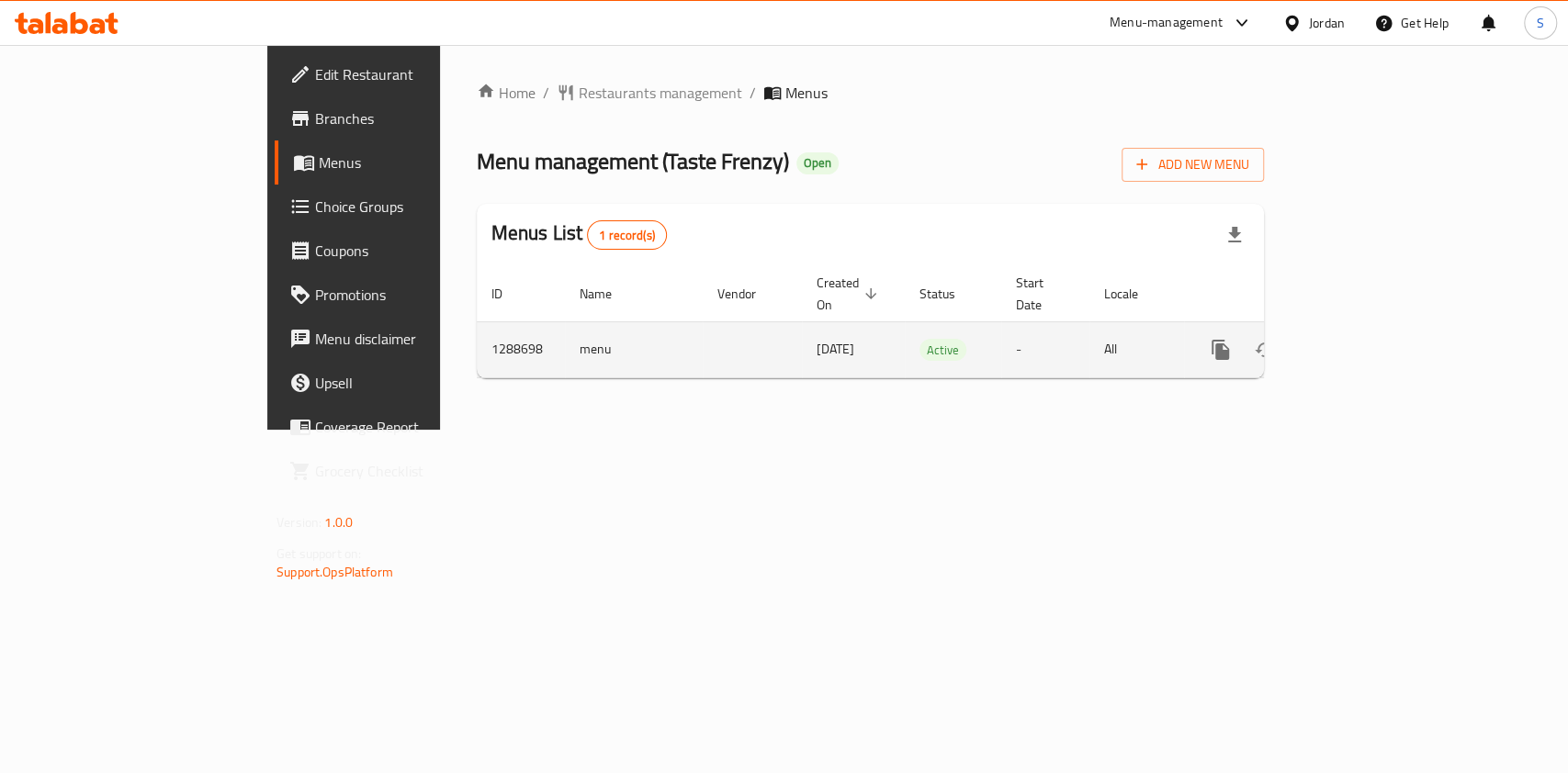
click at [1364, 339] on icon "enhanced table" at bounding box center [1353, 350] width 22 height 22
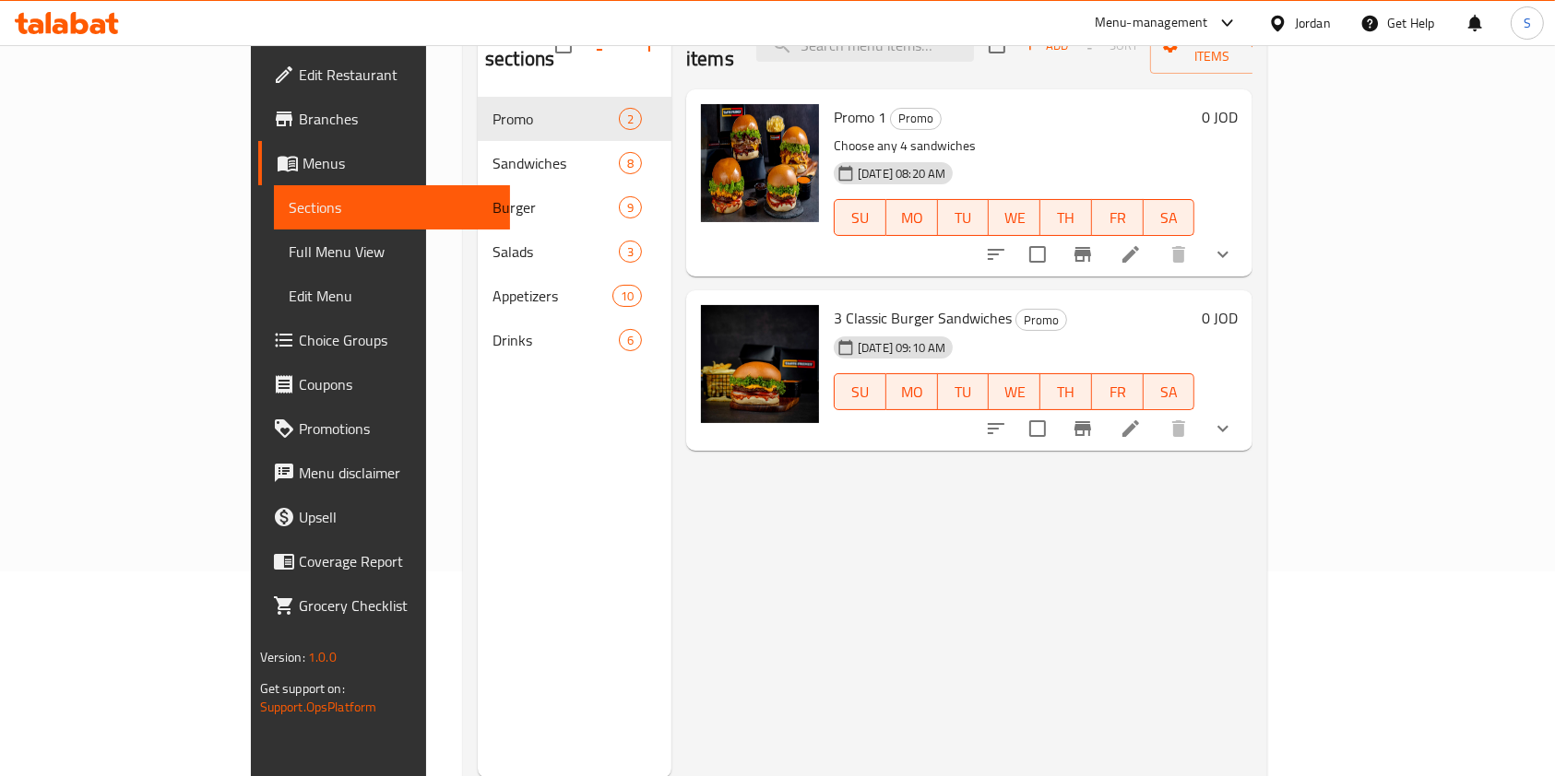
scroll to position [258, 0]
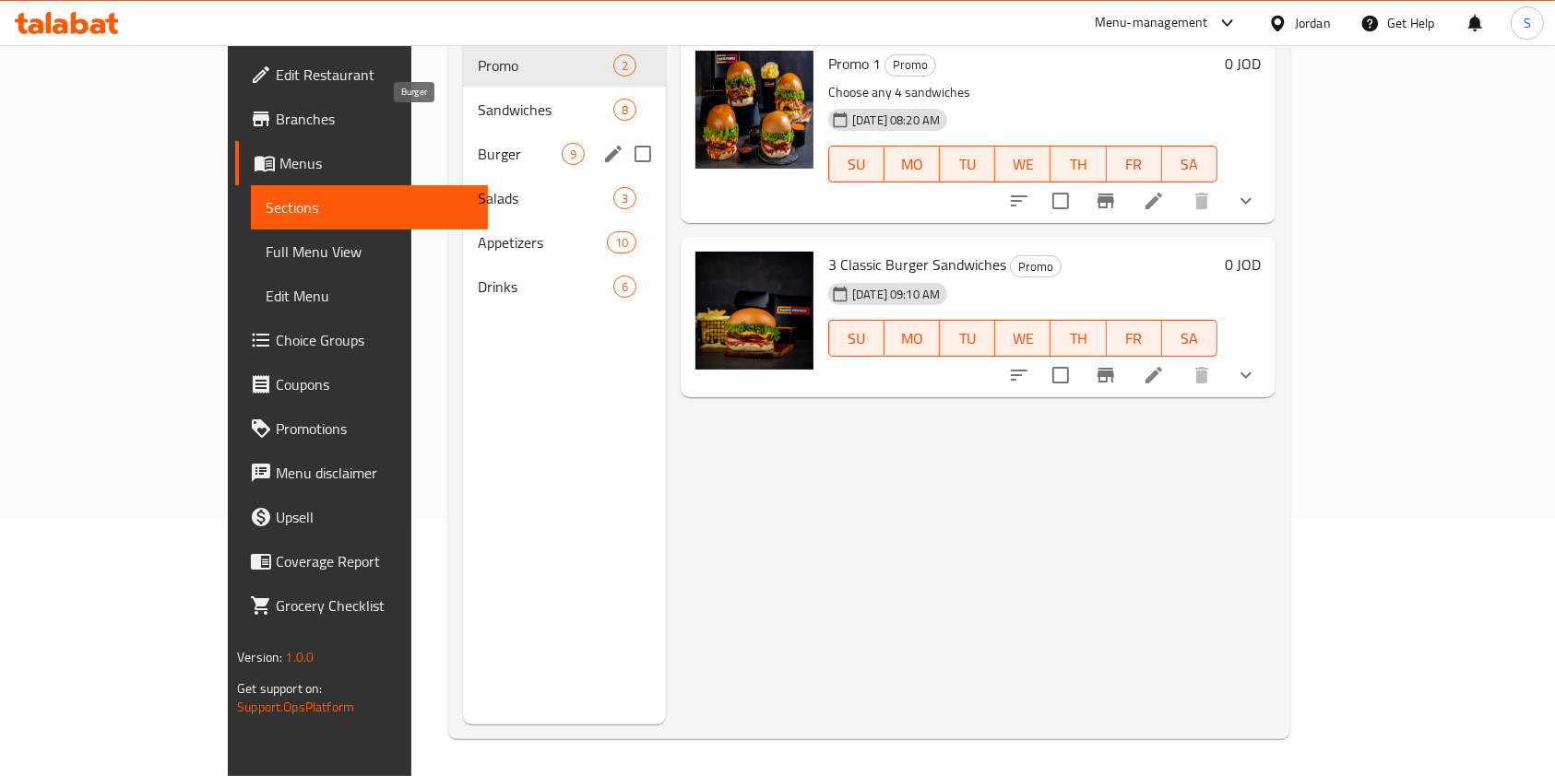
click at [478, 99] on span "Sandwiches" at bounding box center [546, 110] width 136 height 22
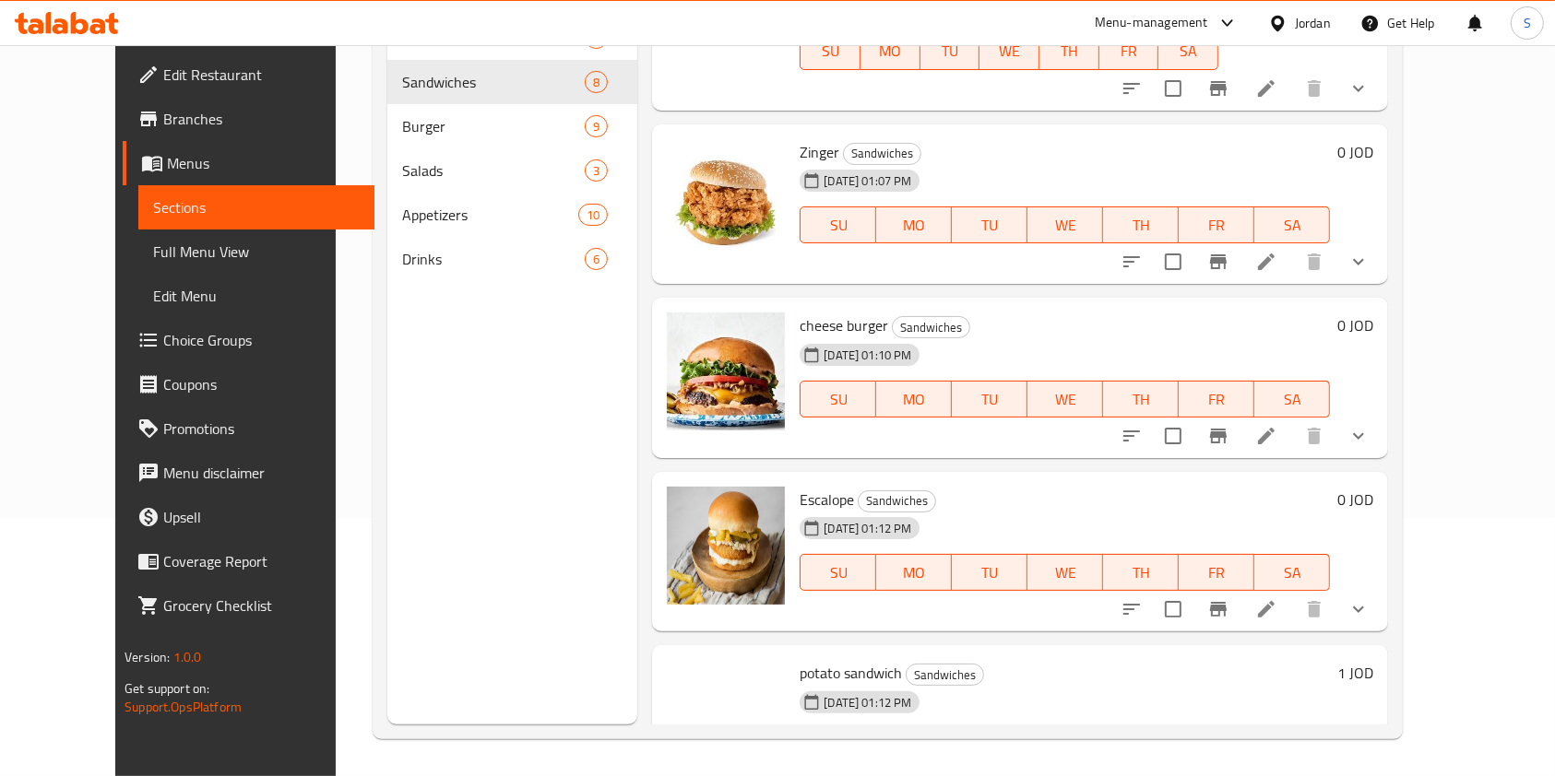
scroll to position [840, 0]
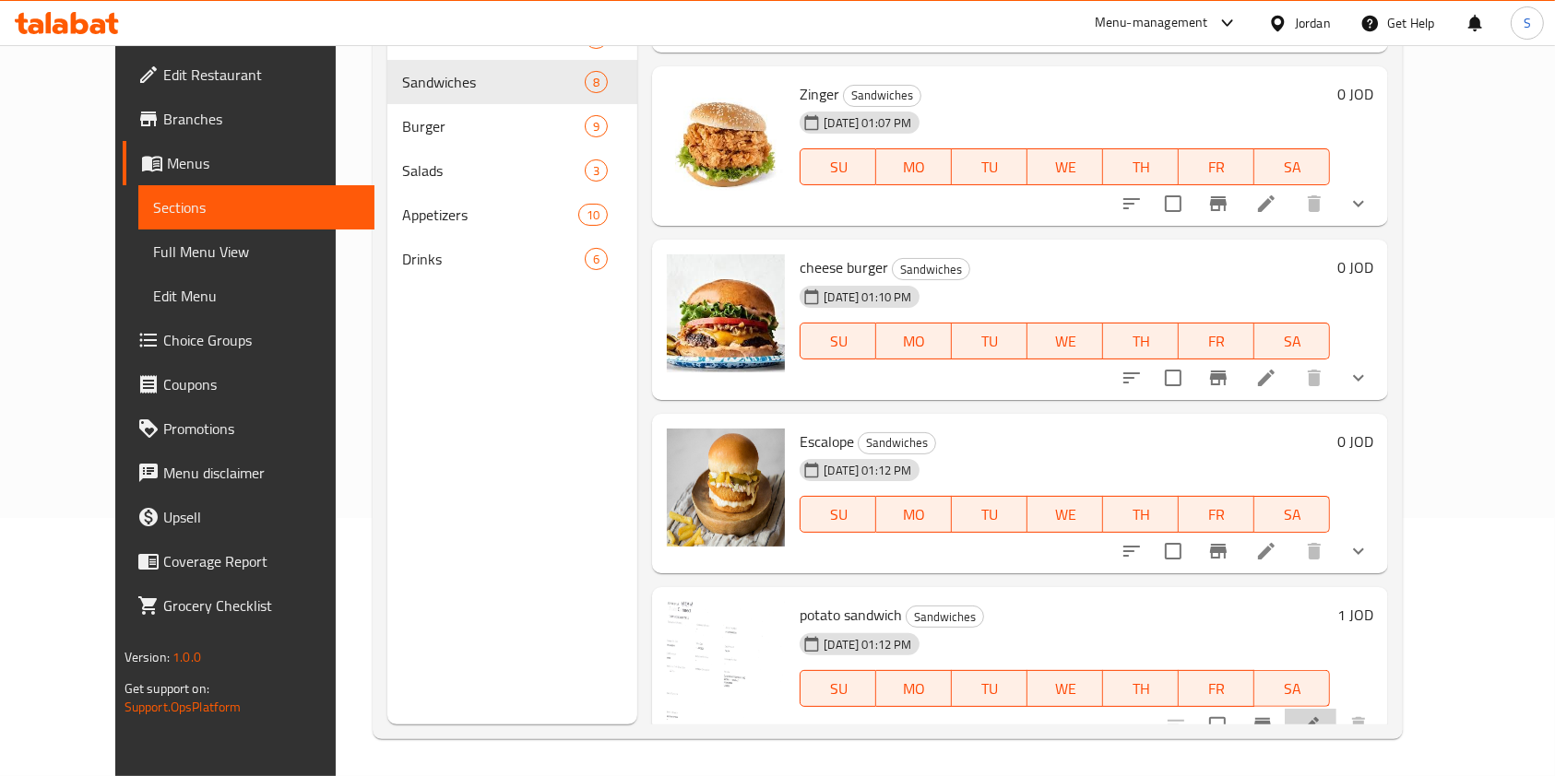
click at [1336, 709] on li at bounding box center [1310, 725] width 52 height 33
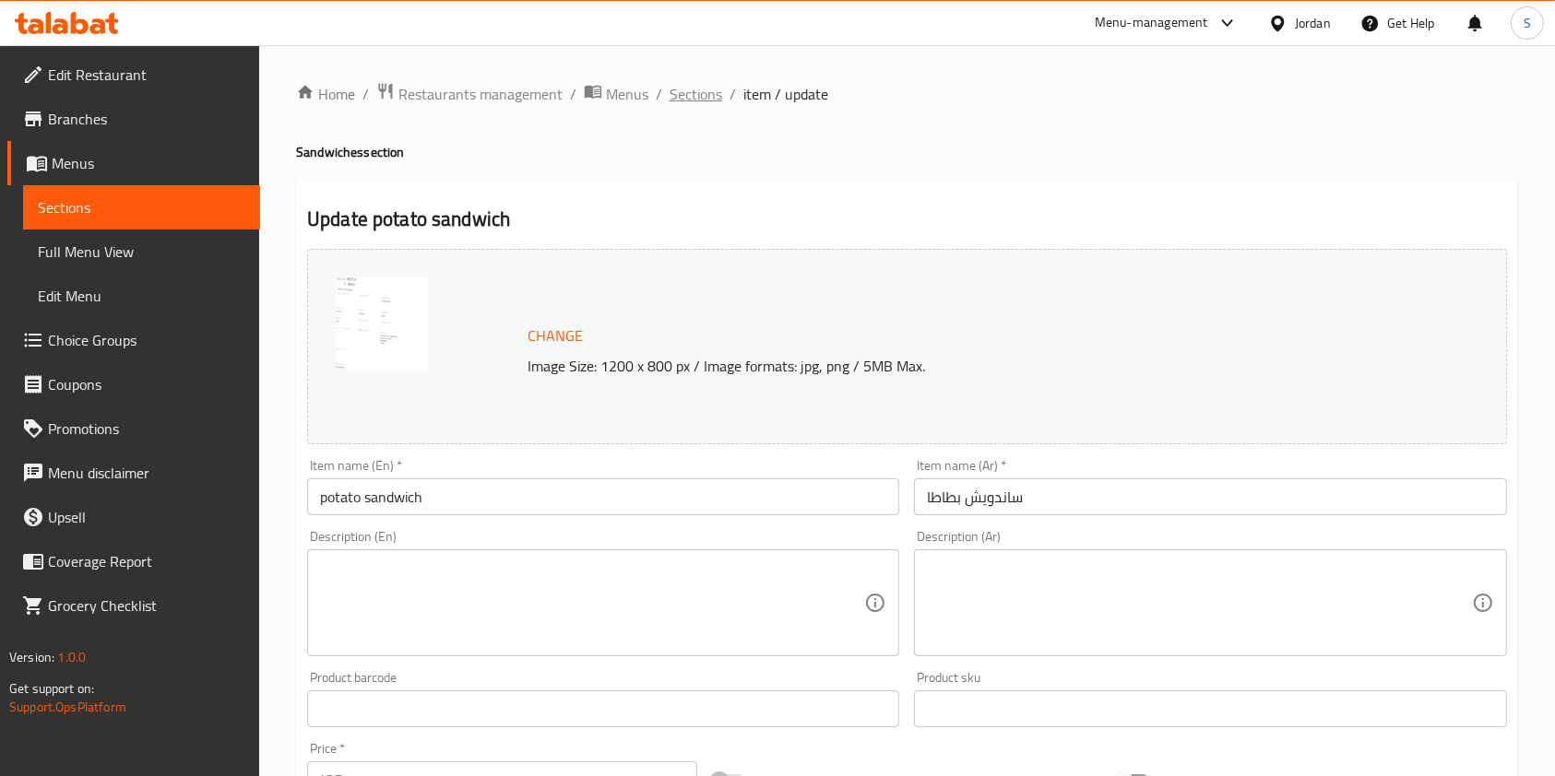
click at [709, 86] on span "Sections" at bounding box center [695, 94] width 53 height 22
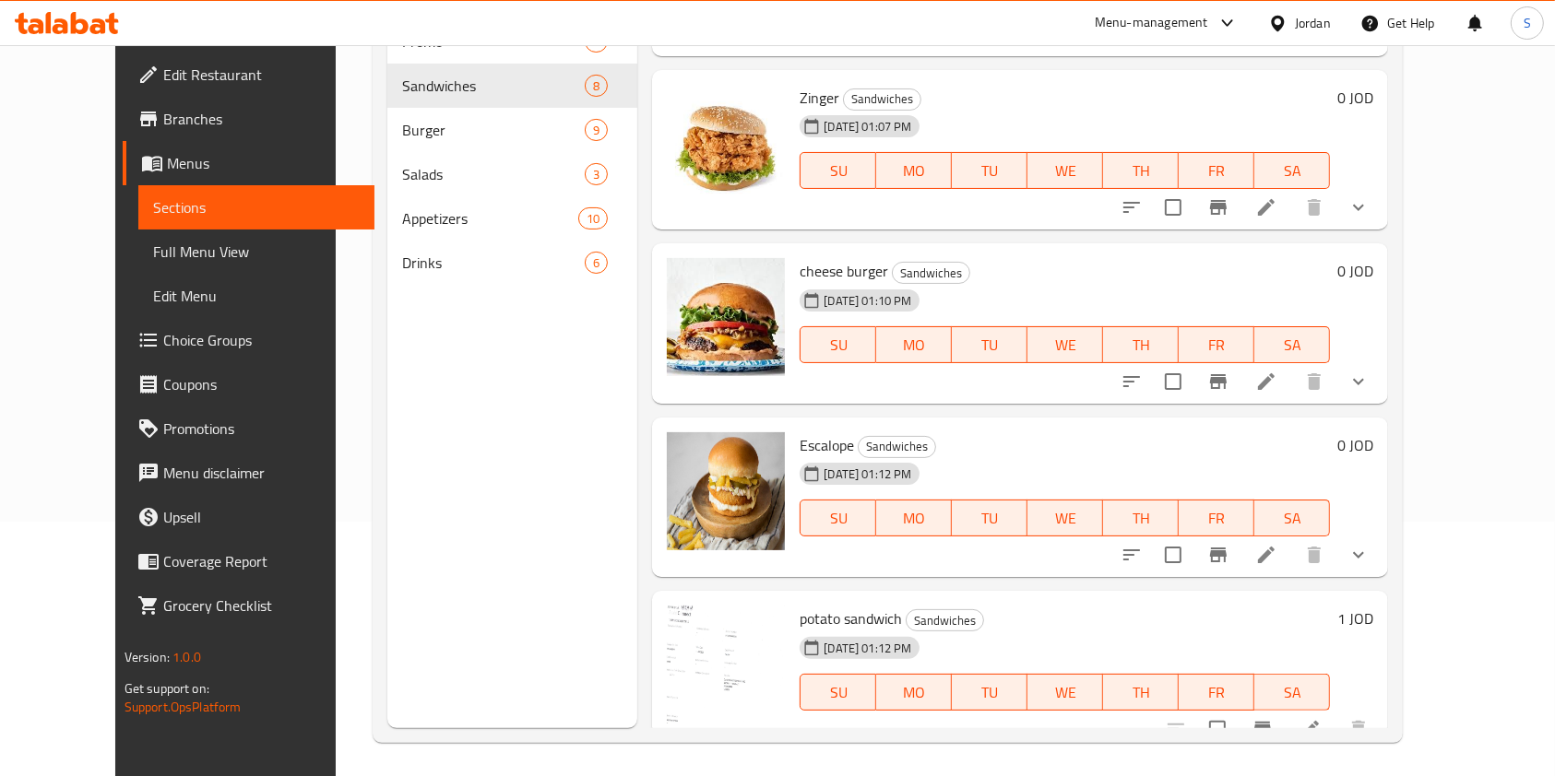
scroll to position [258, 0]
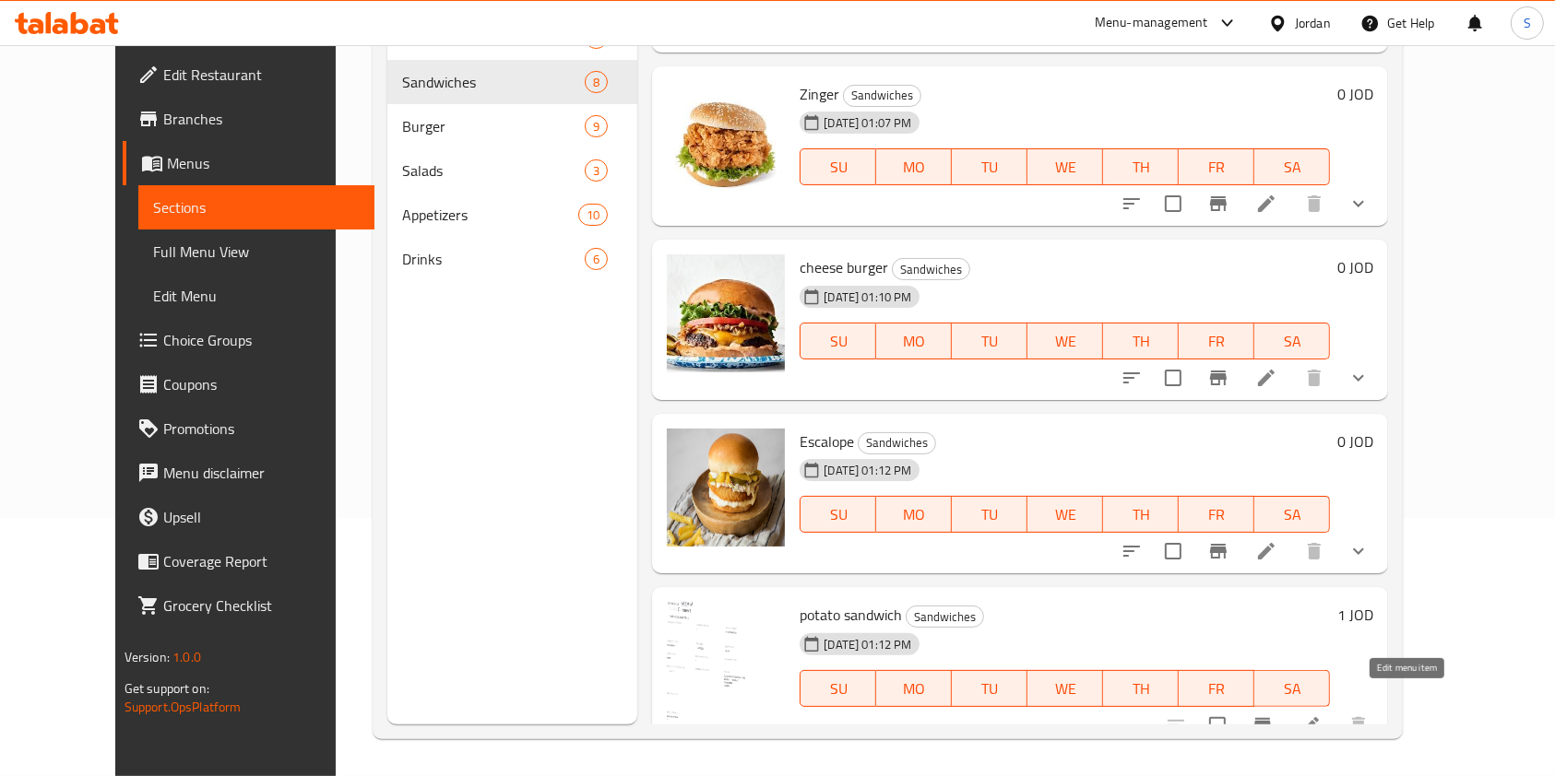
click at [1321, 715] on icon at bounding box center [1310, 726] width 22 height 22
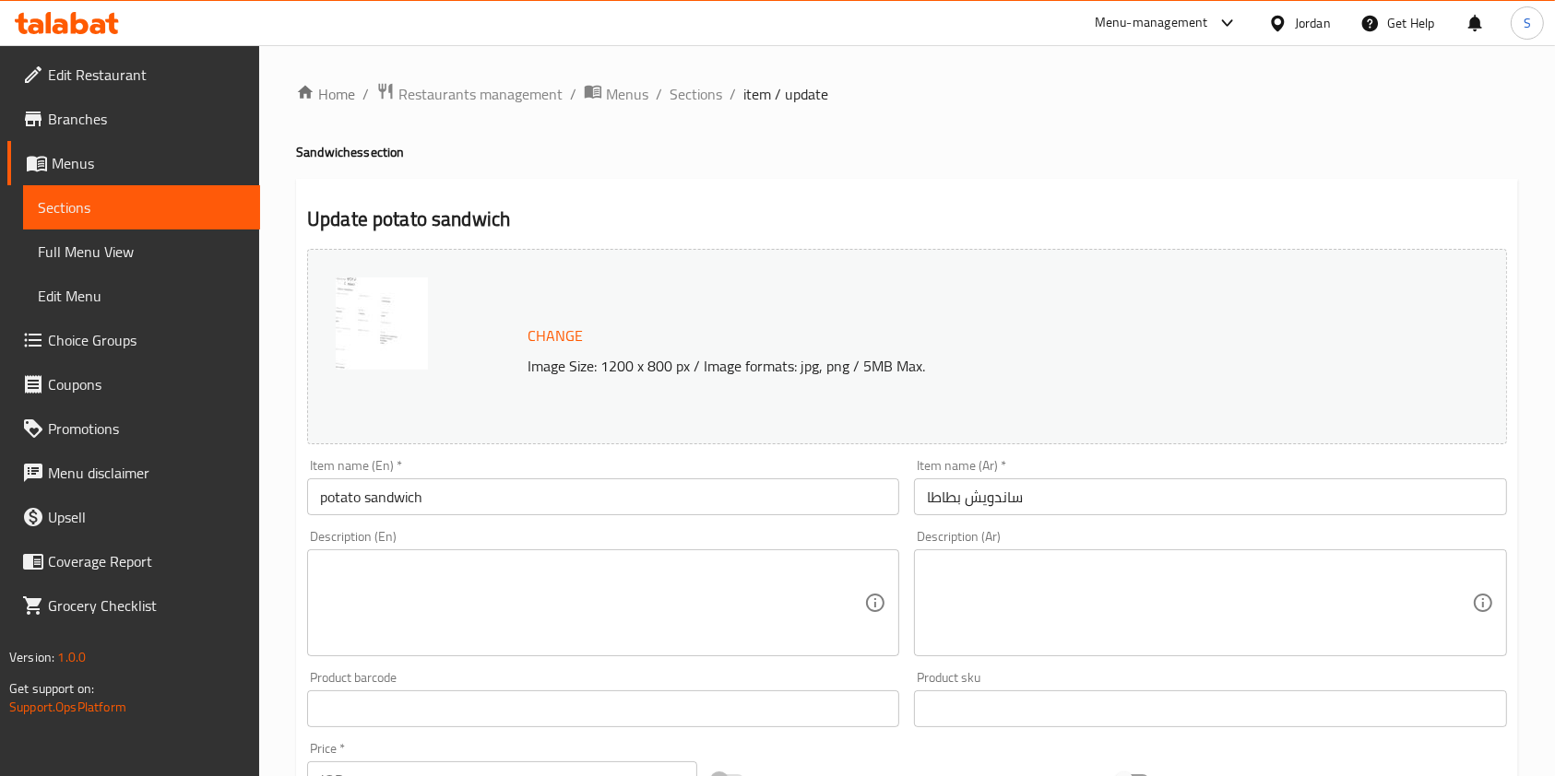
click at [568, 325] on span "Change" at bounding box center [554, 336] width 55 height 27
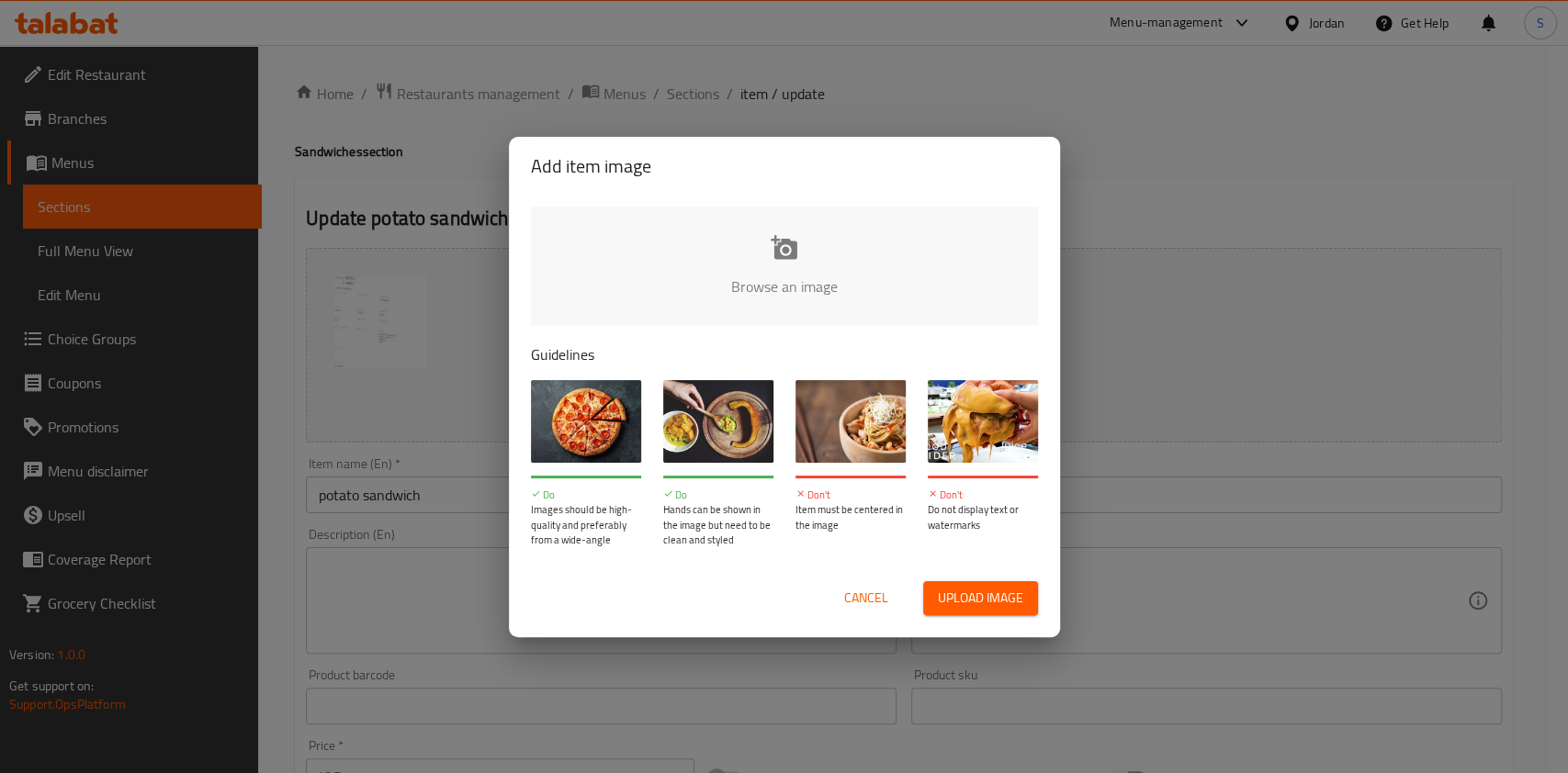
click at [975, 595] on span "Upload image" at bounding box center [980, 598] width 86 height 23
type input "C:\fakepath\سندويشة بطاطا شراك.jpg"
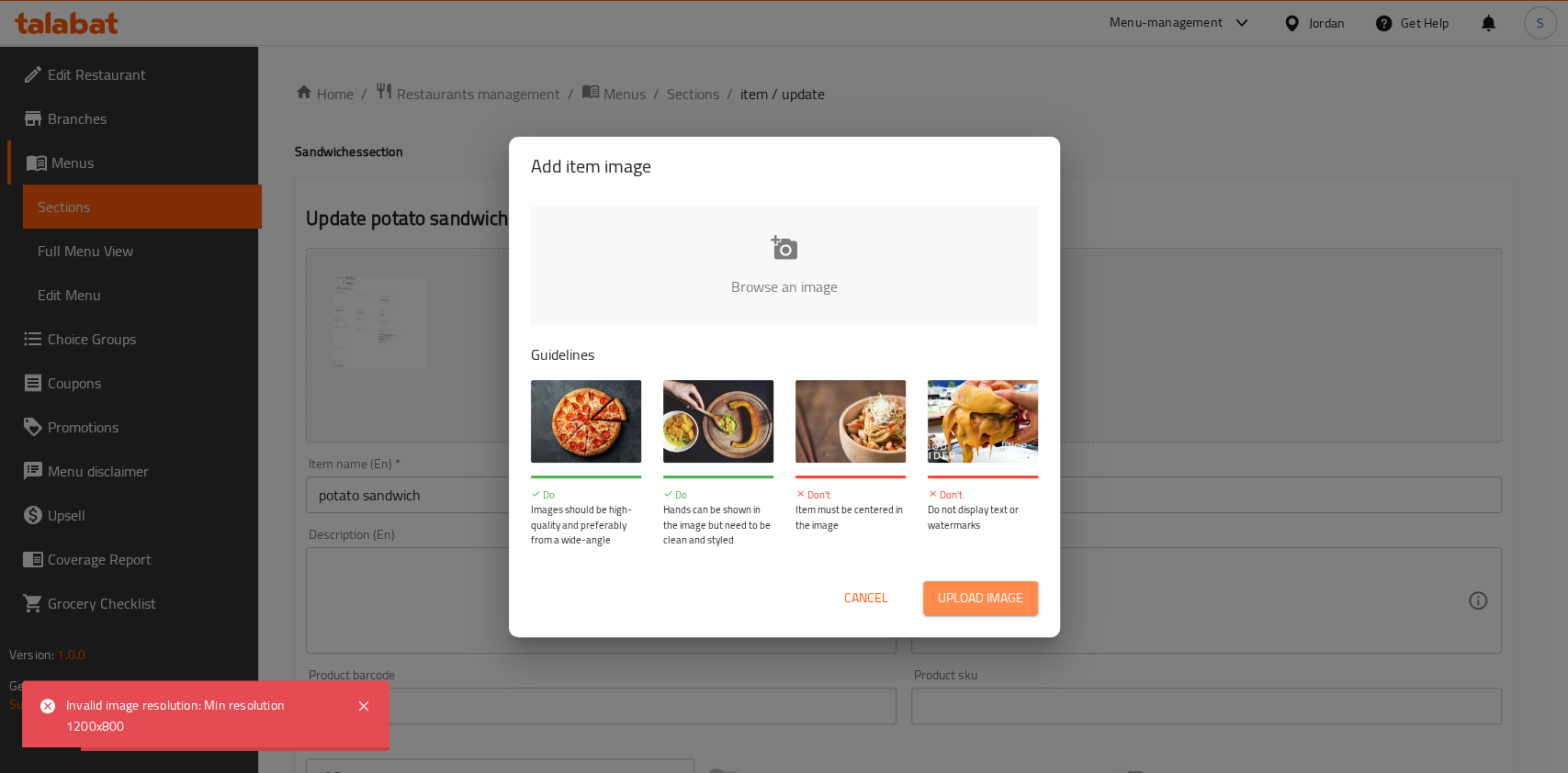
click at [978, 595] on span "Upload image" at bounding box center [980, 598] width 86 height 23
click at [860, 597] on span "Cancel" at bounding box center [866, 598] width 44 height 23
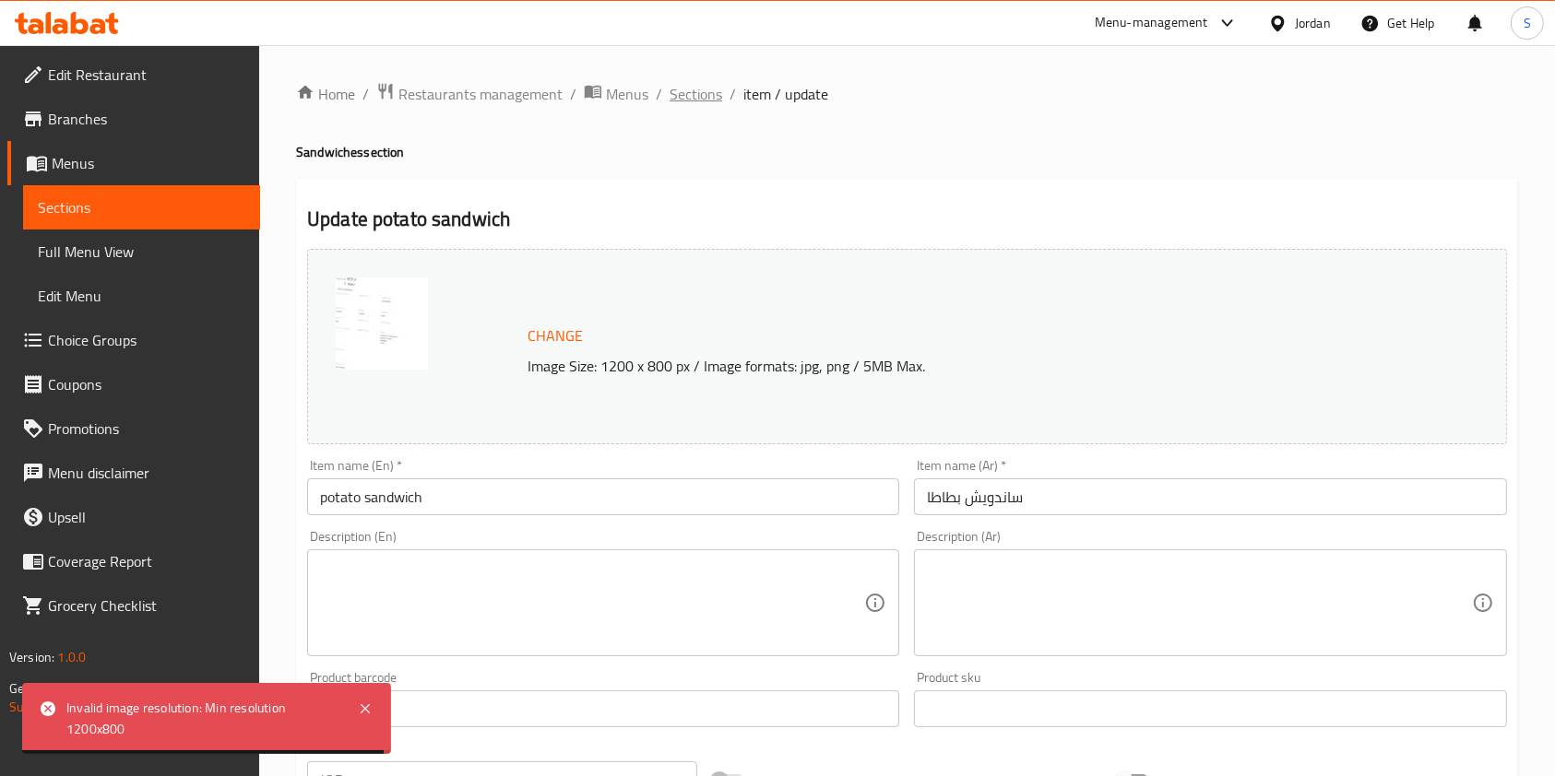
click at [673, 92] on span "Sections" at bounding box center [695, 94] width 53 height 22
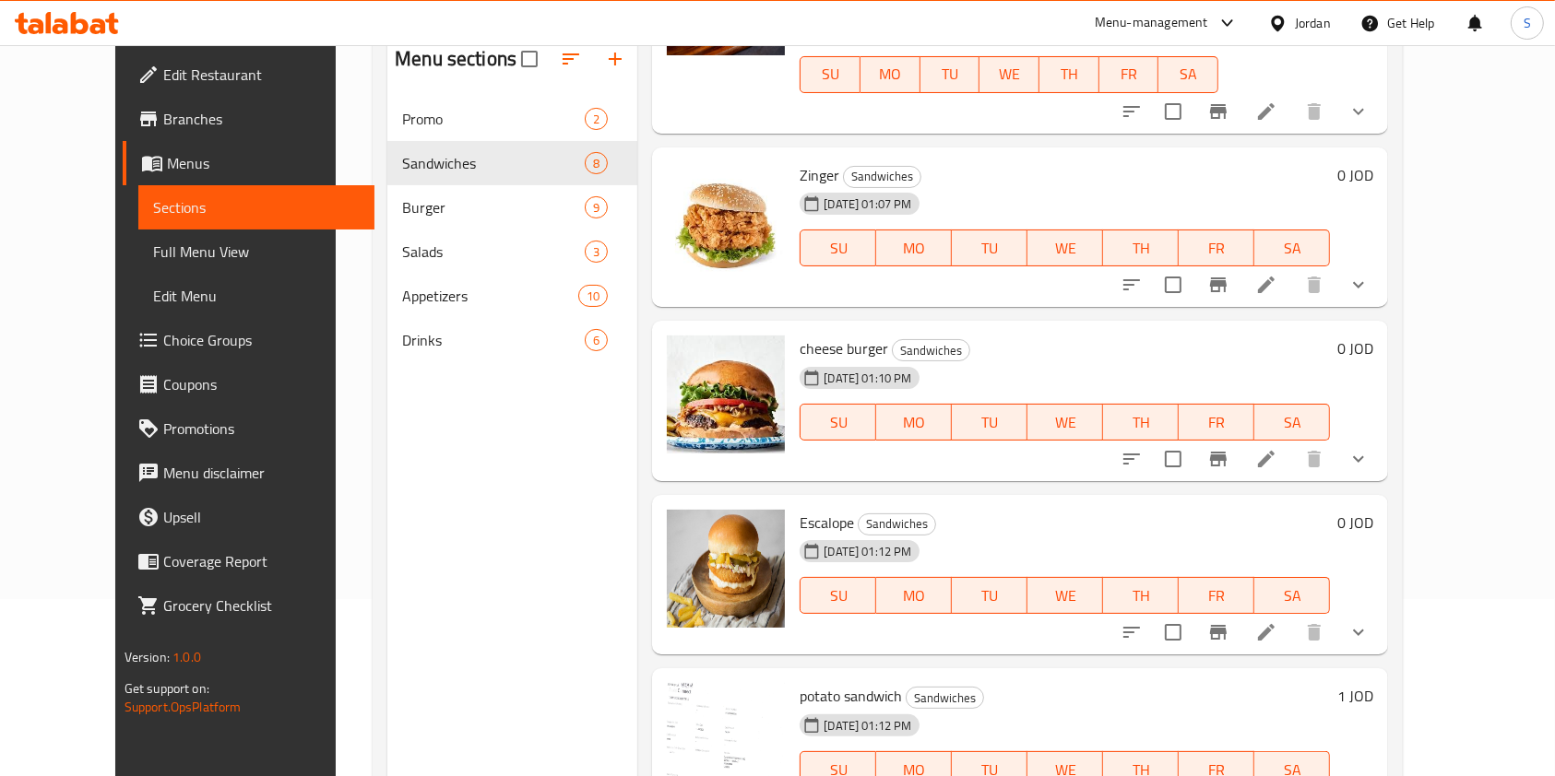
scroll to position [258, 0]
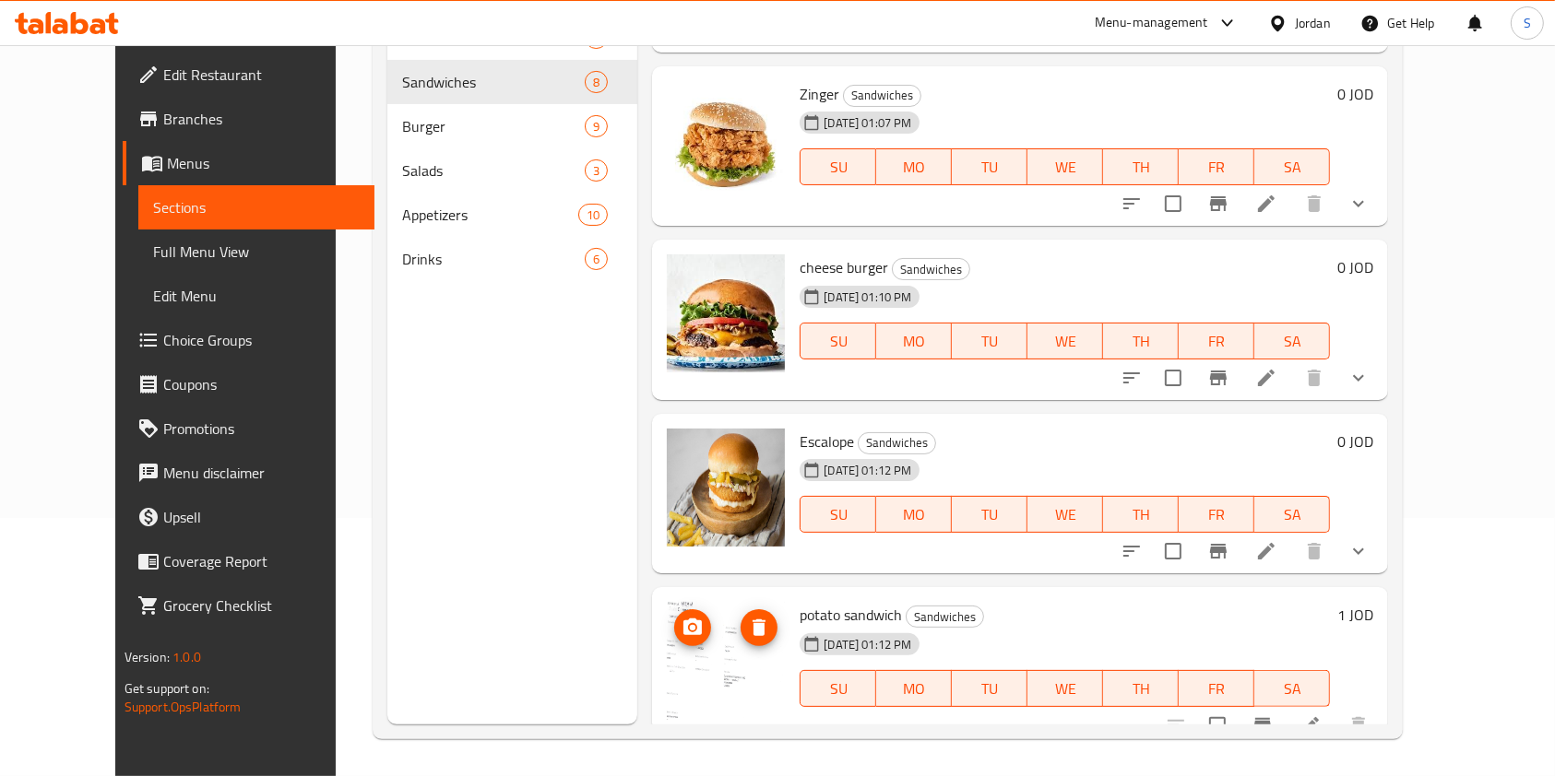
click at [683, 619] on icon "upload picture" at bounding box center [692, 627] width 18 height 17
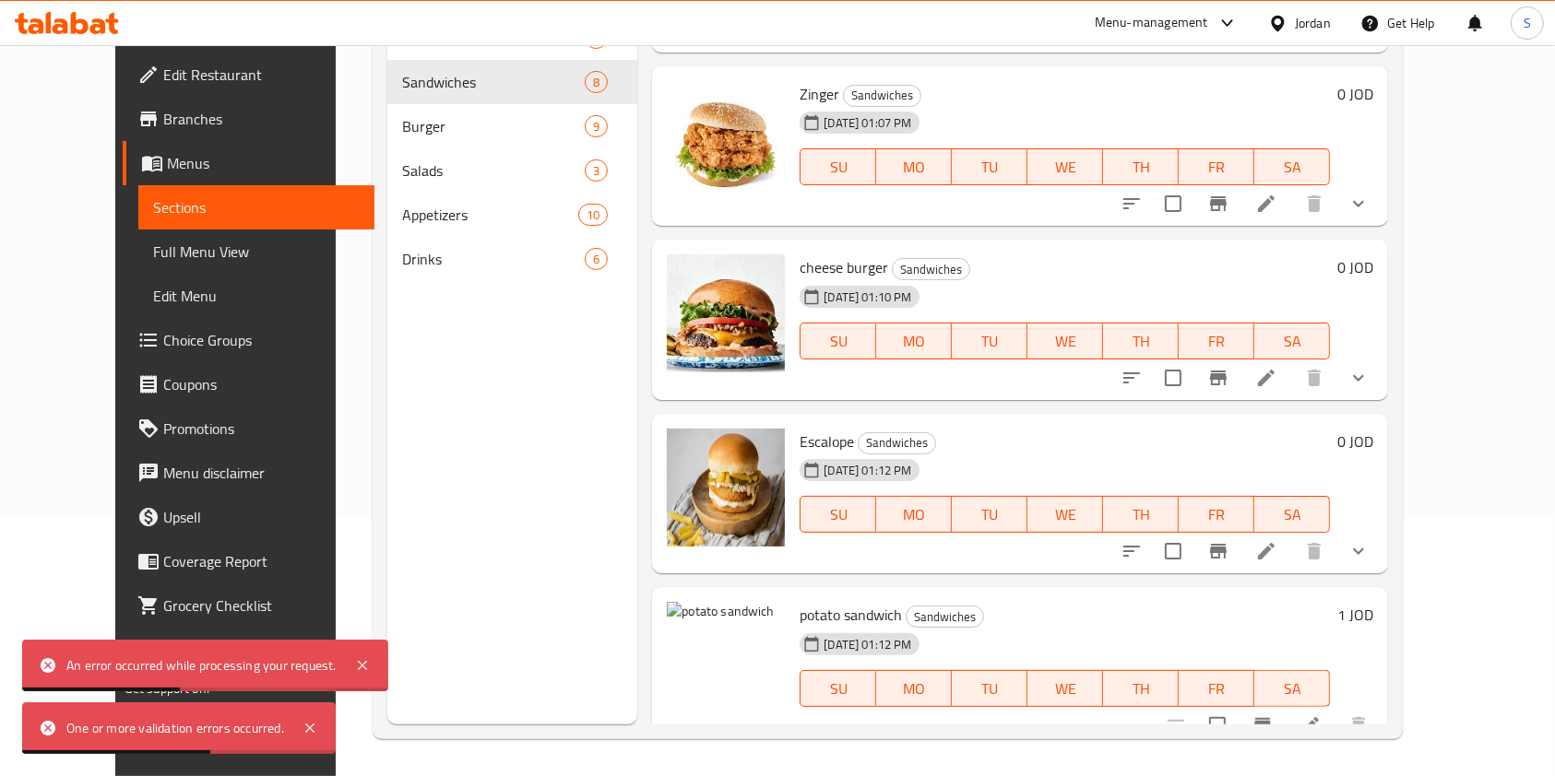
click at [1336, 709] on li at bounding box center [1310, 725] width 52 height 33
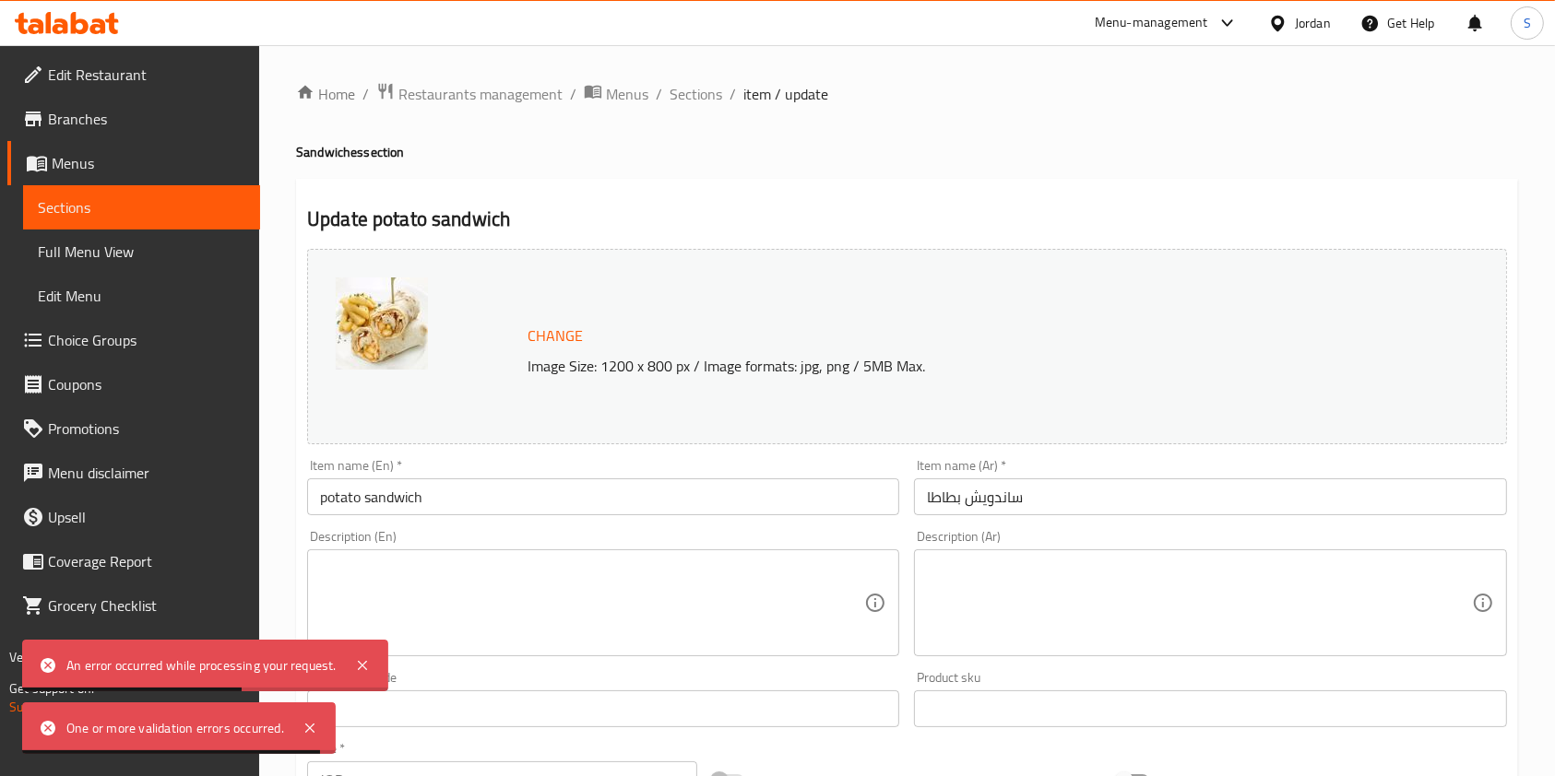
click at [738, 79] on div "Home / Restaurants management / Menus / Sections / item / update Sandwiches sec…" at bounding box center [906, 687] width 1295 height 1284
click at [679, 101] on span "Sections" at bounding box center [695, 94] width 53 height 22
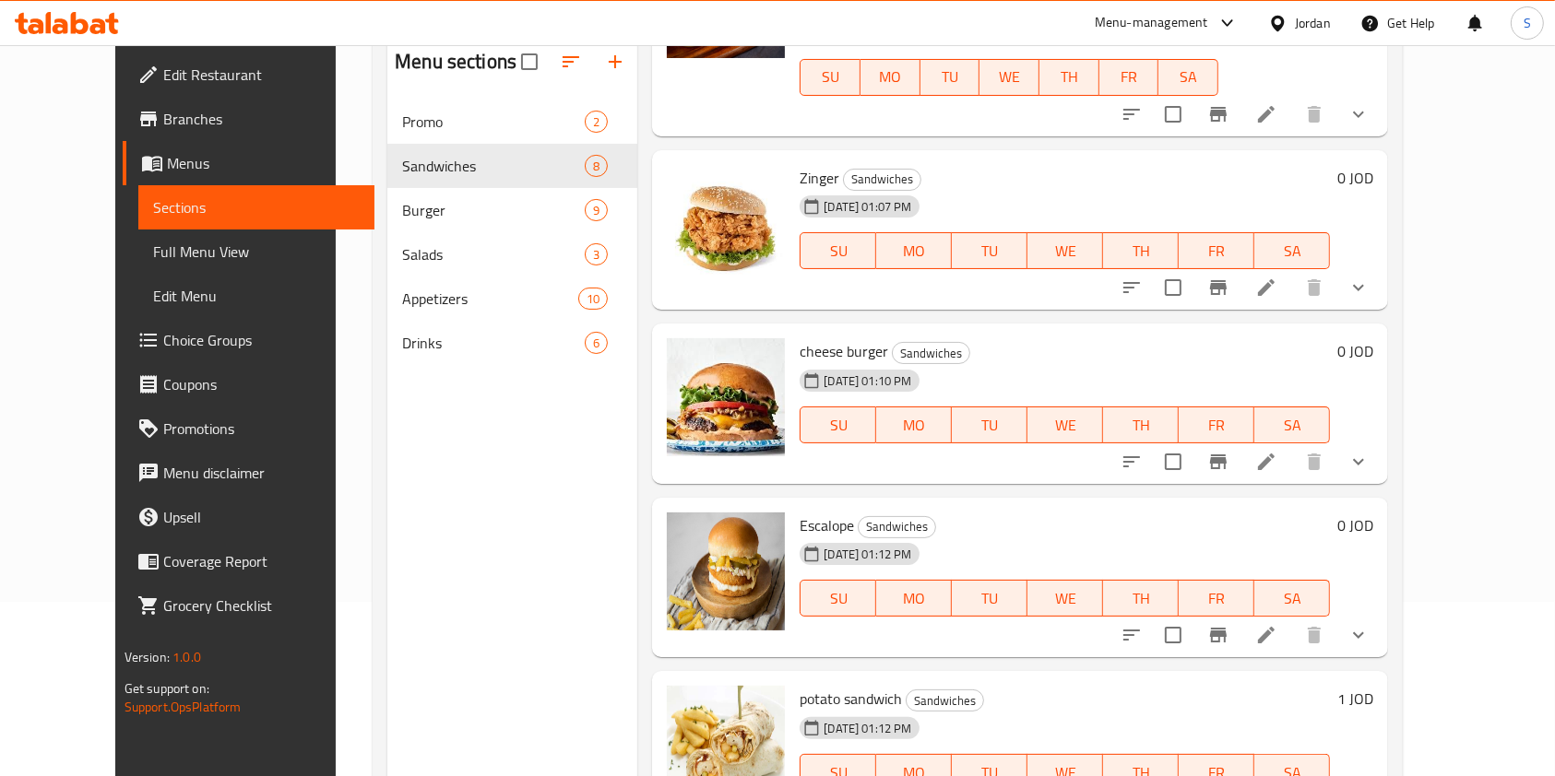
scroll to position [258, 0]
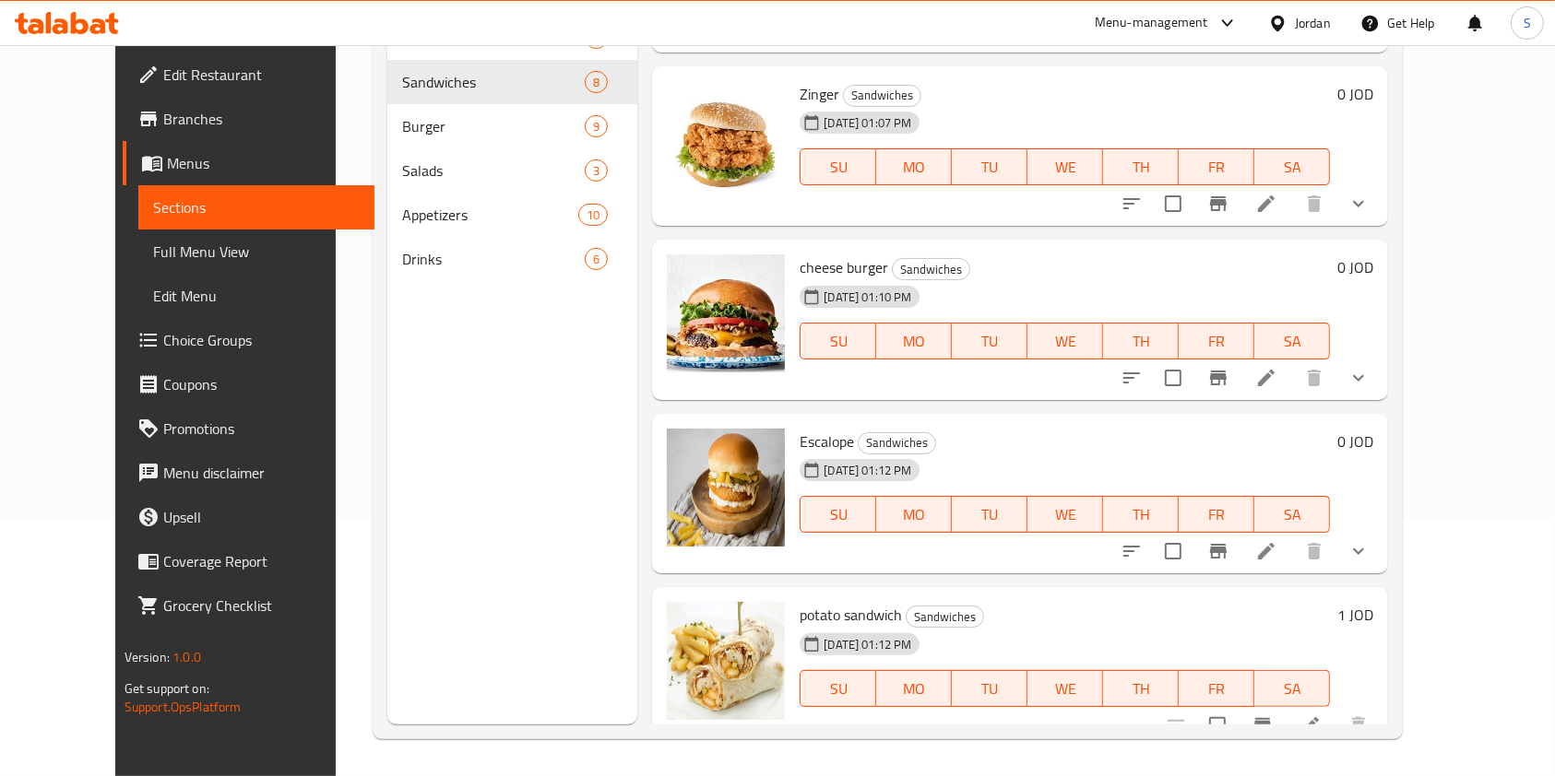
click at [1321, 715] on icon at bounding box center [1310, 726] width 22 height 22
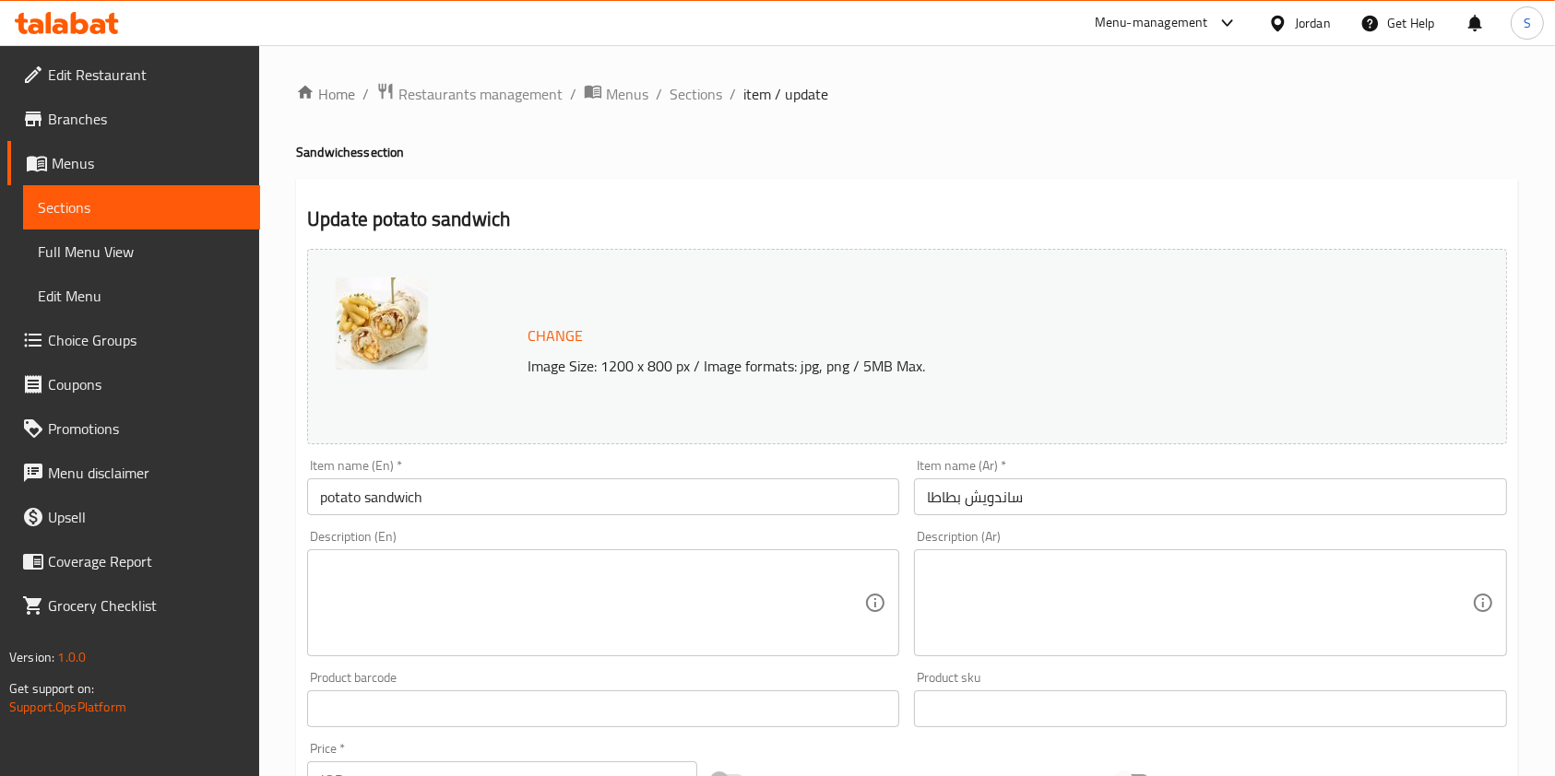
click at [545, 336] on span "Change" at bounding box center [554, 336] width 55 height 27
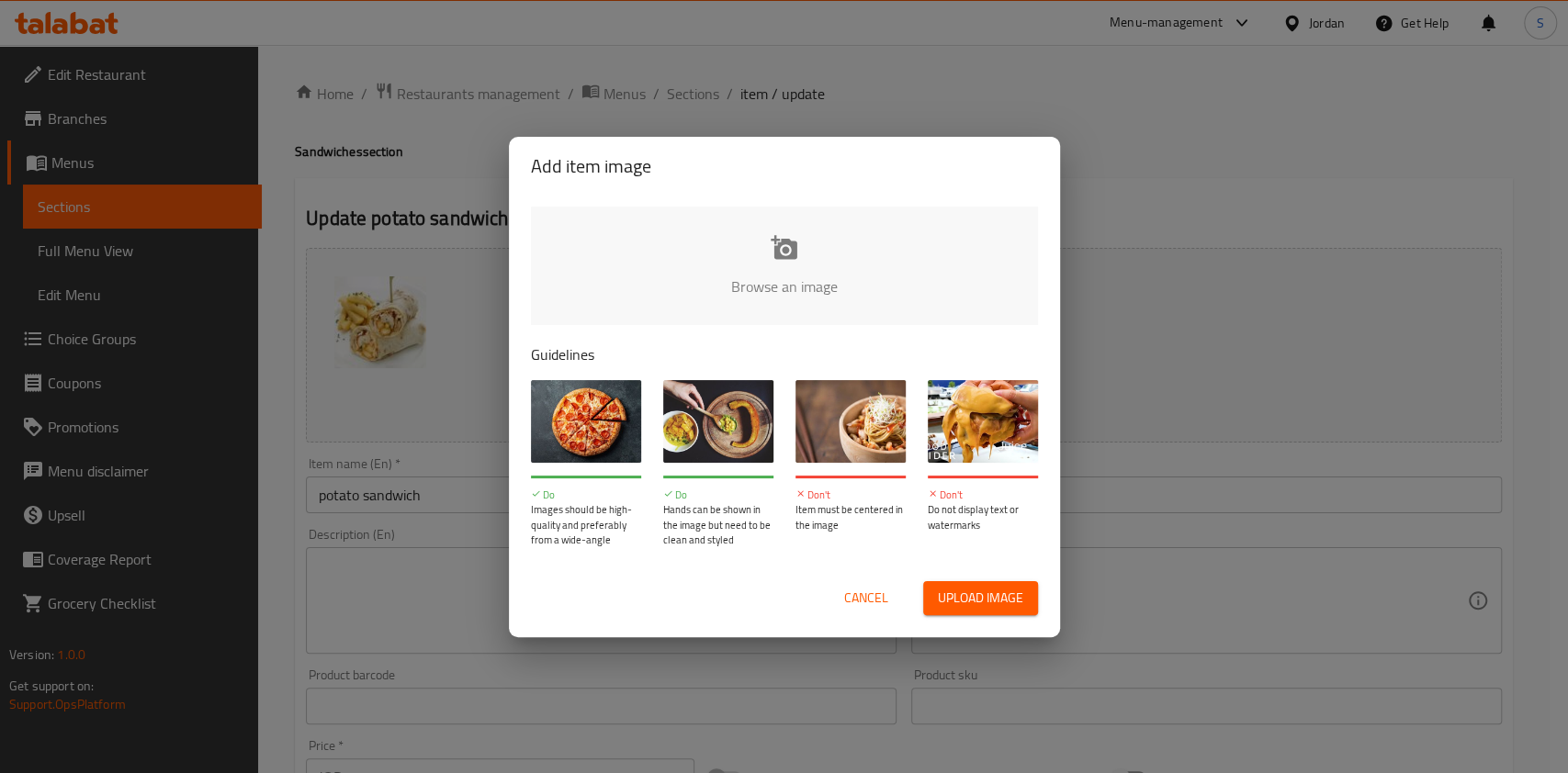
click at [915, 592] on div "Upload image" at bounding box center [966, 599] width 142 height 34
click at [970, 599] on span "Upload image" at bounding box center [980, 598] width 86 height 23
type input "C:\fakepath\Screenshot [DATE] 142326.png"
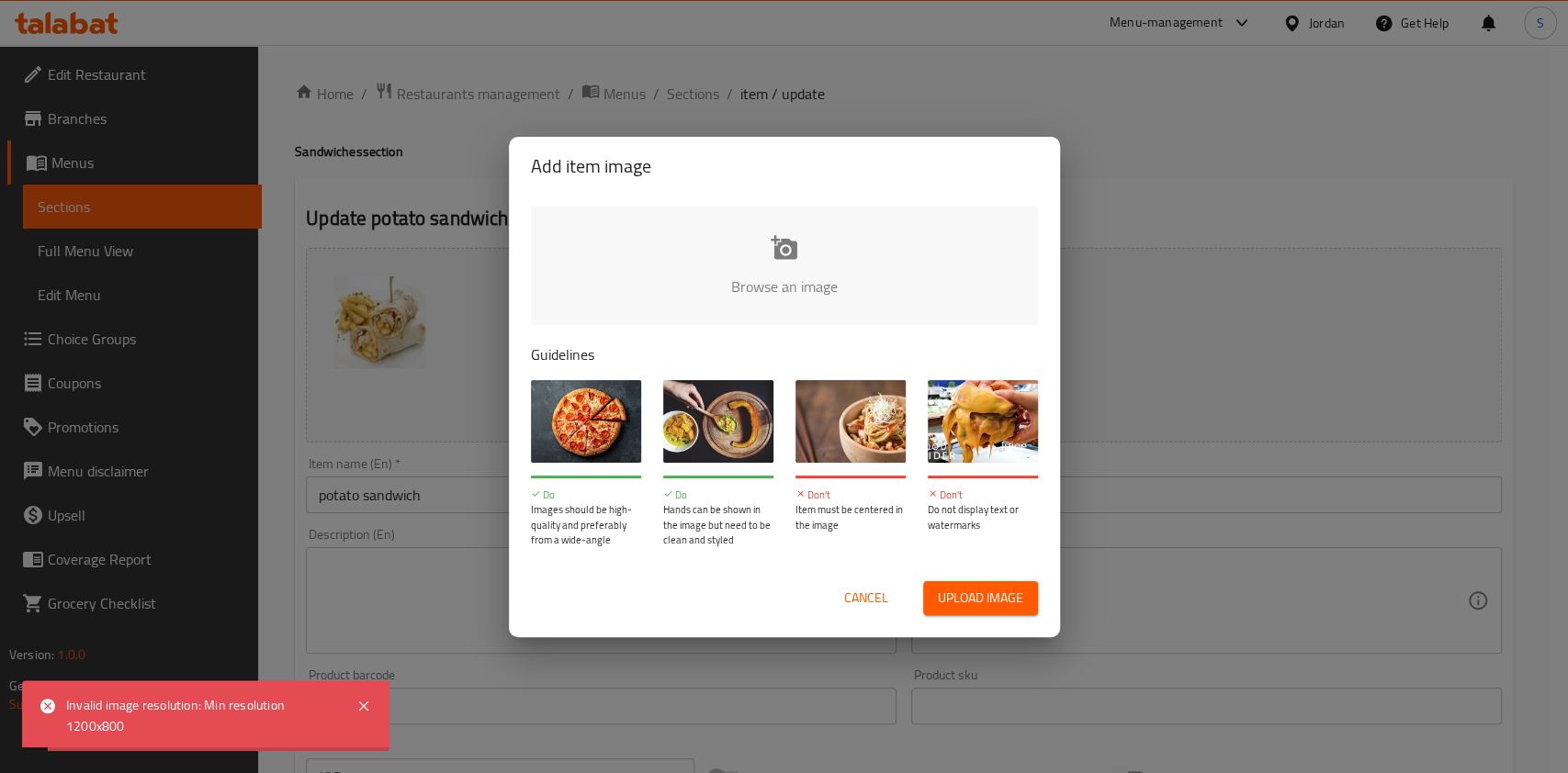
click at [871, 598] on span "Cancel" at bounding box center [866, 598] width 44 height 23
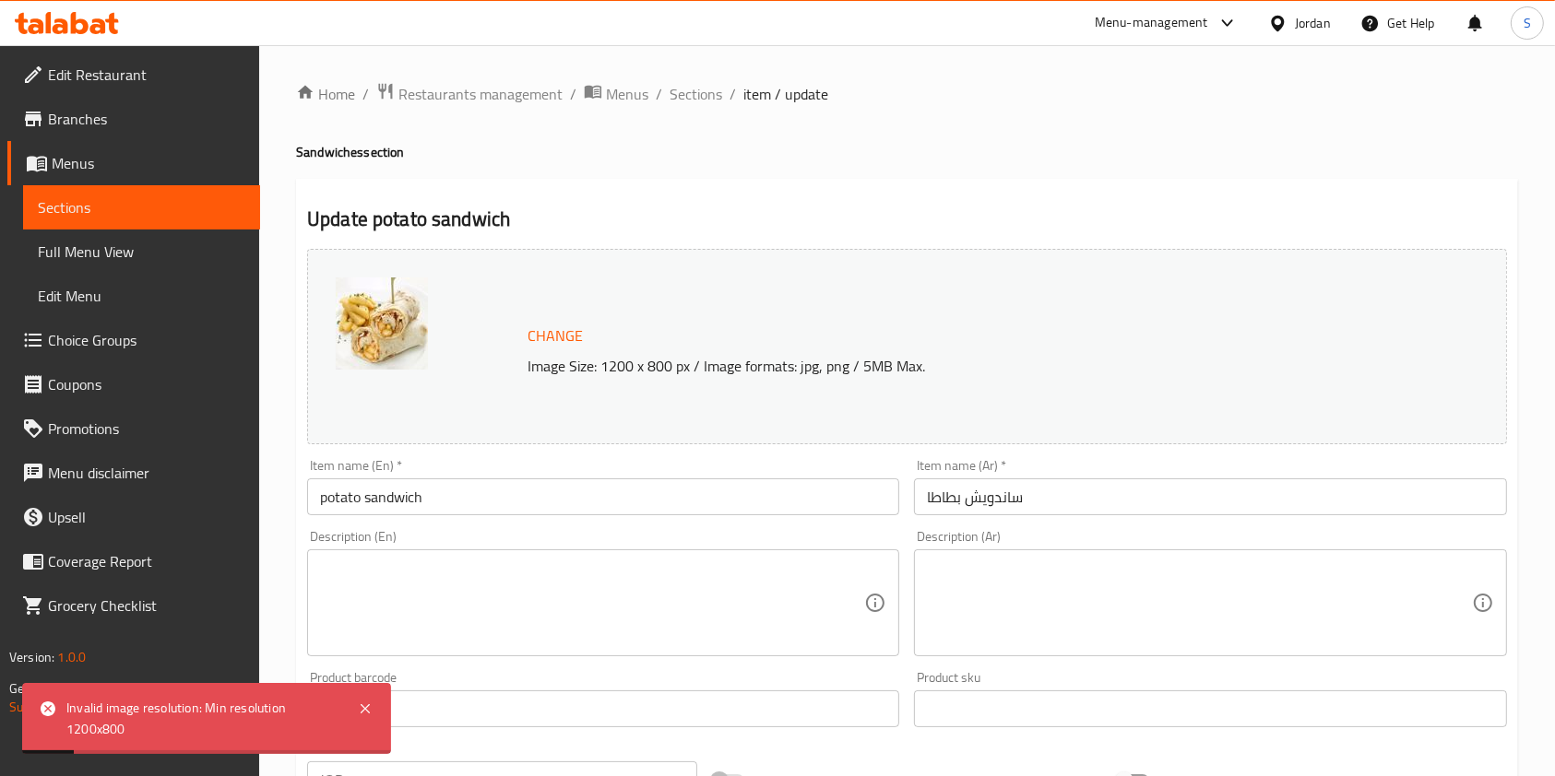
click at [733, 94] on ol "Home / Restaurants management / Menus / Sections / item / update" at bounding box center [907, 94] width 1222 height 24
click at [715, 83] on span "Sections" at bounding box center [695, 94] width 53 height 22
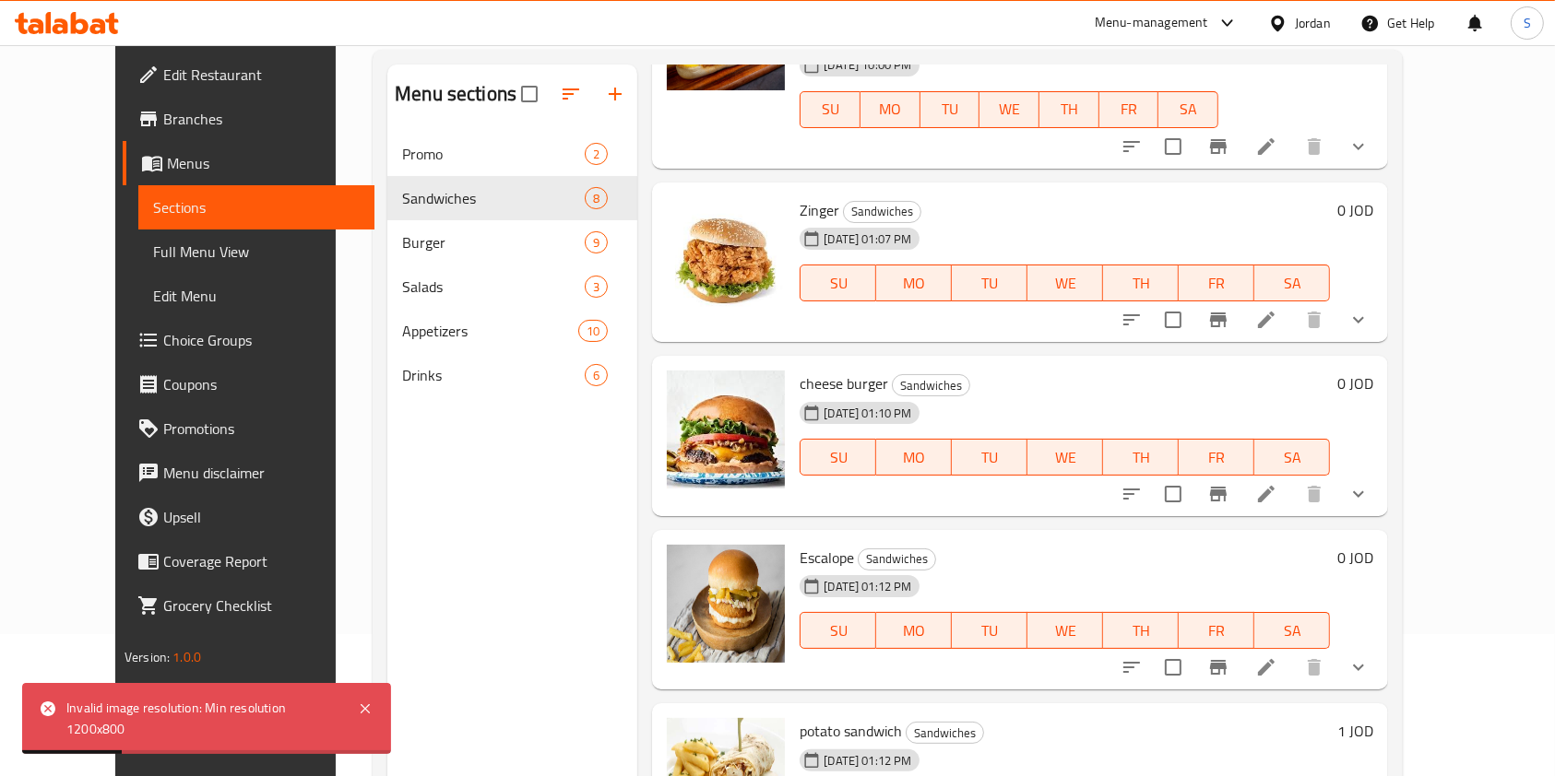
scroll to position [258, 0]
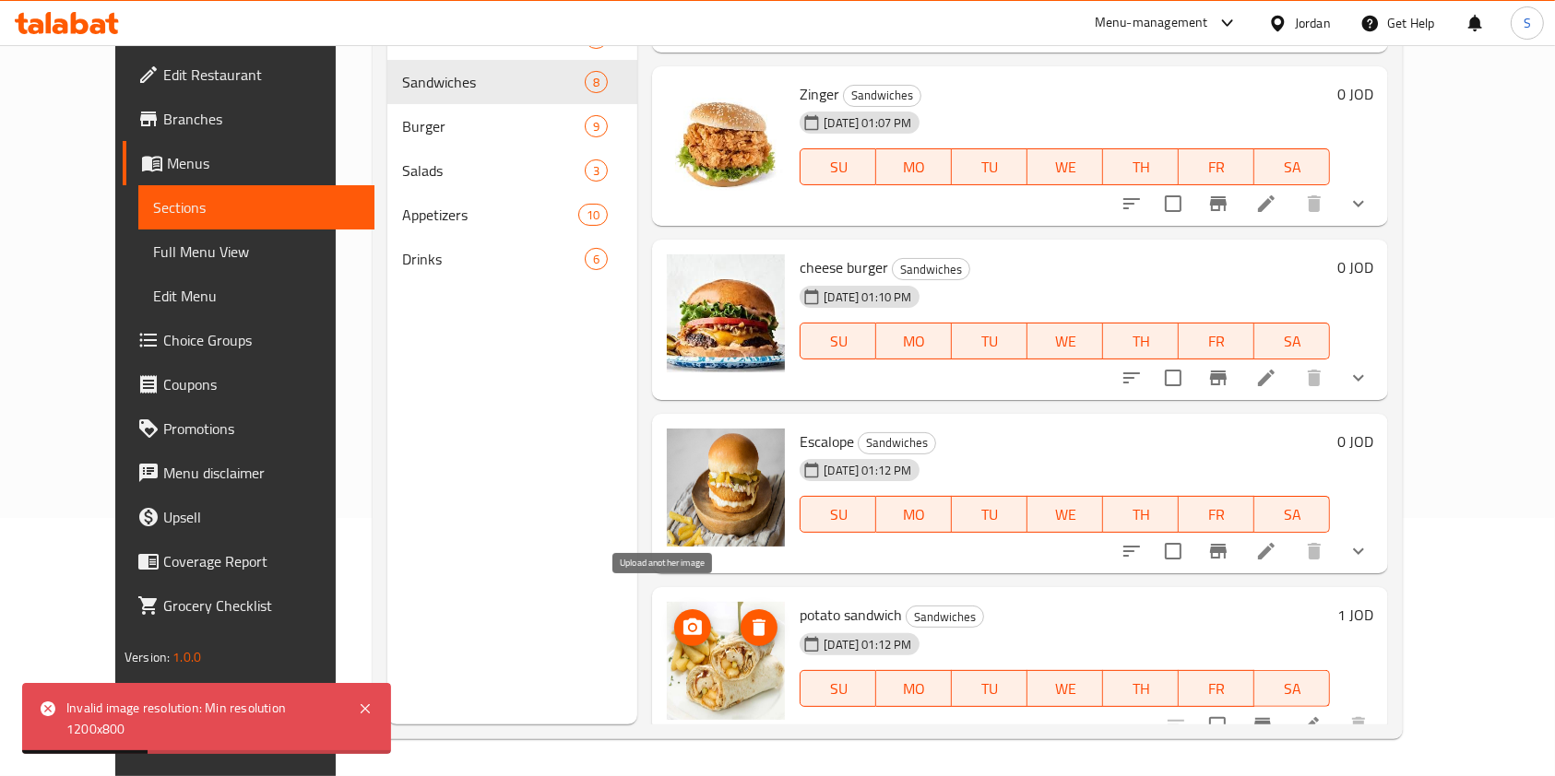
click at [676, 617] on span "upload picture" at bounding box center [692, 628] width 37 height 22
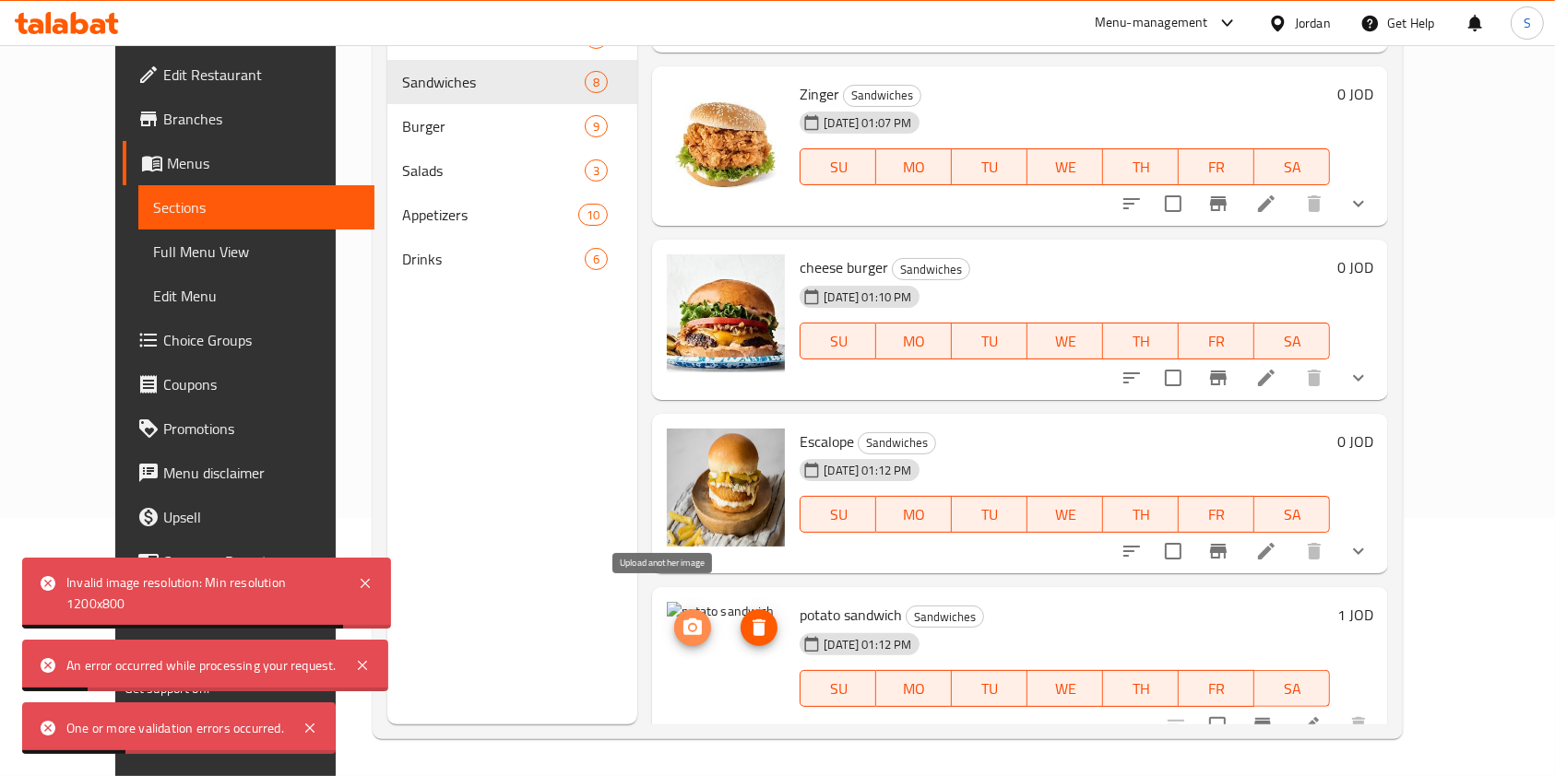
click at [683, 619] on icon "upload picture" at bounding box center [692, 627] width 18 height 17
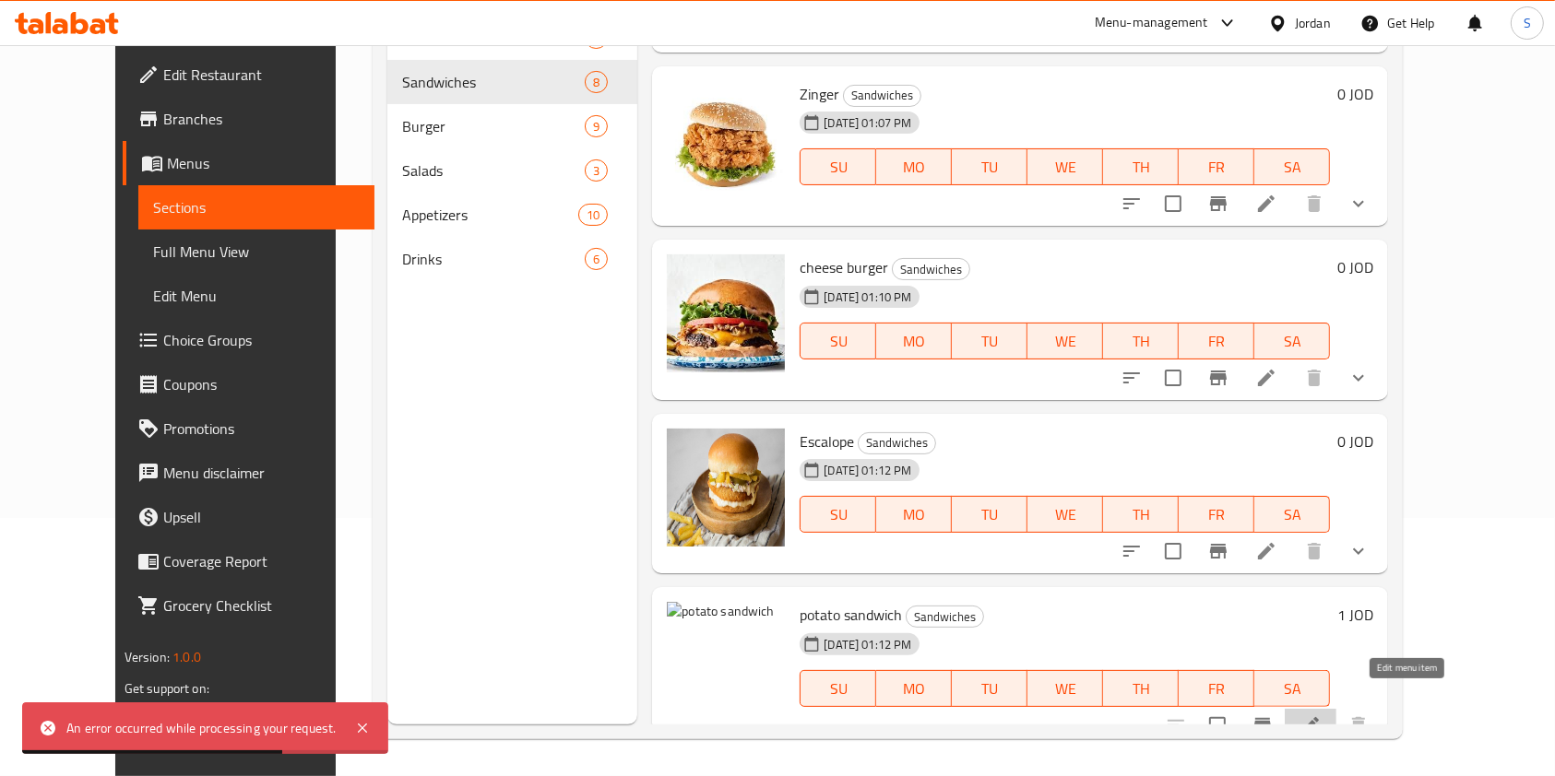
click at [1321, 715] on icon at bounding box center [1310, 726] width 22 height 22
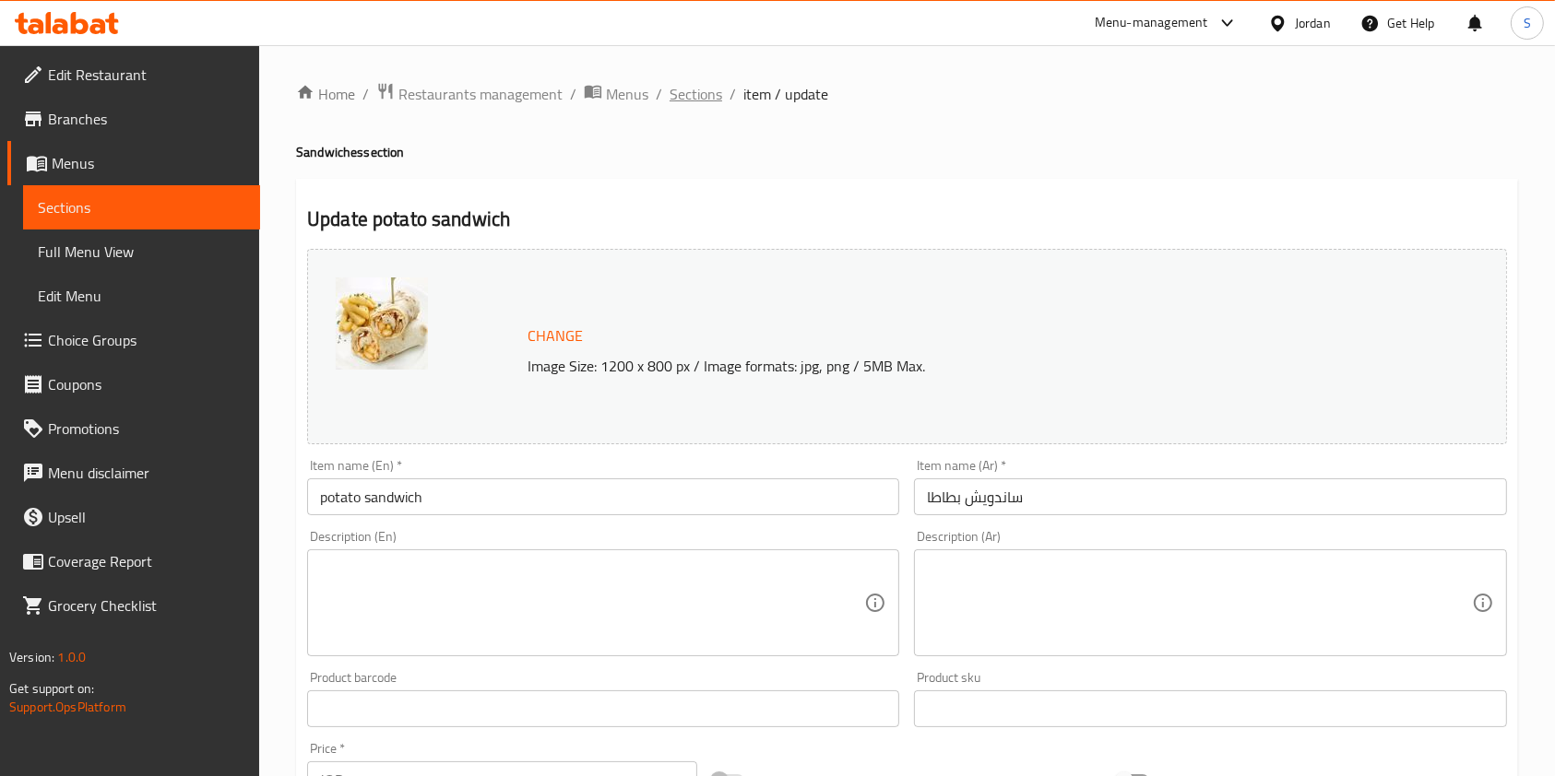
click at [699, 93] on span "Sections" at bounding box center [695, 94] width 53 height 22
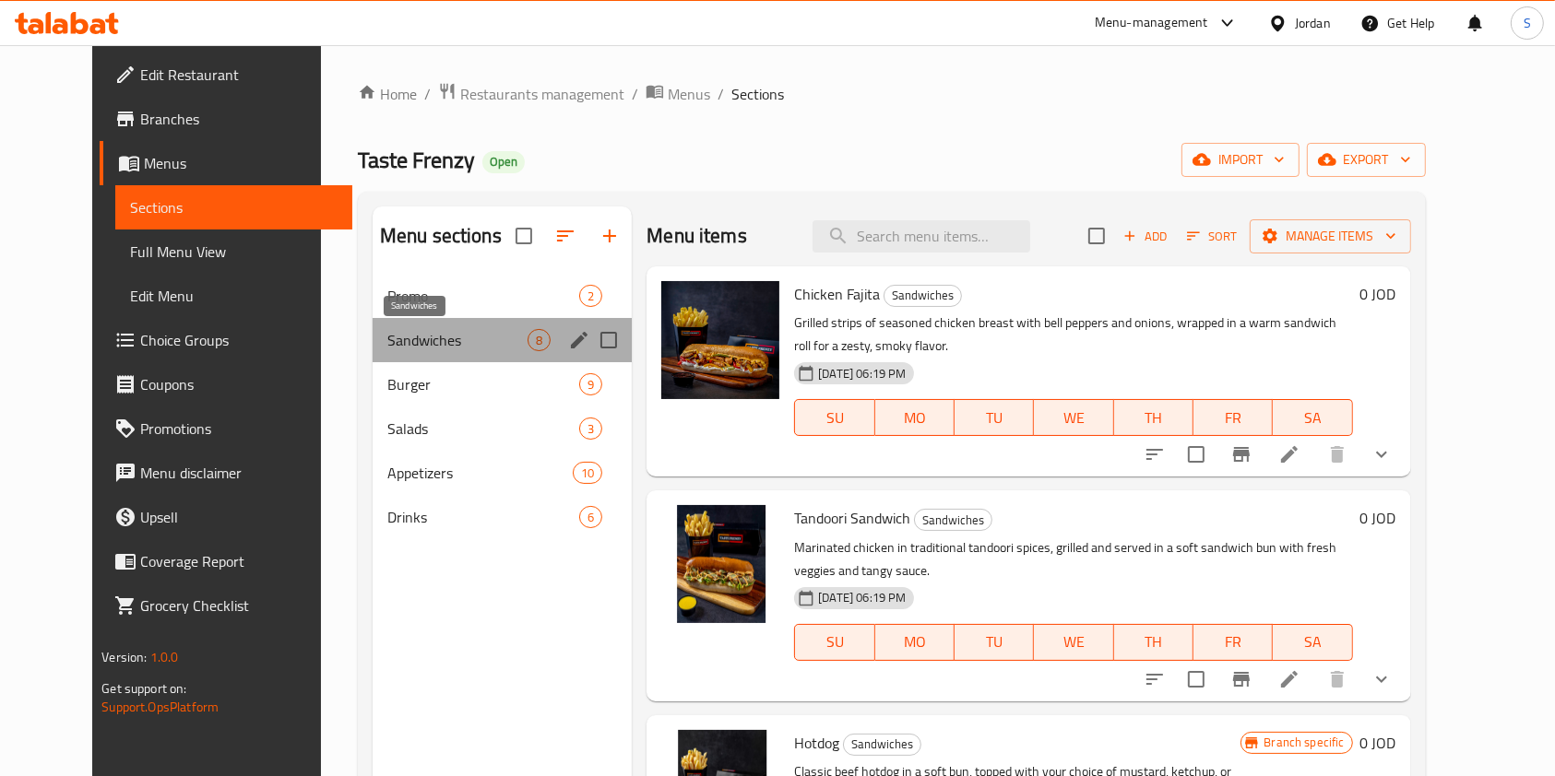
click at [444, 334] on span "Sandwiches" at bounding box center [457, 340] width 140 height 22
click at [434, 356] on div "Sandwiches 8" at bounding box center [501, 340] width 259 height 44
click at [434, 335] on span "Sandwiches" at bounding box center [457, 340] width 140 height 22
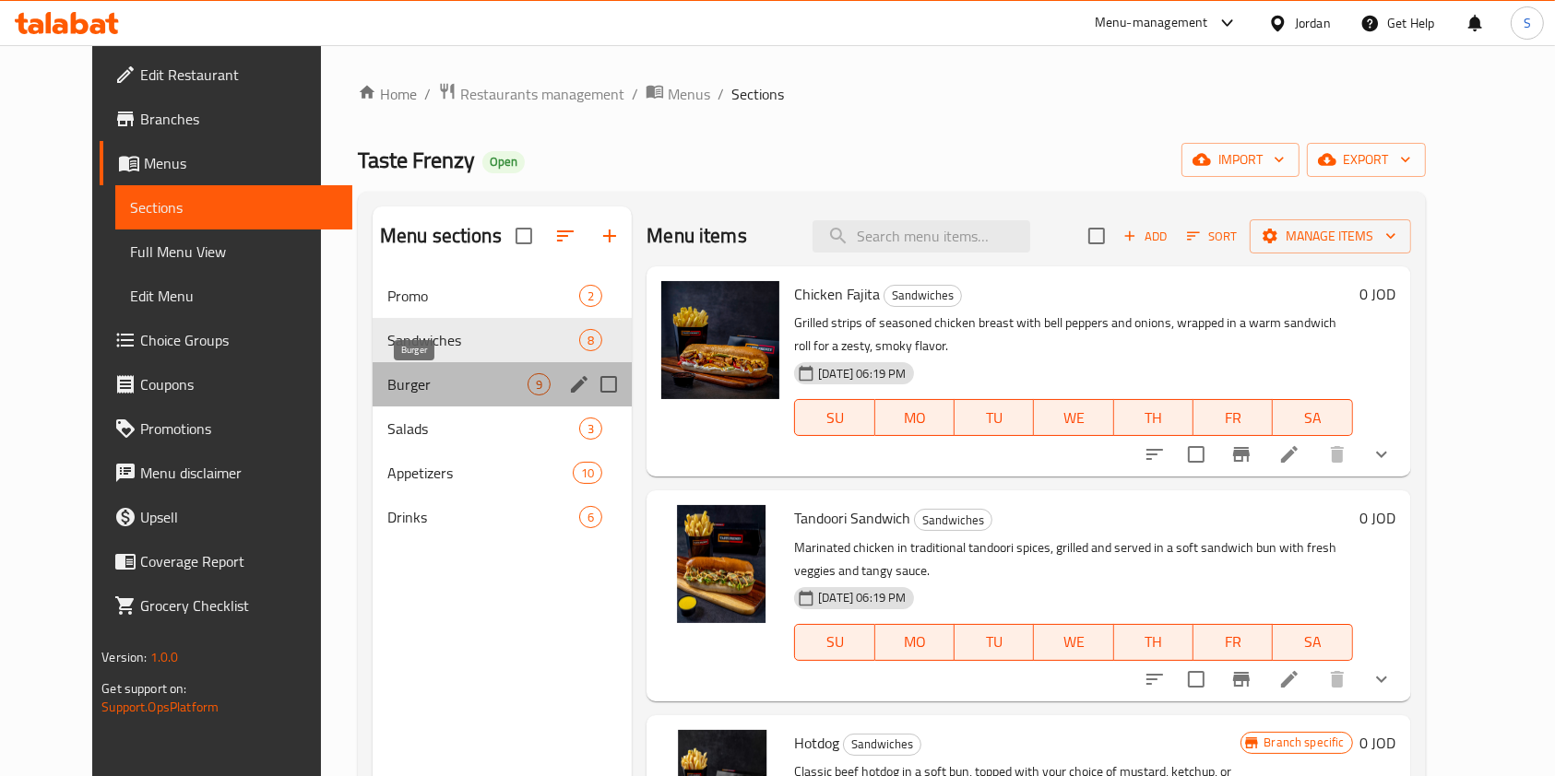
click at [431, 381] on span "Burger" at bounding box center [457, 384] width 140 height 22
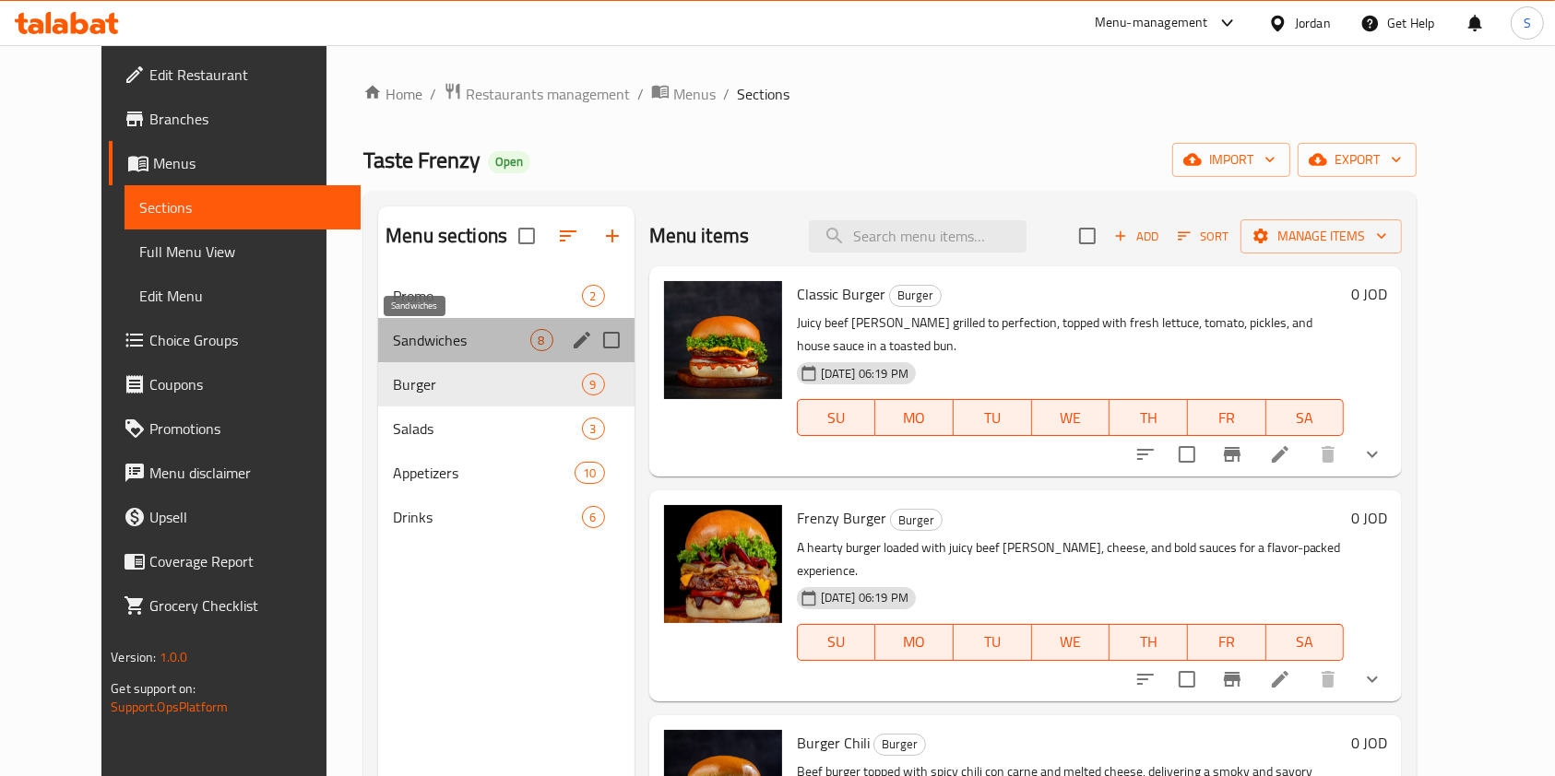
click at [428, 344] on span "Sandwiches" at bounding box center [461, 340] width 136 height 22
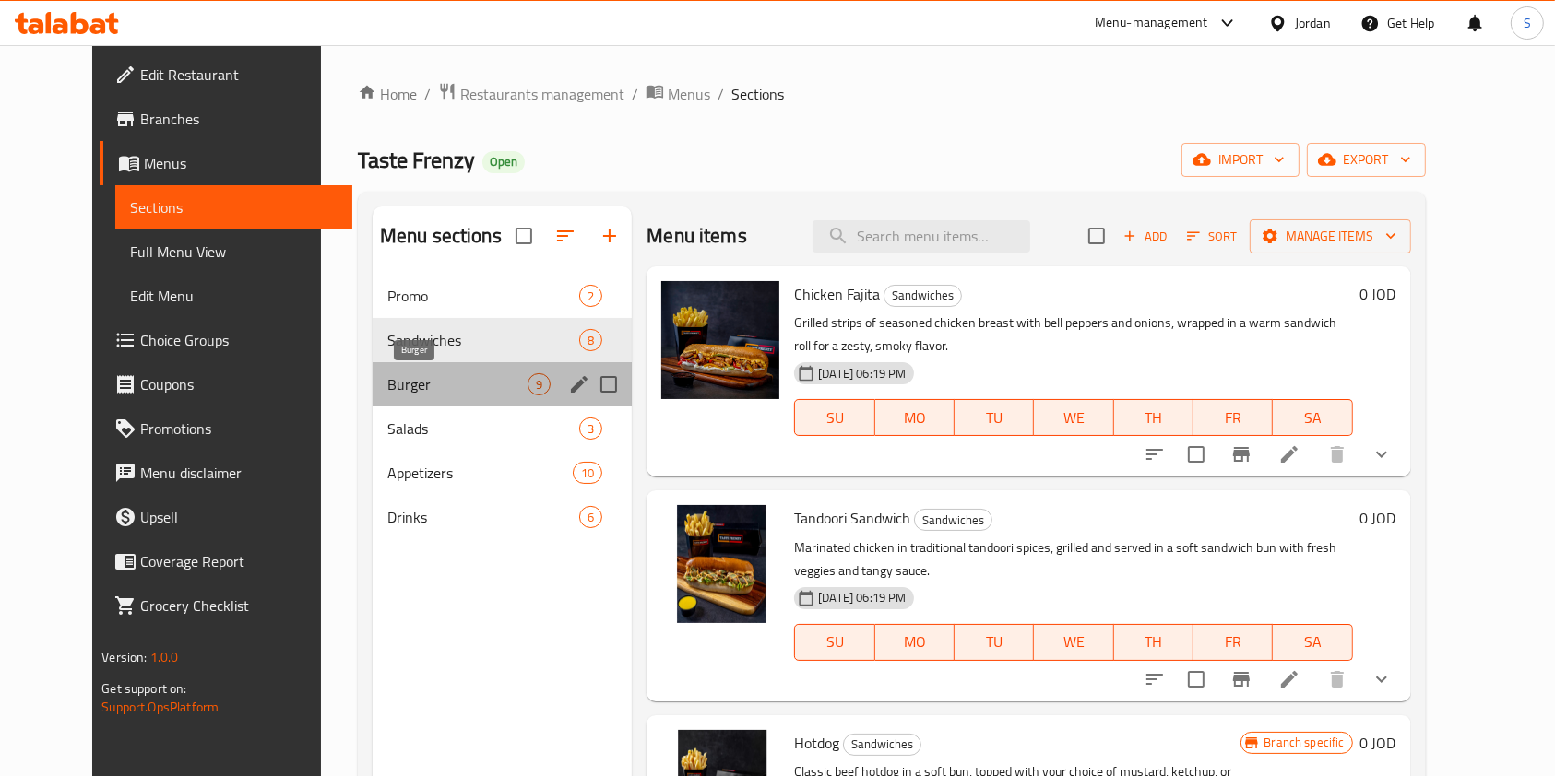
click at [439, 380] on span "Burger" at bounding box center [457, 384] width 140 height 22
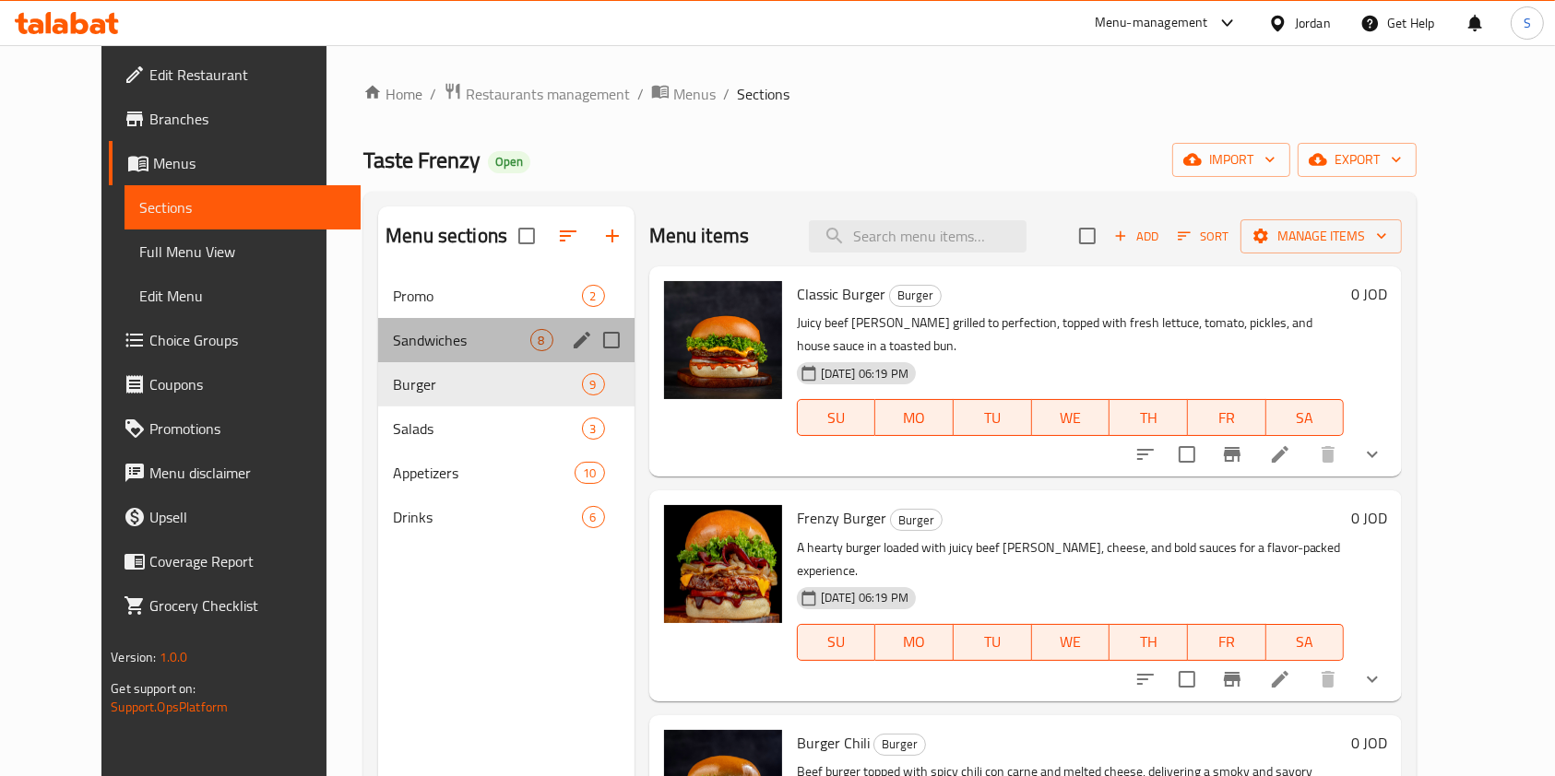
click at [439, 351] on div "Sandwiches 8" at bounding box center [506, 340] width 256 height 44
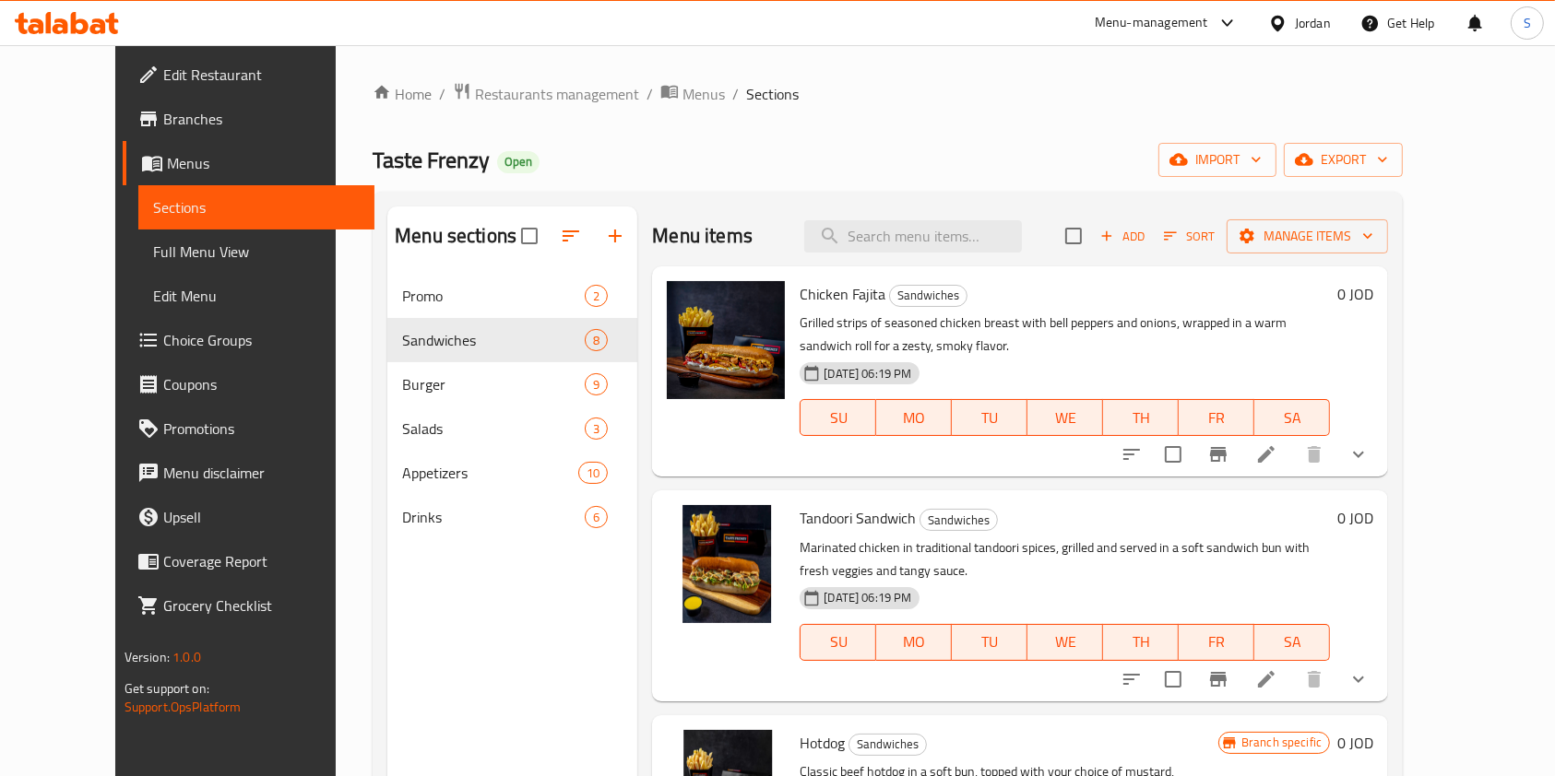
click at [499, 77] on div "Home / Restaurants management / Menus / Sections Taste Frenzy Open import expor…" at bounding box center [888, 539] width 1104 height 989
click at [502, 86] on span "Restaurants management" at bounding box center [557, 94] width 164 height 22
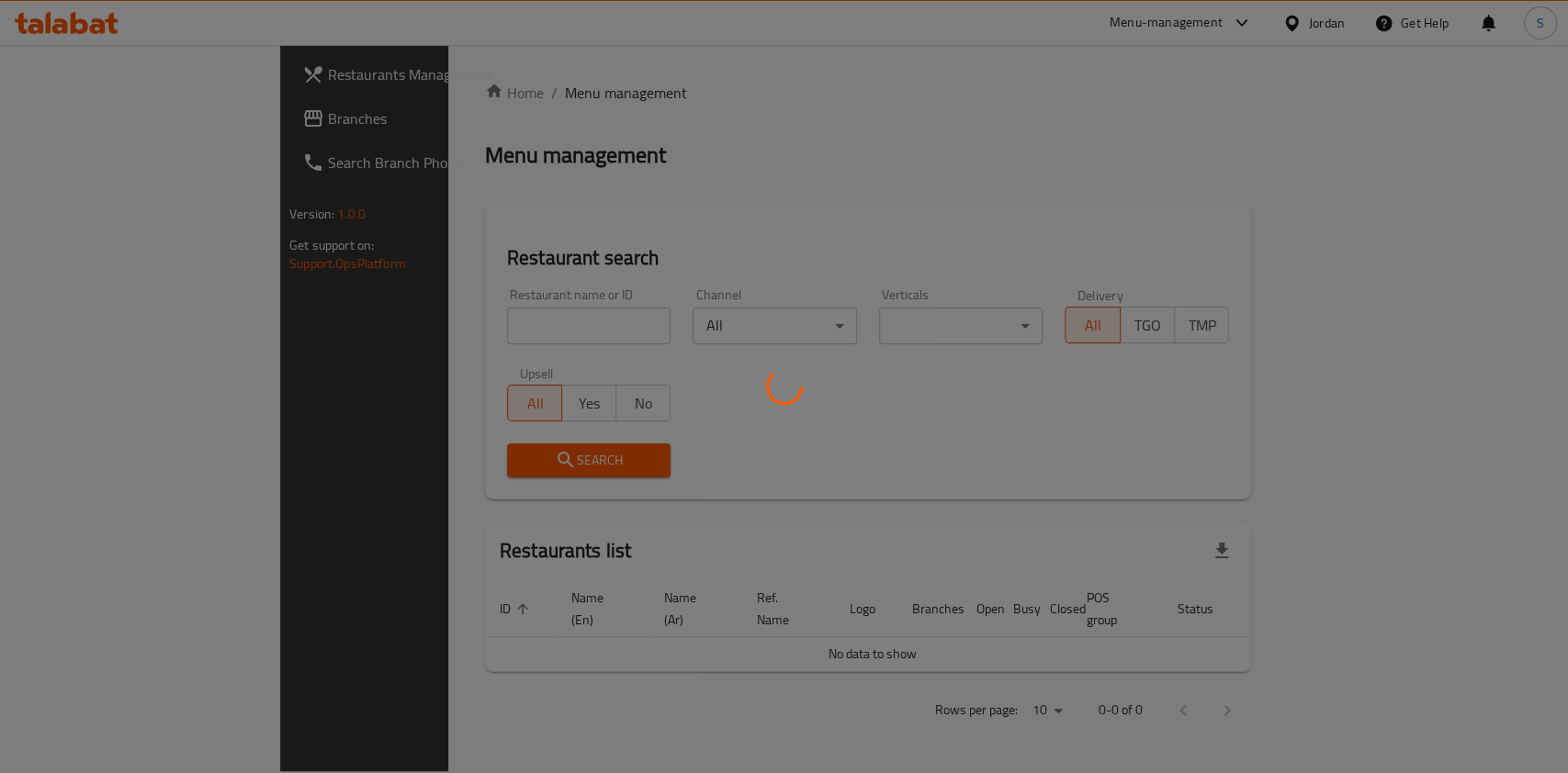
click at [502, 100] on div at bounding box center [784, 386] width 1568 height 773
click at [466, 338] on div at bounding box center [784, 386] width 1568 height 773
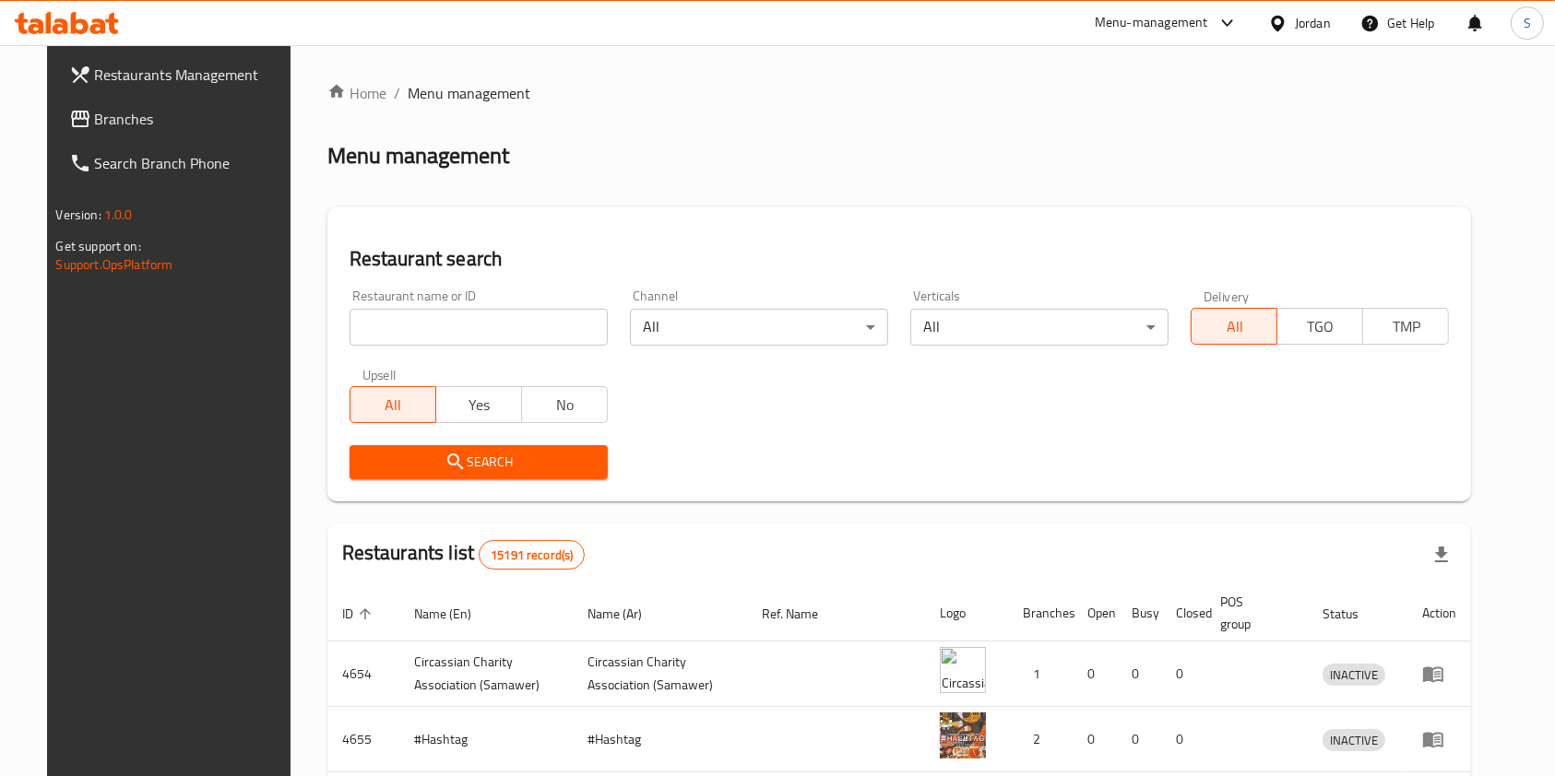
click at [462, 330] on div "Home / Menu management Menu management Restaurant search Restaurant name or ID …" at bounding box center [899, 646] width 1144 height 1128
click at [461, 330] on input "search" at bounding box center [478, 327] width 258 height 37
paste input "مطعم و معجنات الايدي المبدعة"
click at [468, 451] on span "Search" at bounding box center [478, 462] width 229 height 23
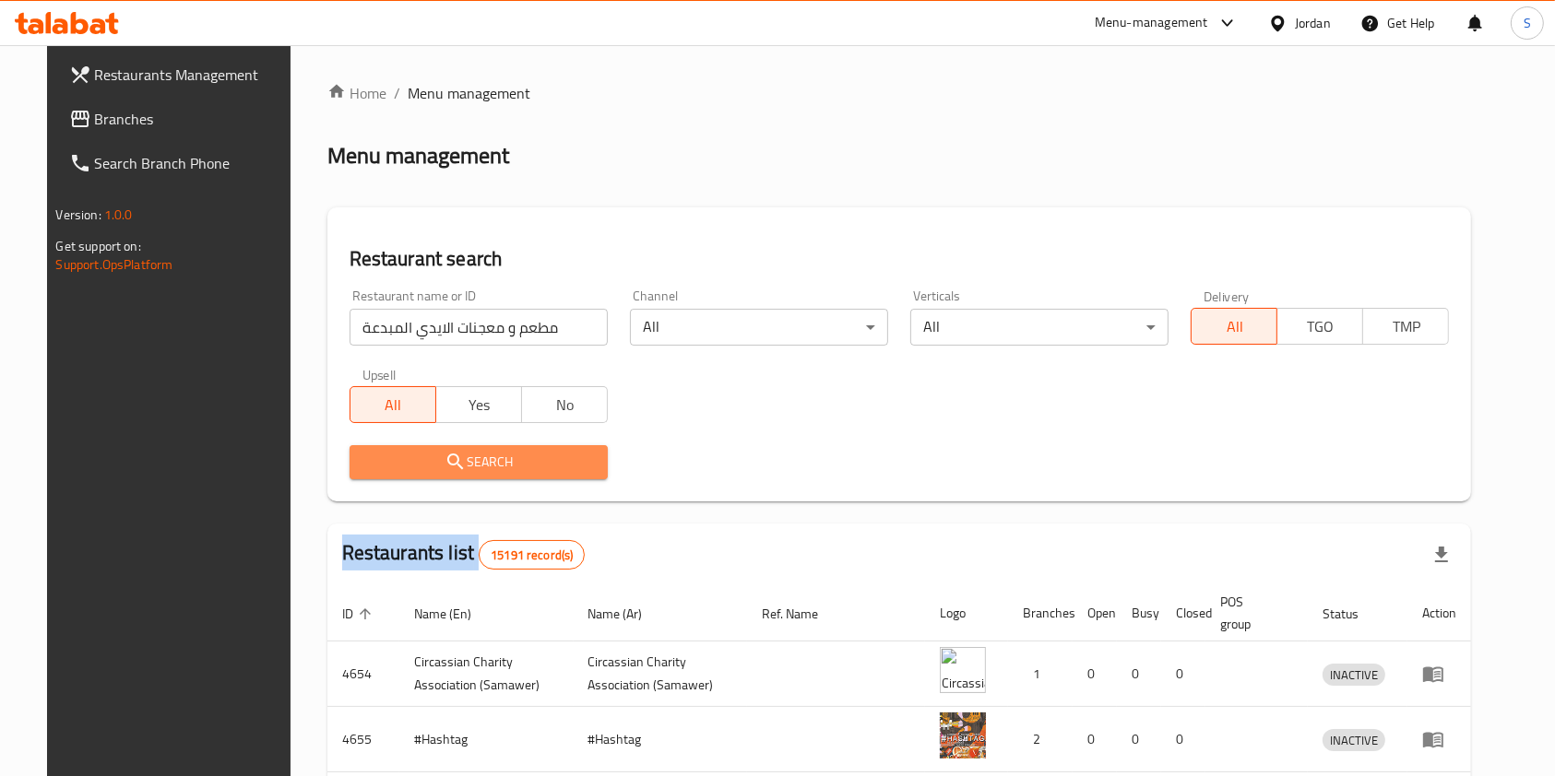
click at [468, 449] on div at bounding box center [777, 388] width 1555 height 776
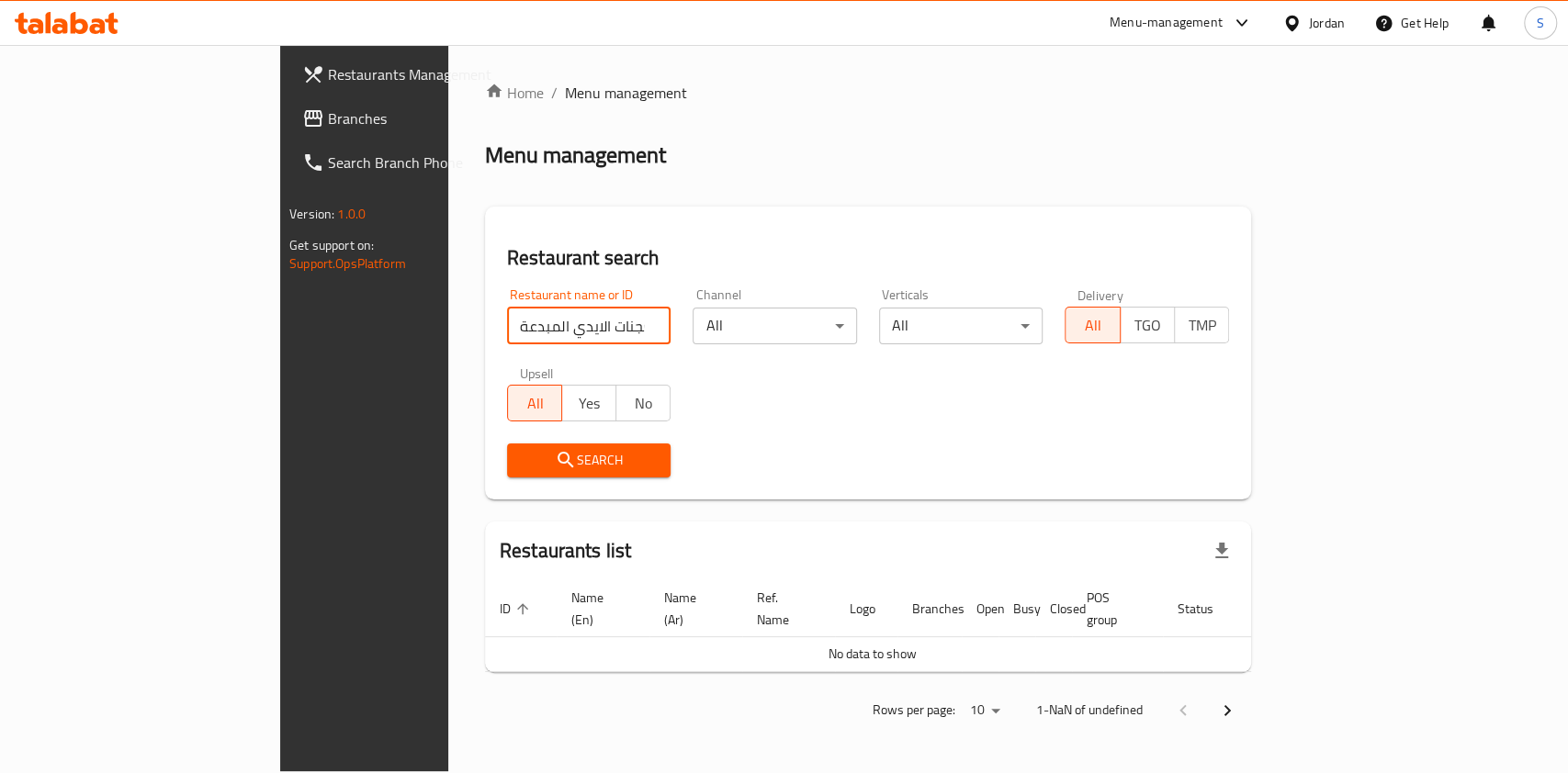
click at [507, 335] on input "مطعم و معجنات الايدي المبدعة" at bounding box center [589, 326] width 164 height 37
click at [507, 336] on input "مطعم و معجنات الايدي المبدعة" at bounding box center [589, 326] width 164 height 37
drag, startPoint x: 426, startPoint y: 328, endPoint x: 392, endPoint y: 328, distance: 34.0
click at [507, 328] on input "مطعم و معجنات الايدي المبدعة" at bounding box center [589, 326] width 164 height 37
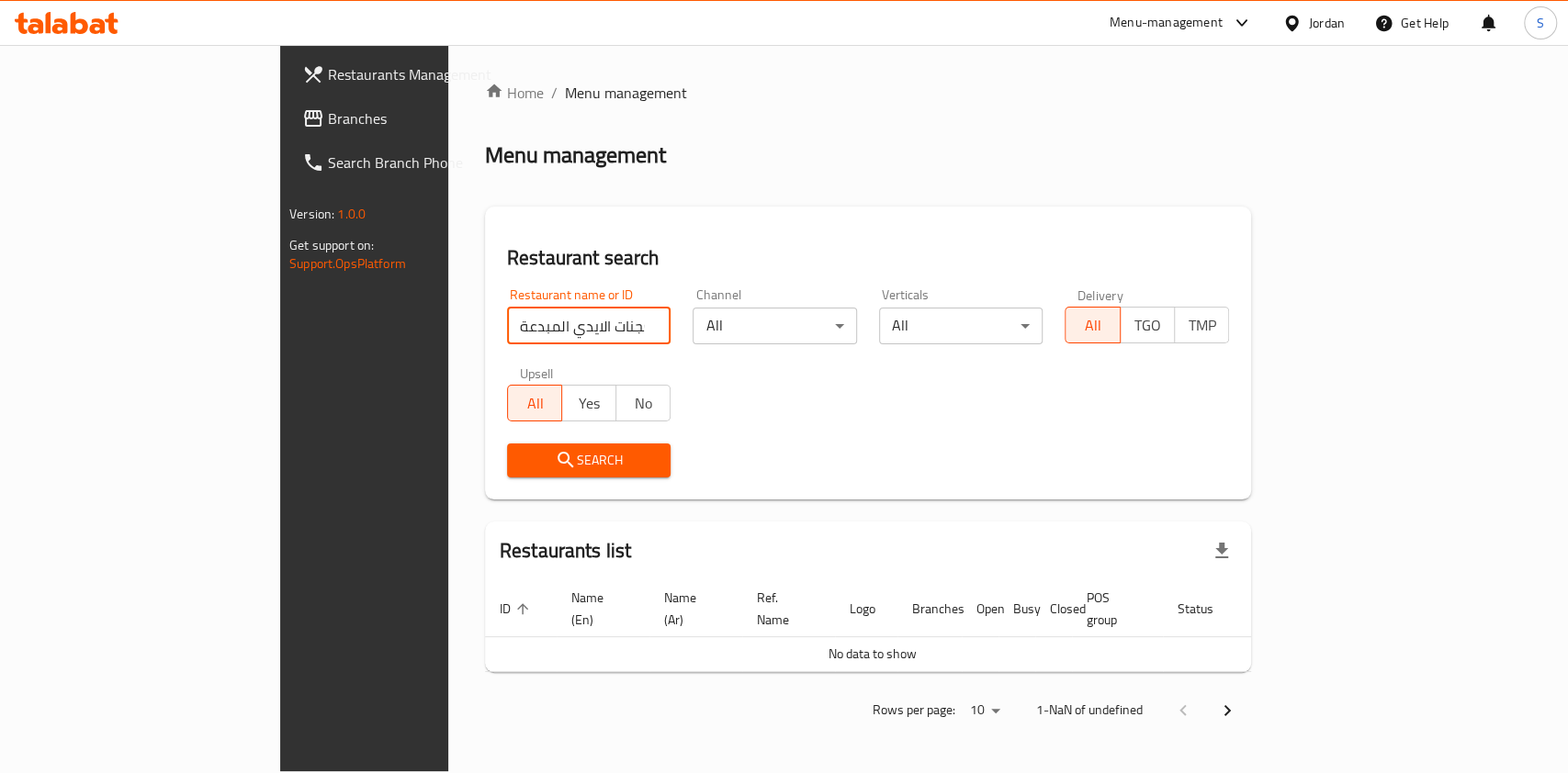
drag, startPoint x: 536, startPoint y: 327, endPoint x: 17, endPoint y: 348, distance: 519.4
click at [280, 348] on div "Restaurants Management Branches Search Branch Phone Version: 1.0.0 Get support …" at bounding box center [783, 407] width 1007 height 726
type input "mob"
click at [328, 118] on span "Branches" at bounding box center [427, 119] width 199 height 22
